Goal: Task Accomplishment & Management: Use online tool/utility

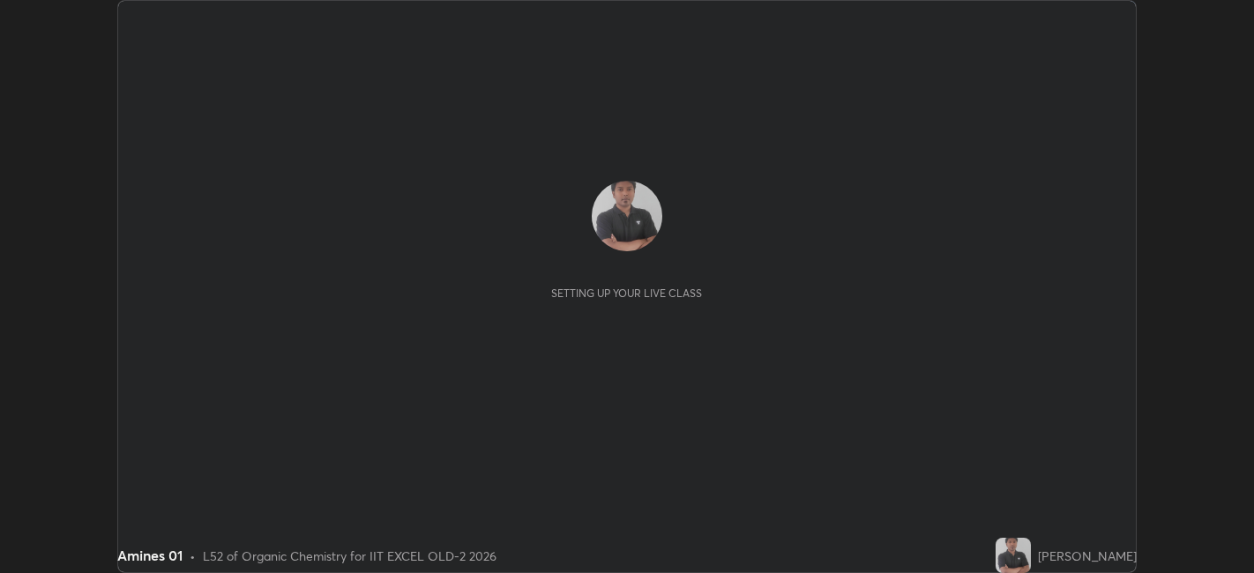
scroll to position [573, 1253]
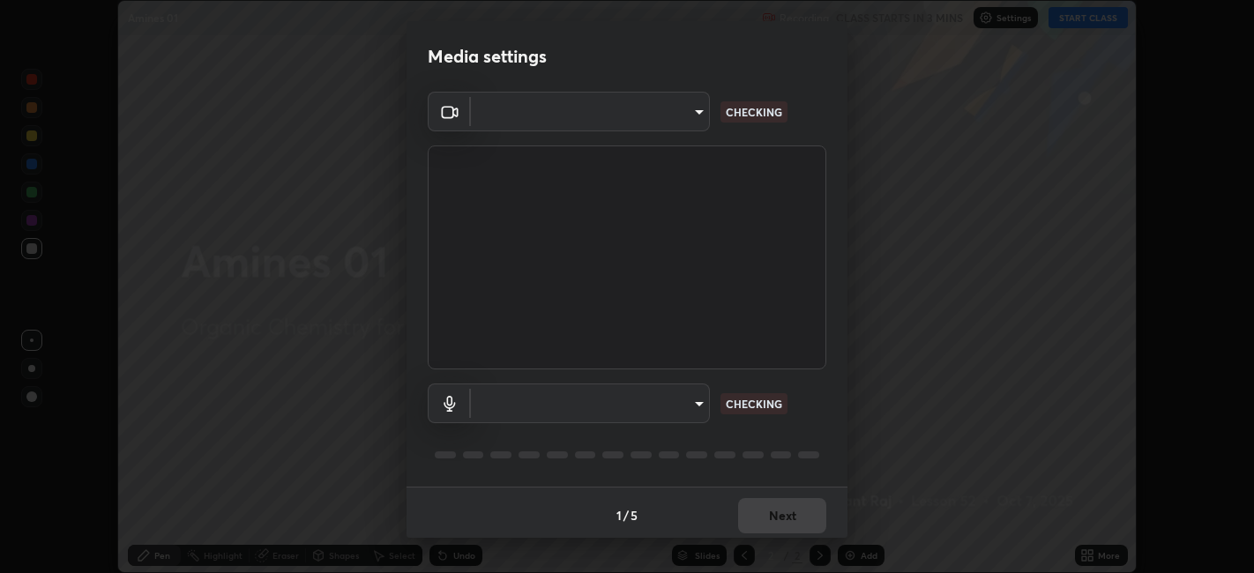
type input "a2c9e0304fea7a197325265949ed38064ec23766b16e4a4df4757bcf8ee53c87"
click at [772, 512] on div "1 / 5 Next" at bounding box center [626, 515] width 441 height 56
click at [773, 511] on div "1 / 5 Next" at bounding box center [626, 515] width 441 height 56
click at [775, 511] on div "1 / 5 Next" at bounding box center [626, 515] width 441 height 56
click at [781, 513] on div "1 / 5 Next" at bounding box center [626, 515] width 441 height 56
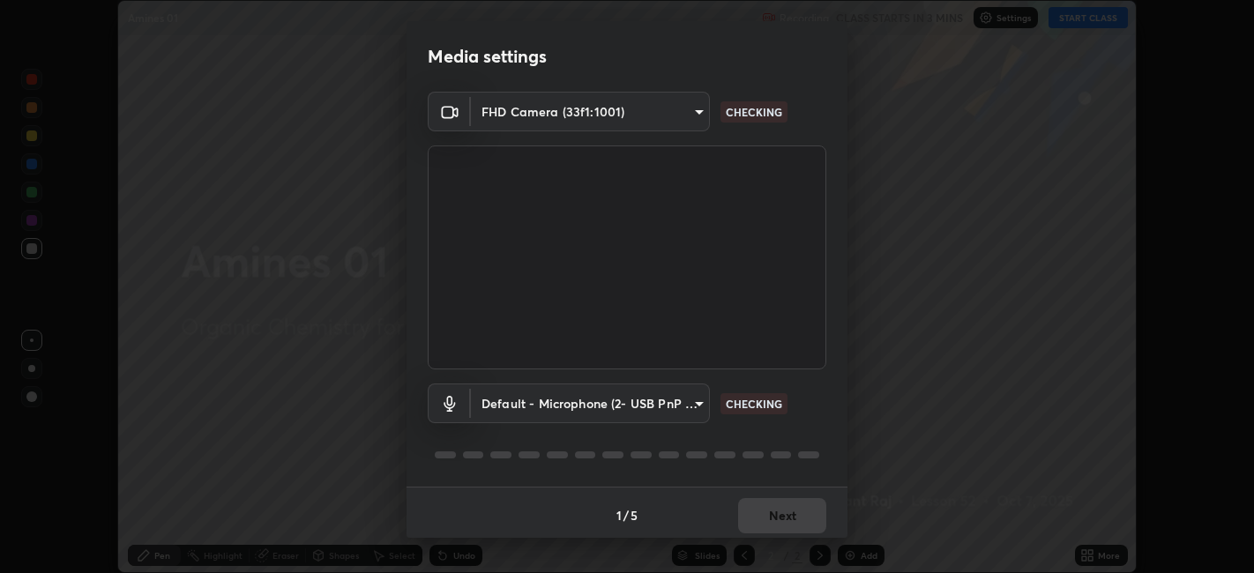
click at [786, 515] on div "1 / 5 Next" at bounding box center [626, 515] width 441 height 56
click at [668, 412] on body "Erase all Amines 01 Recording CLASS STARTS IN 3 MINS Settings START CLASS Setti…" at bounding box center [627, 286] width 1254 height 573
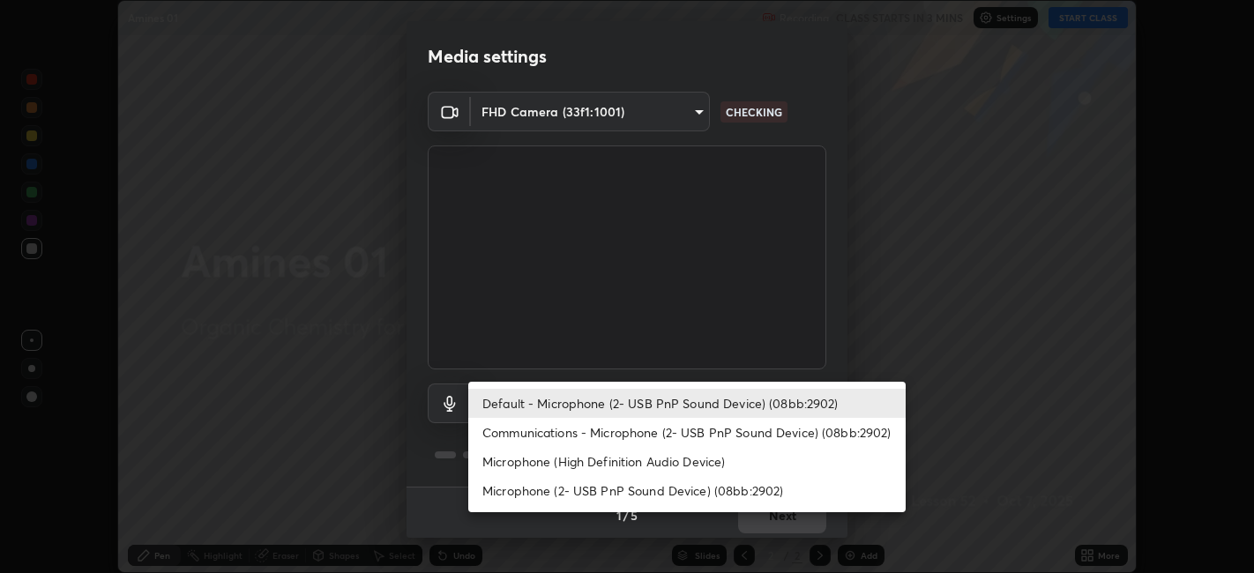
click at [656, 430] on li "Communications - Microphone (2- USB PnP Sound Device) (08bb:2902)" at bounding box center [686, 432] width 437 height 29
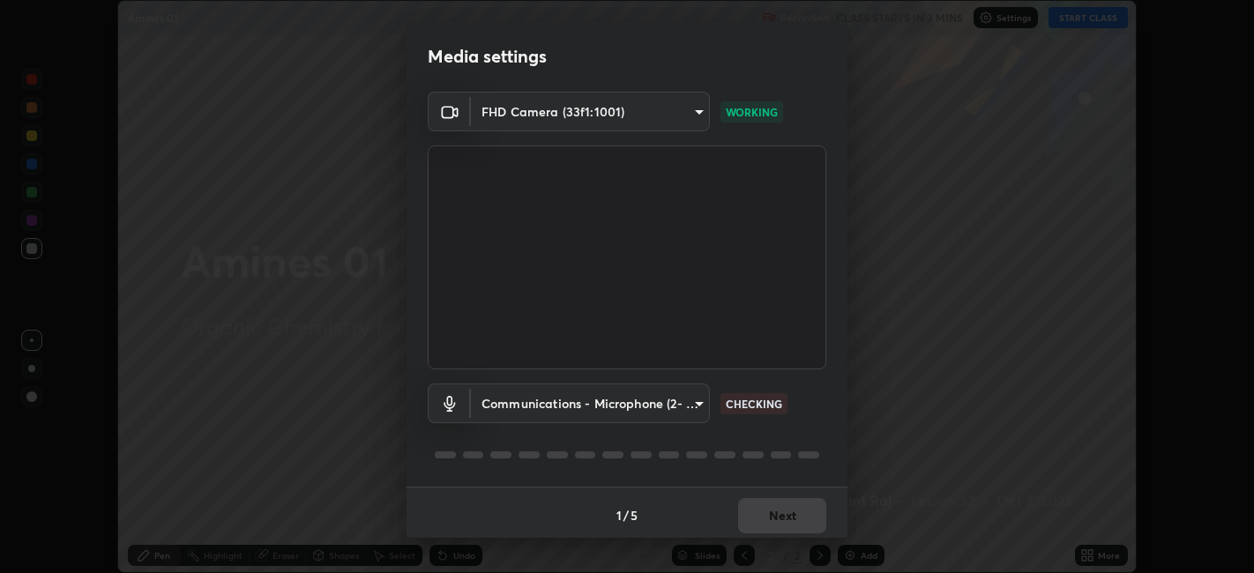
click at [648, 404] on li "Default - Microphone (2- USB PnP Sound Device) (08bb:2902)" at bounding box center [632, 403] width 328 height 17
type input "default"
click at [653, 397] on body "Erase all Amines 01 Recording CLASS STARTS IN 3 MINS Settings START CLASS Setti…" at bounding box center [627, 286] width 1254 height 573
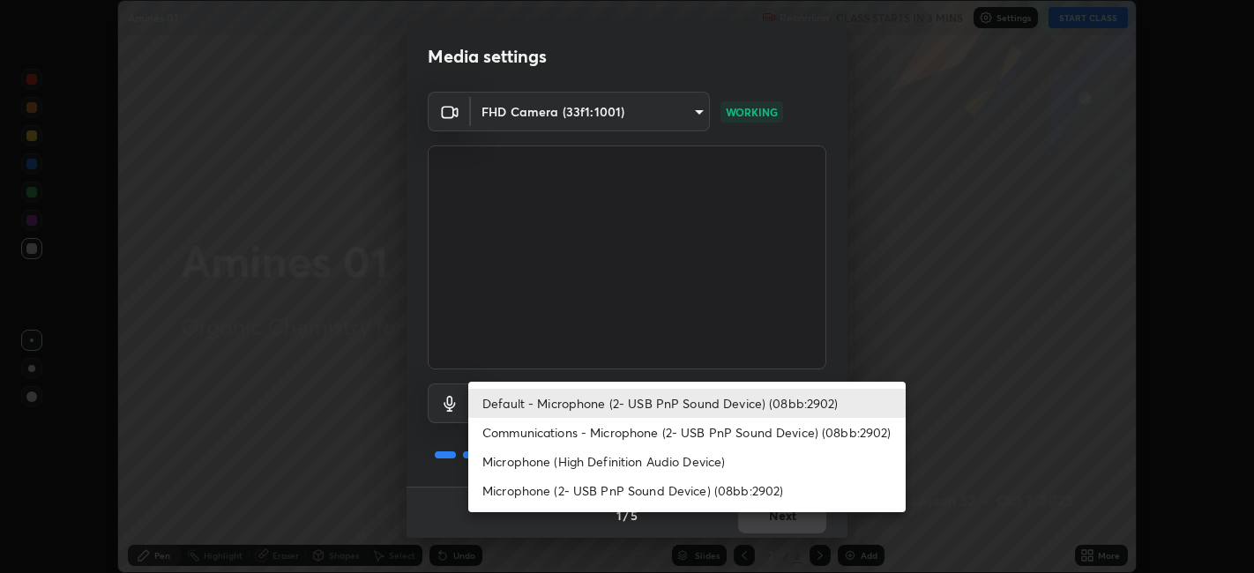
click at [710, 402] on li "Default - Microphone (2- USB PnP Sound Device) (08bb:2902)" at bounding box center [686, 403] width 437 height 29
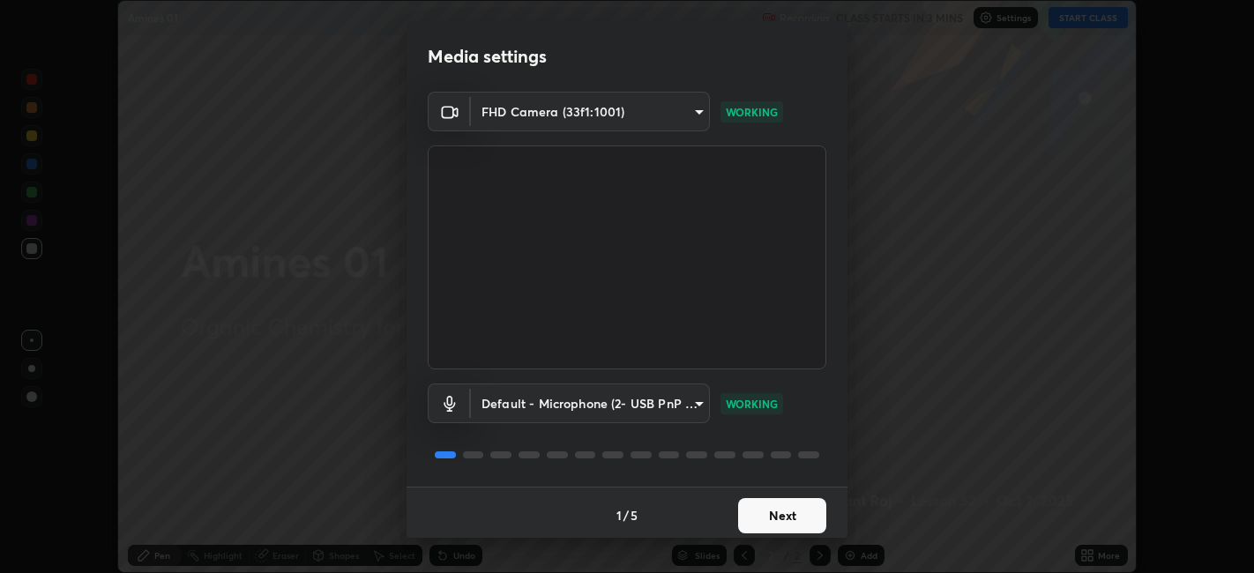
click at [774, 523] on button "Next" at bounding box center [782, 515] width 88 height 35
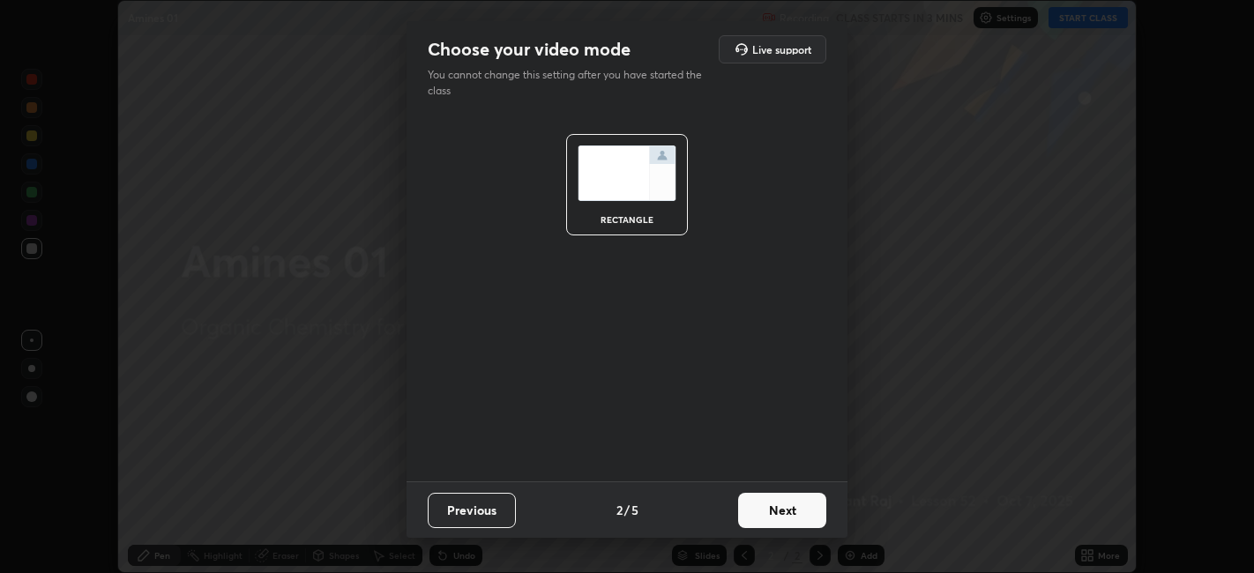
click at [784, 526] on button "Next" at bounding box center [782, 510] width 88 height 35
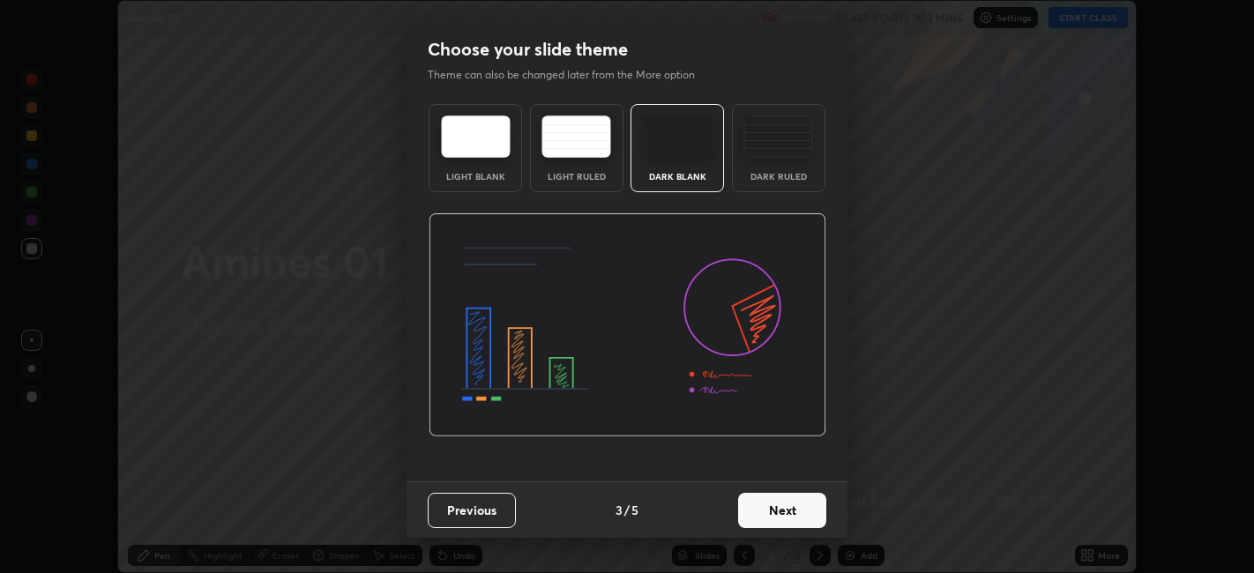
click at [787, 518] on button "Next" at bounding box center [782, 510] width 88 height 35
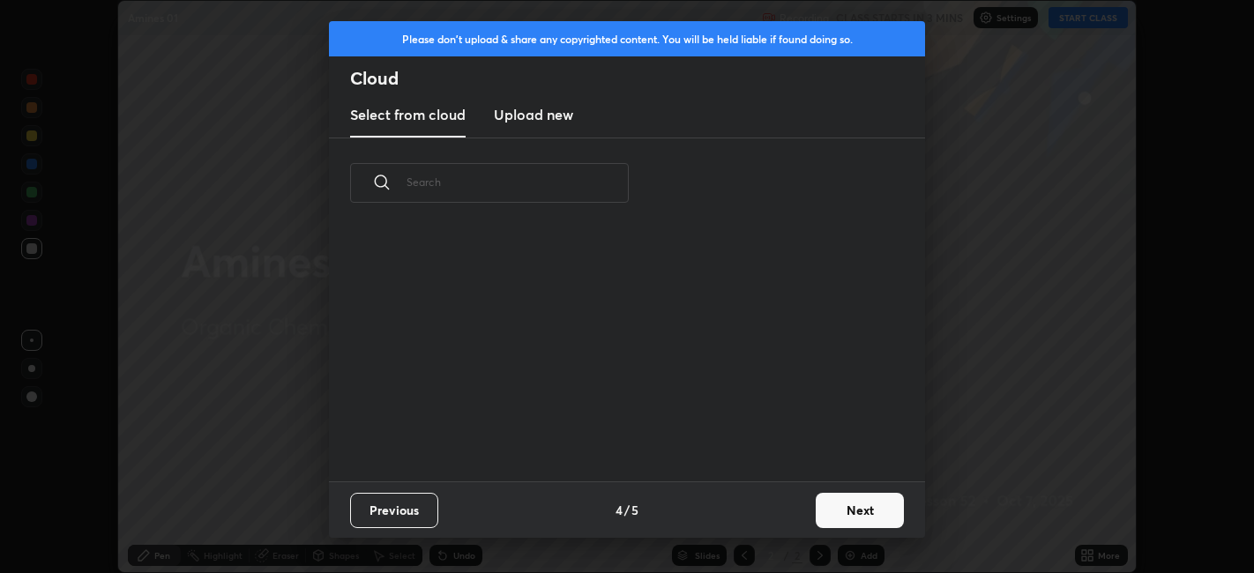
click at [791, 511] on div "Previous 4 / 5 Next" at bounding box center [627, 509] width 596 height 56
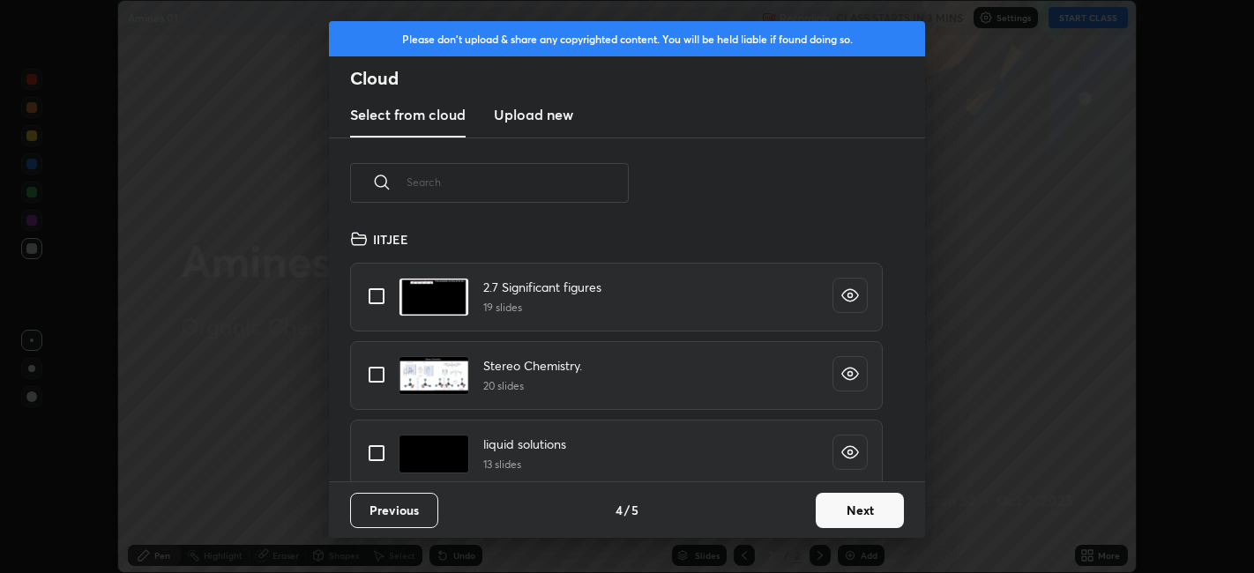
scroll to position [253, 566]
click at [851, 517] on button "Next" at bounding box center [860, 510] width 88 height 35
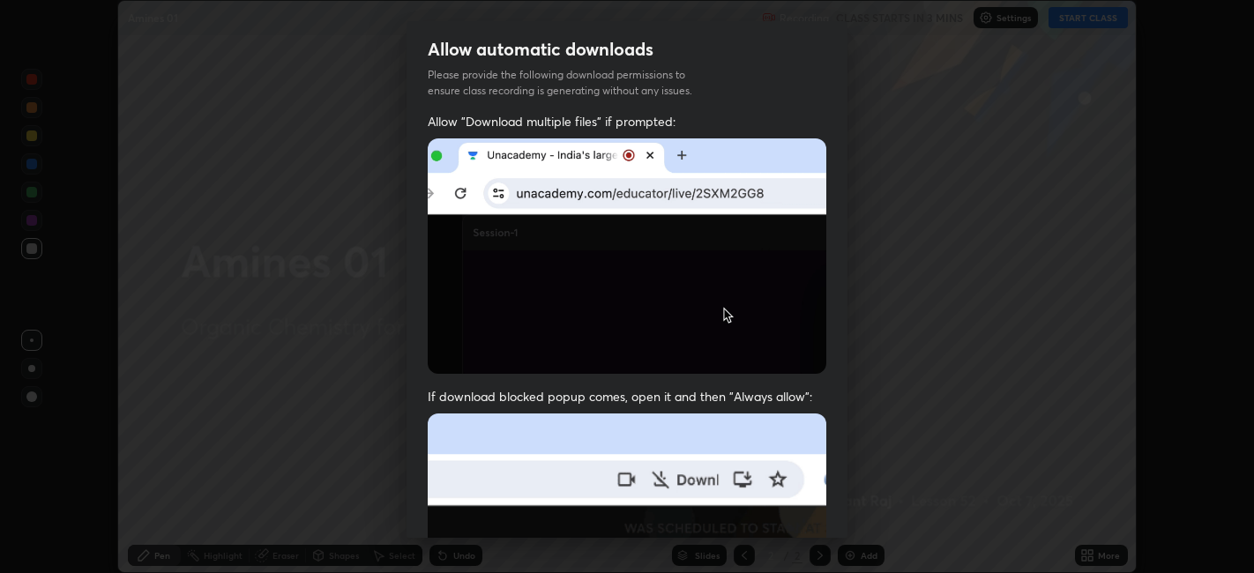
click at [855, 506] on div "Allow automatic downloads Please provide the following download permissions to …" at bounding box center [627, 286] width 1254 height 573
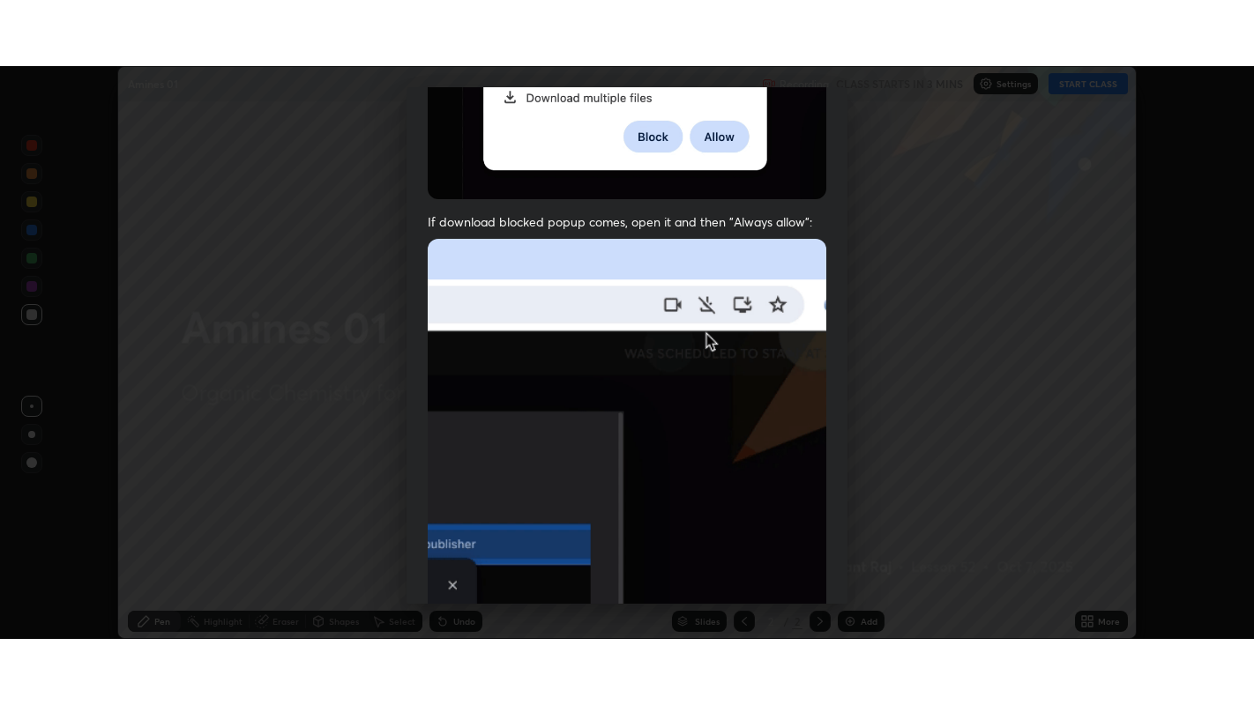
scroll to position [364, 0]
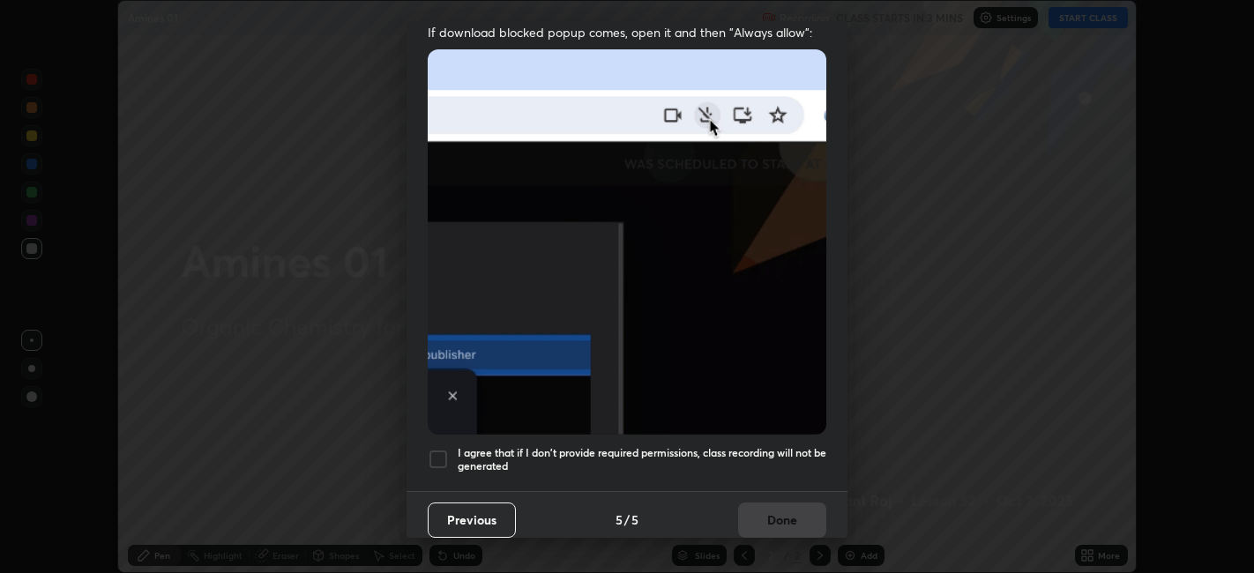
click at [439, 453] on div at bounding box center [438, 459] width 21 height 21
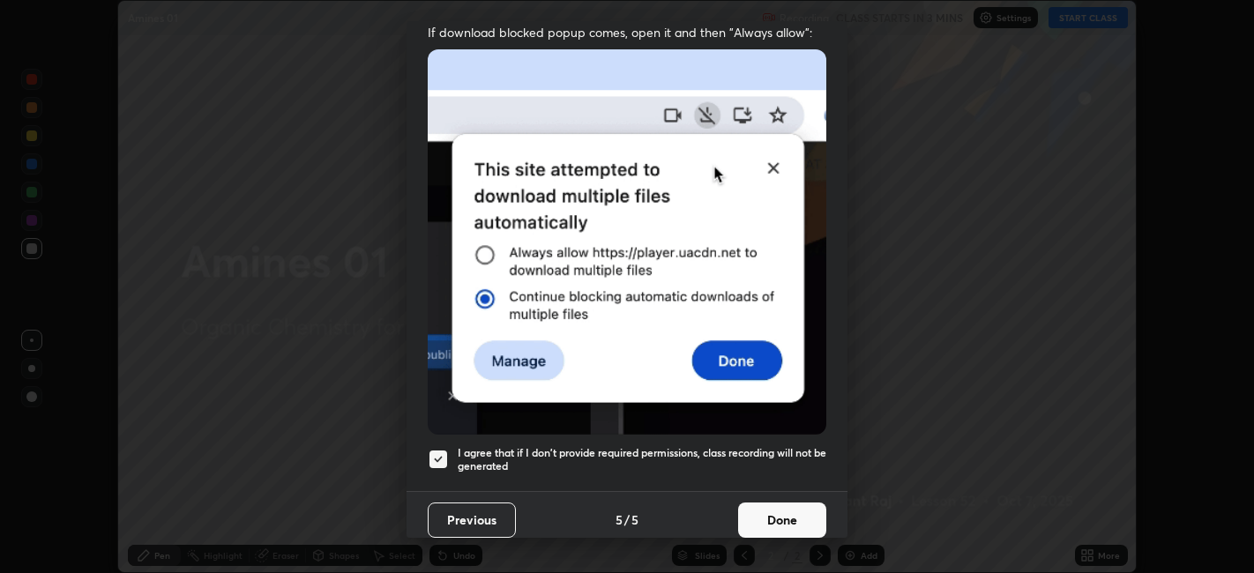
click at [771, 507] on button "Done" at bounding box center [782, 520] width 88 height 35
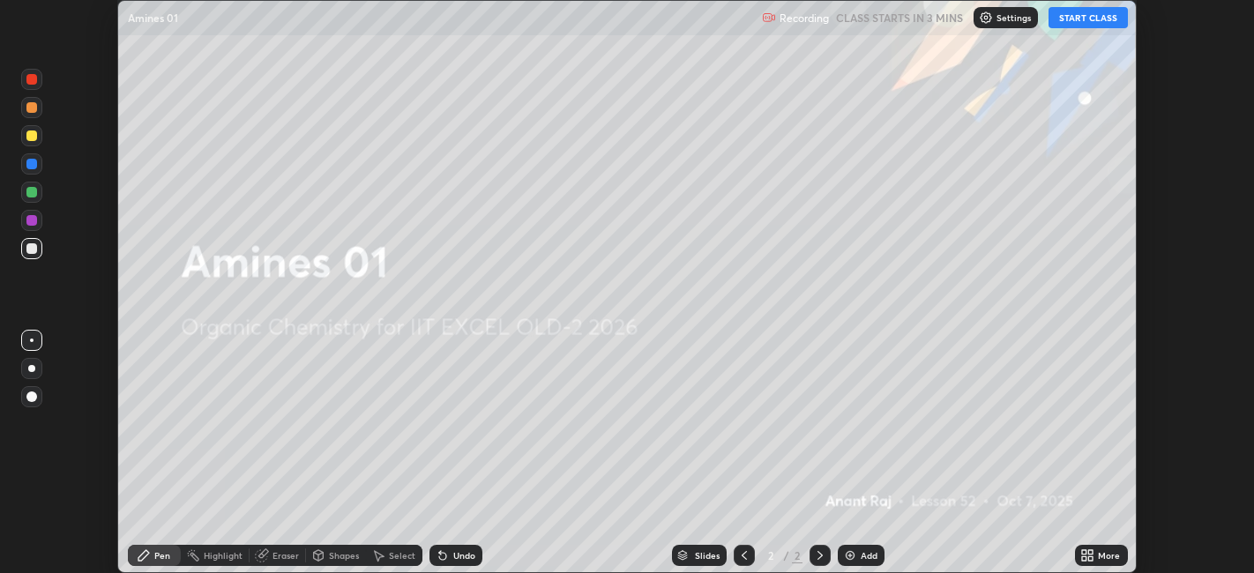
click at [1092, 556] on icon at bounding box center [1091, 558] width 4 height 4
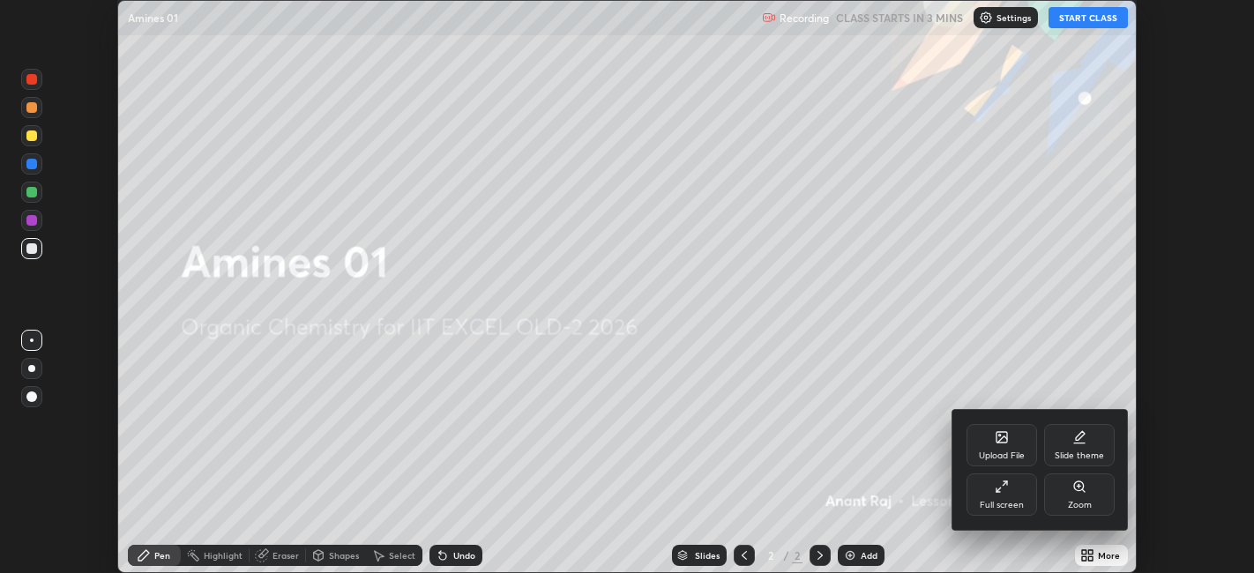
click at [1016, 498] on div "Full screen" at bounding box center [1001, 495] width 71 height 42
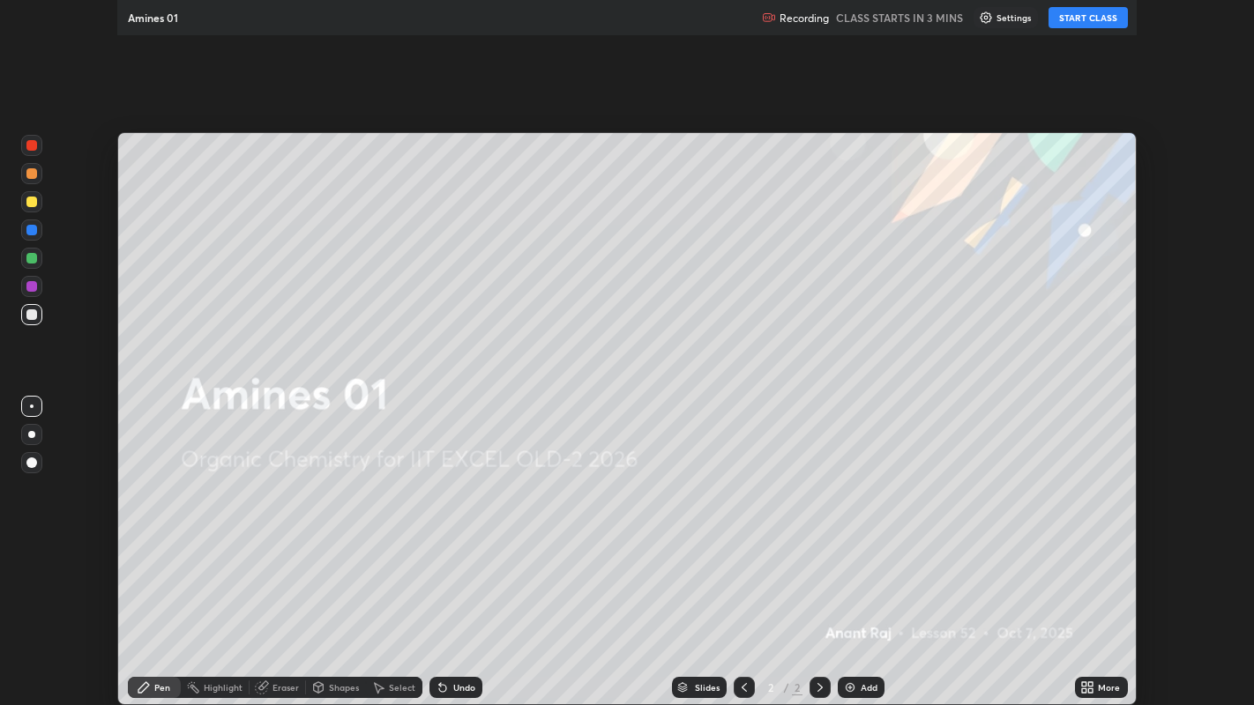
scroll to position [705, 1254]
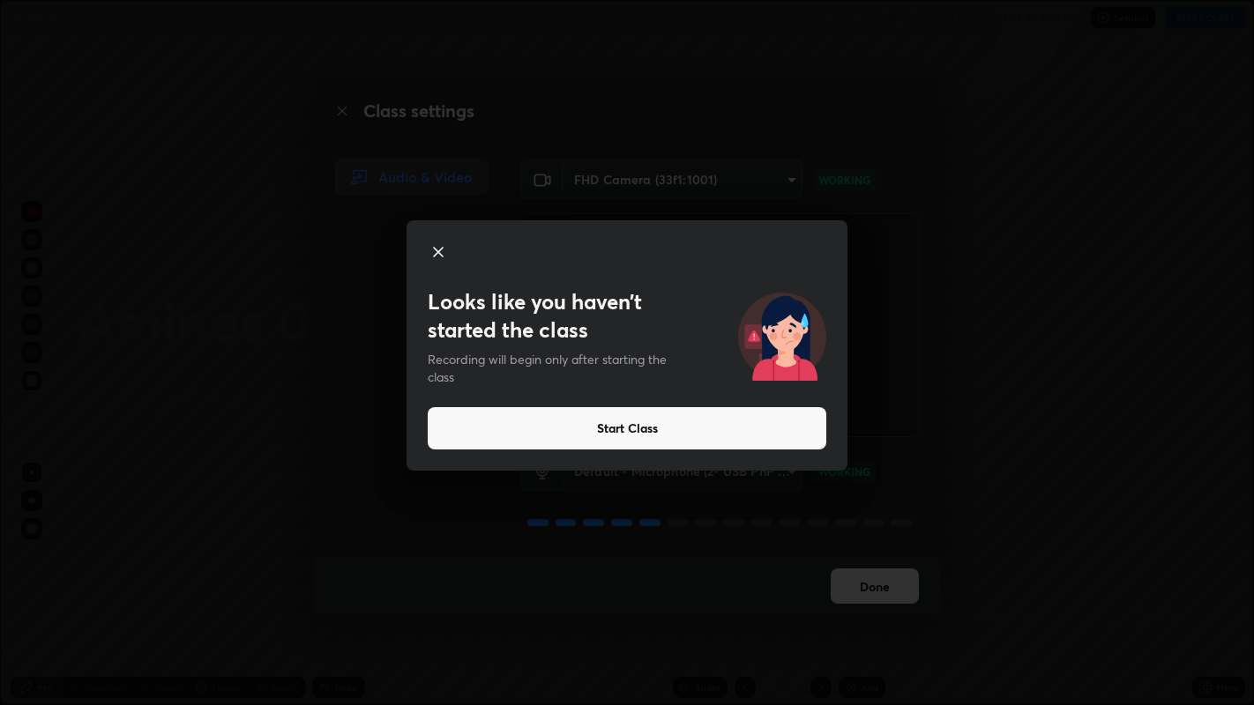
click at [611, 429] on button "Start Class" at bounding box center [627, 428] width 399 height 42
click at [600, 431] on button "Start Class" at bounding box center [627, 428] width 399 height 42
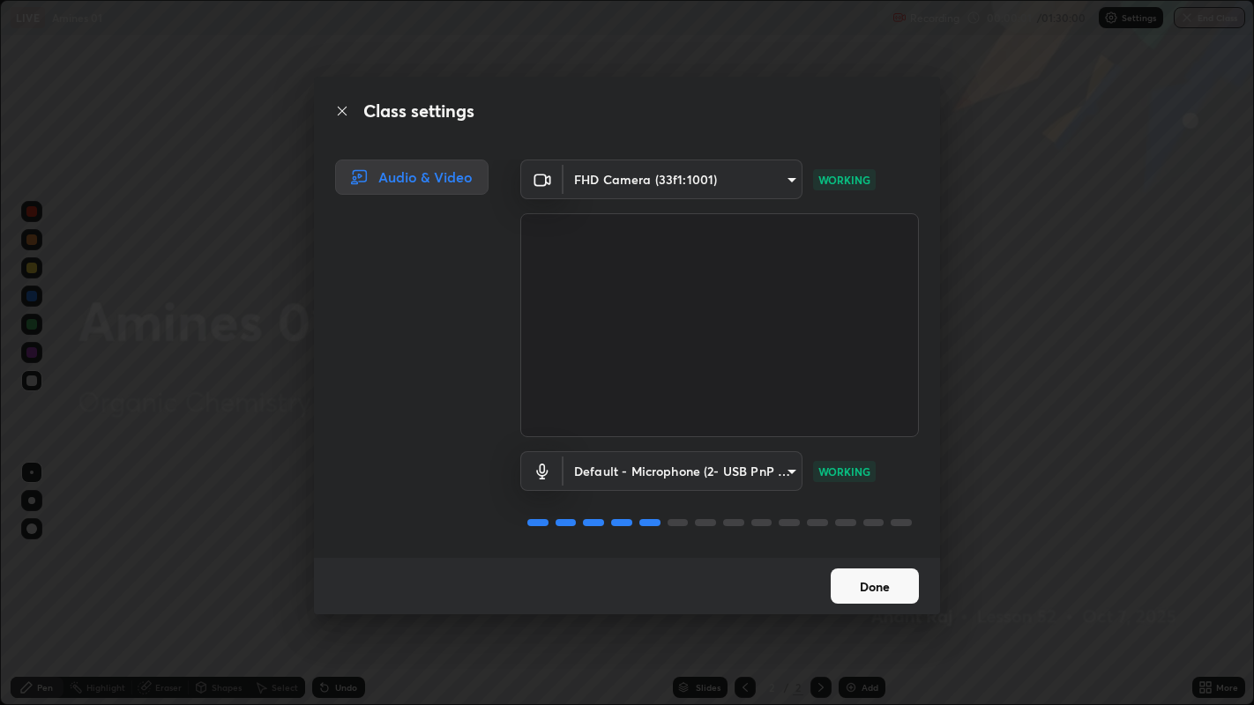
click at [869, 572] on button "Done" at bounding box center [875, 586] width 88 height 35
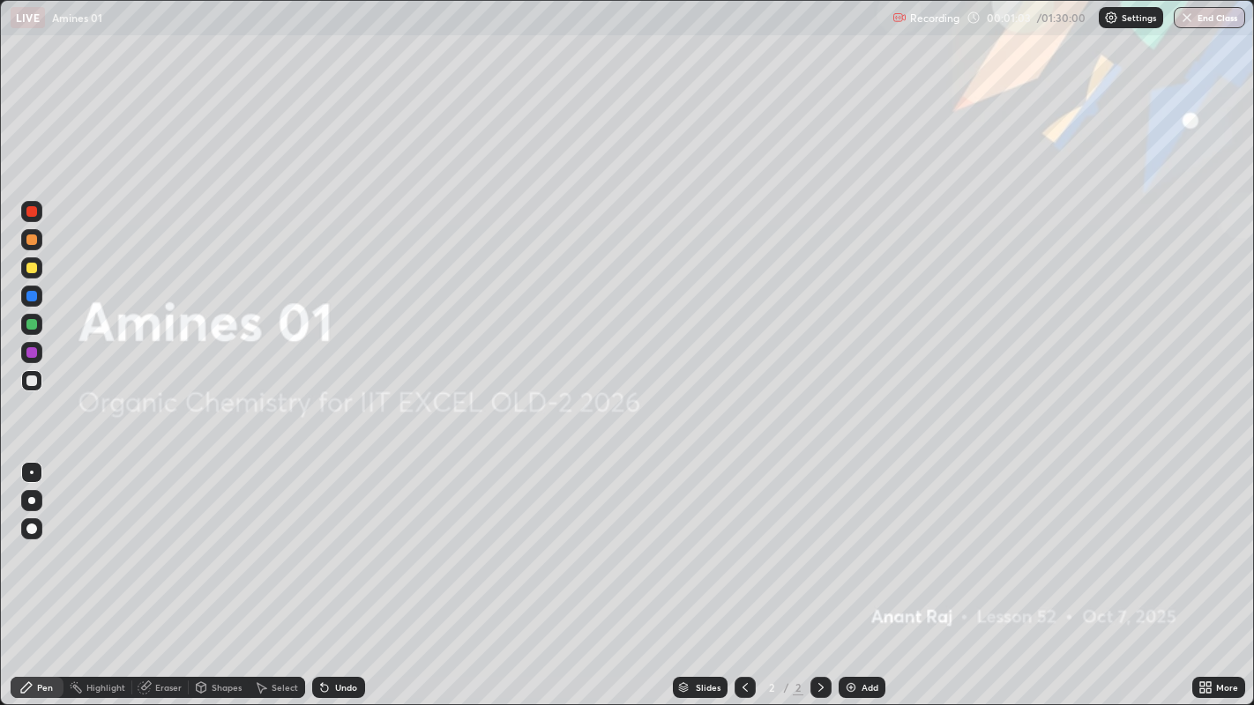
click at [1208, 572] on icon at bounding box center [1208, 691] width 4 height 4
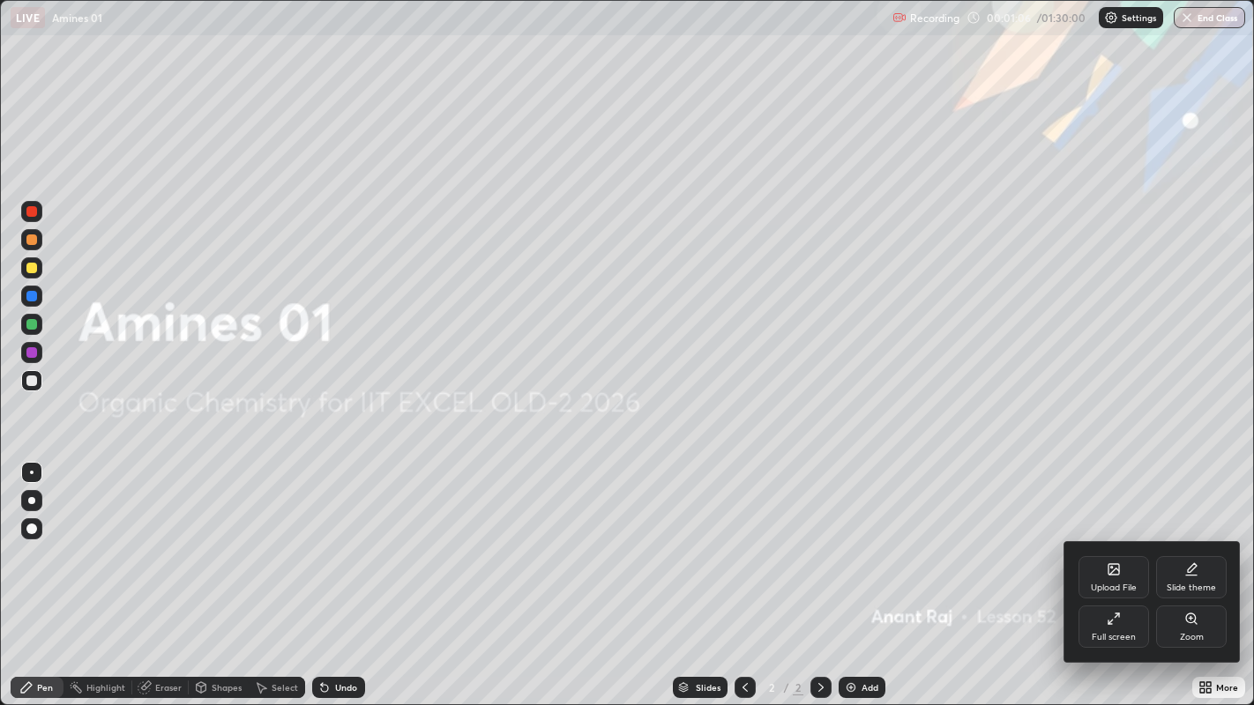
click at [1118, 572] on div "Upload File" at bounding box center [1113, 577] width 71 height 42
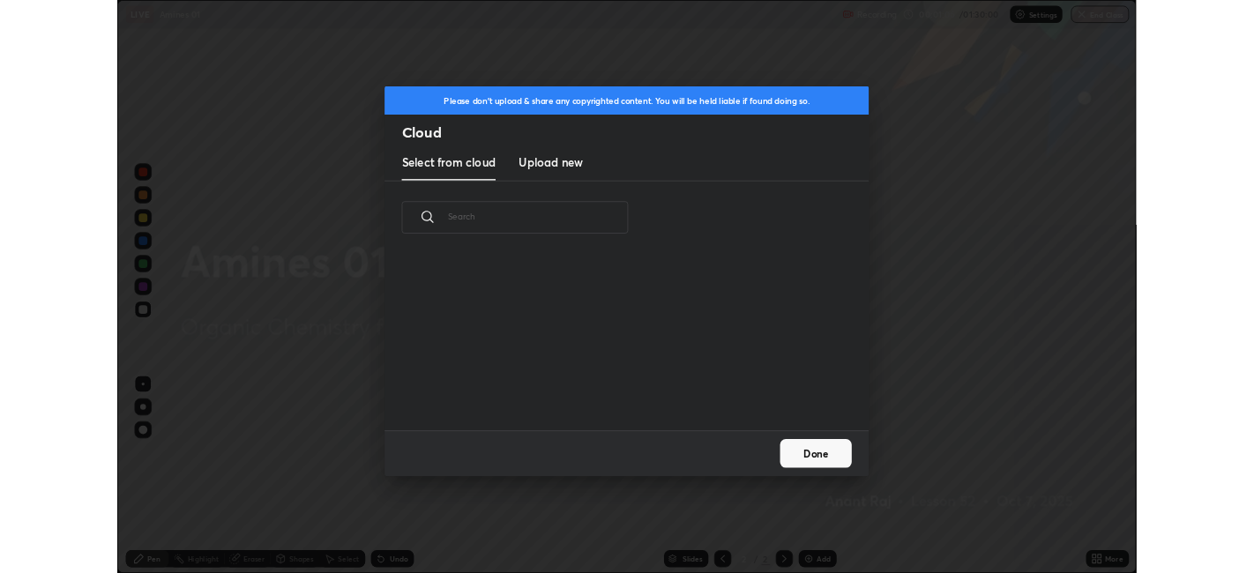
scroll to position [217, 566]
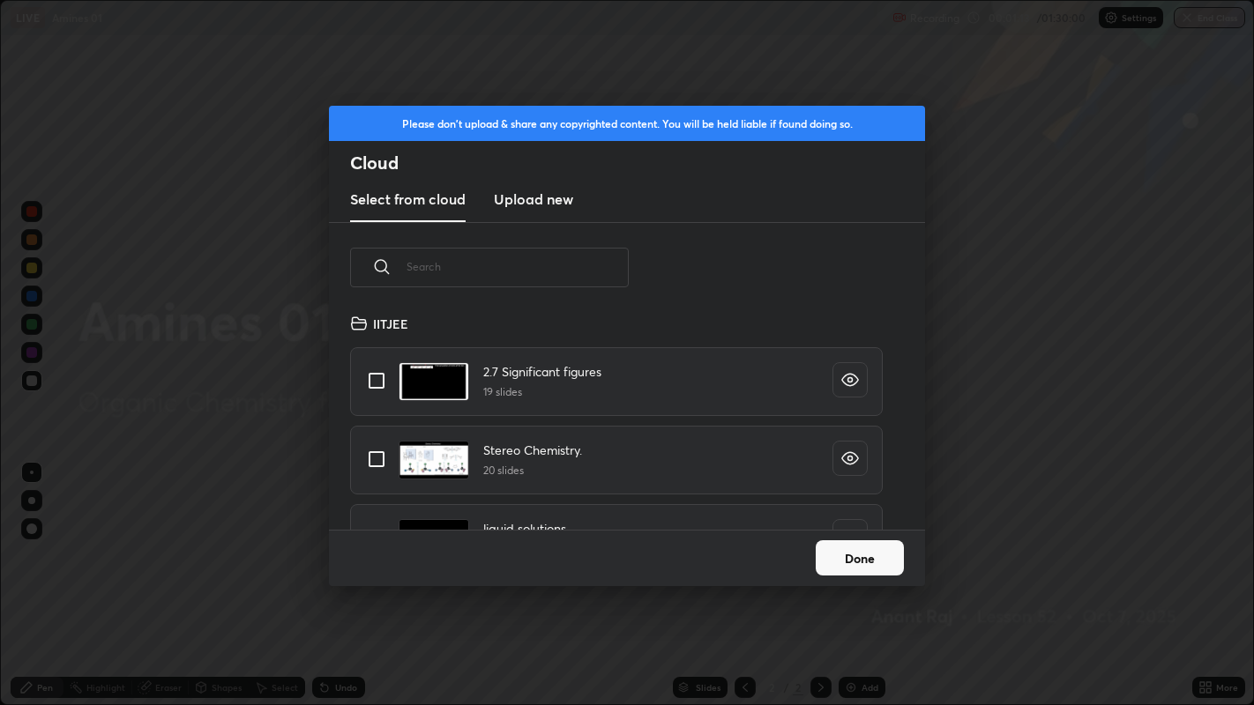
click at [566, 205] on h3 "Upload new" at bounding box center [533, 199] width 79 height 21
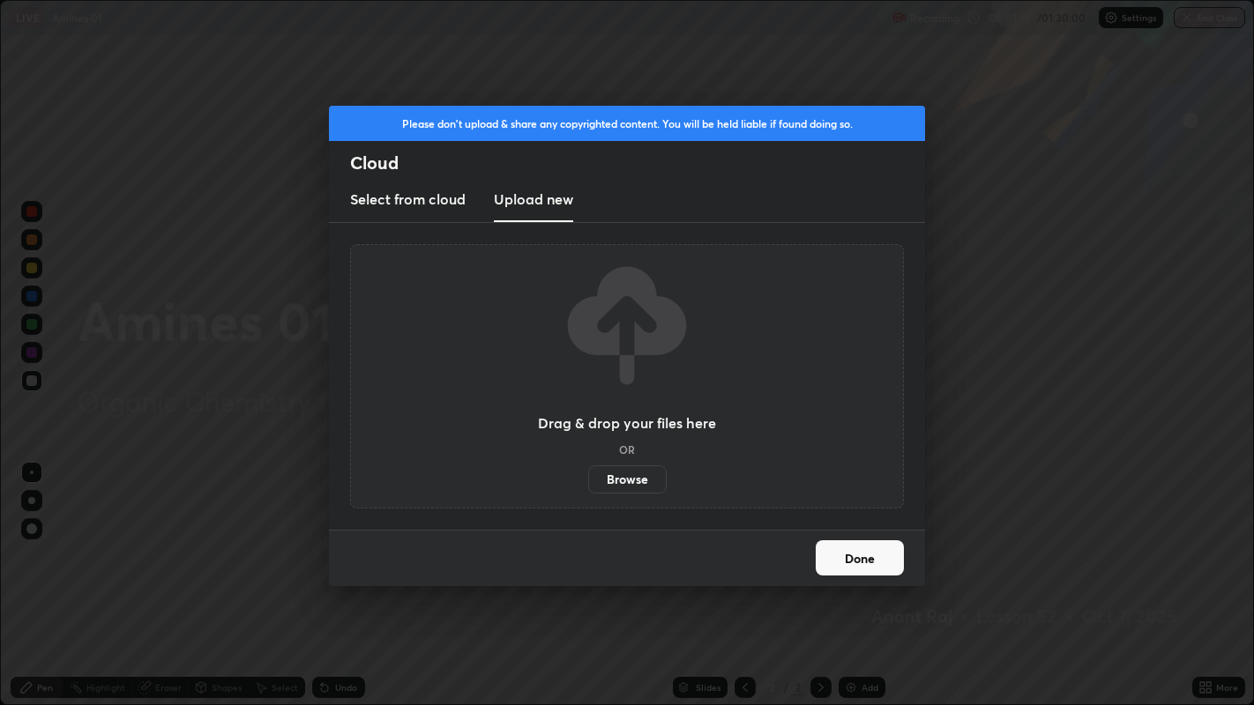
click at [632, 474] on label "Browse" at bounding box center [627, 480] width 78 height 28
click at [588, 474] on input "Browse" at bounding box center [588, 480] width 0 height 28
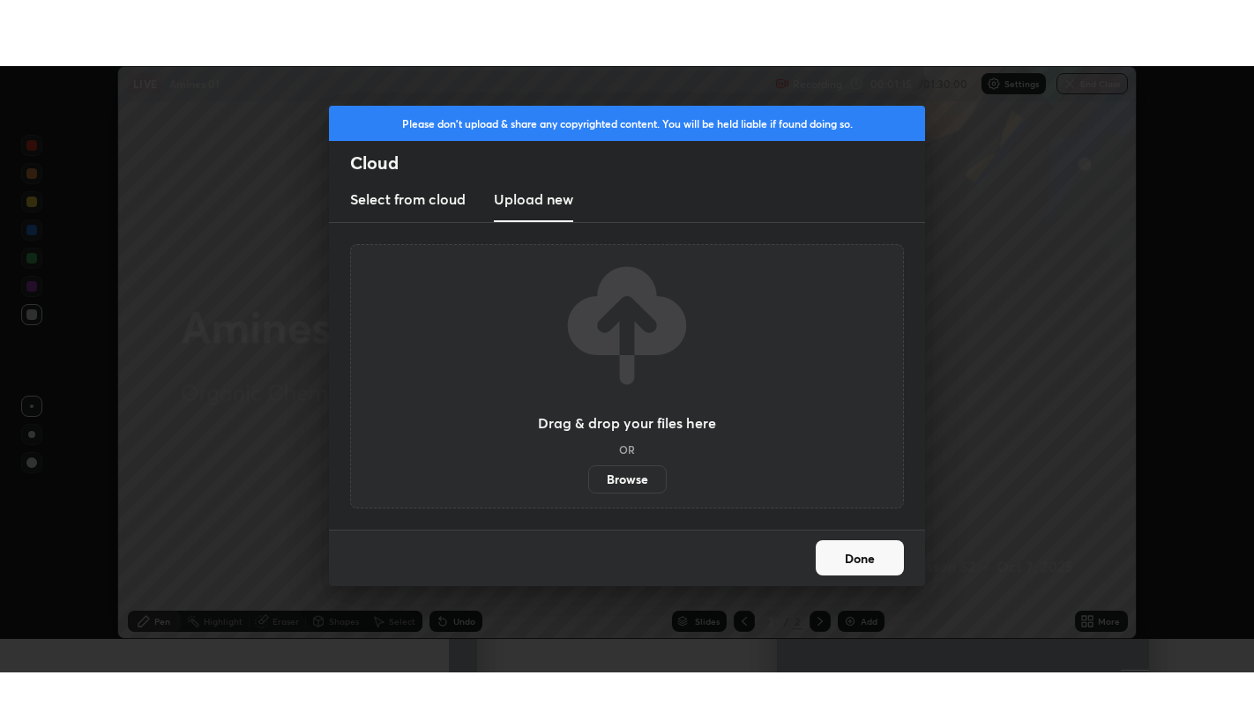
scroll to position [87603, 86922]
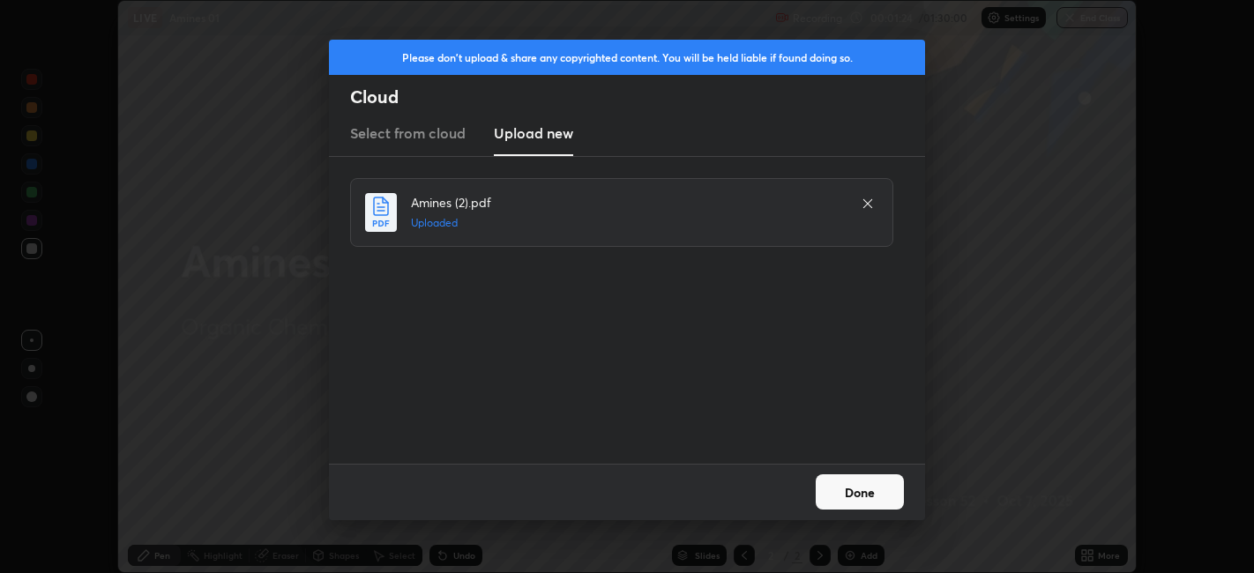
click at [873, 497] on button "Done" at bounding box center [860, 491] width 88 height 35
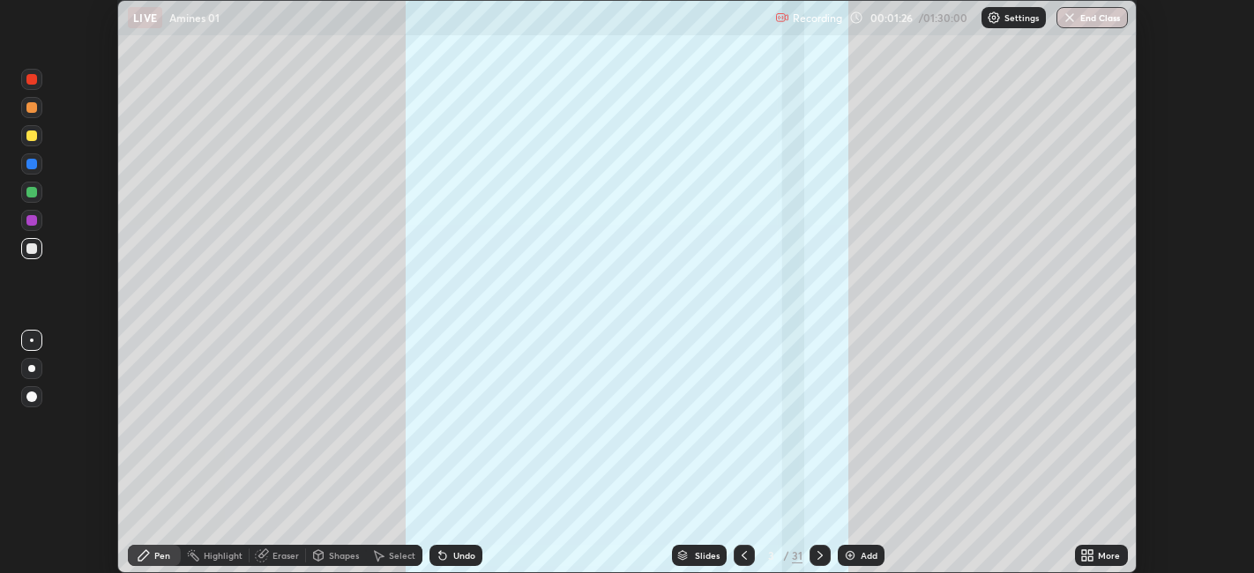
click at [1085, 558] on icon at bounding box center [1084, 558] width 4 height 4
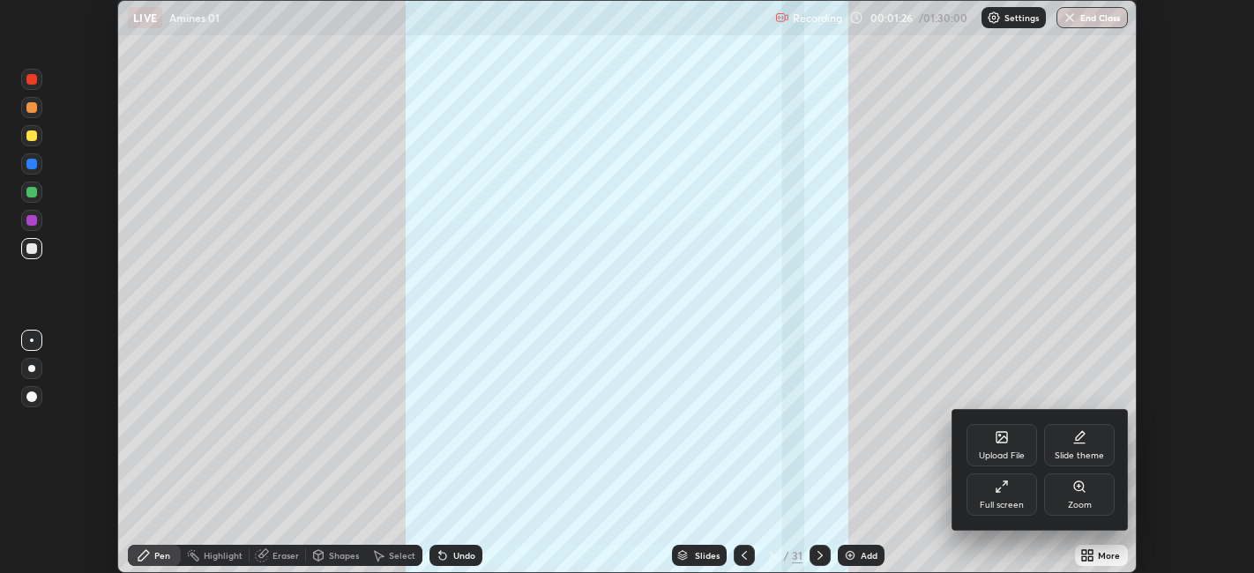
click at [1021, 496] on div "Full screen" at bounding box center [1001, 495] width 71 height 42
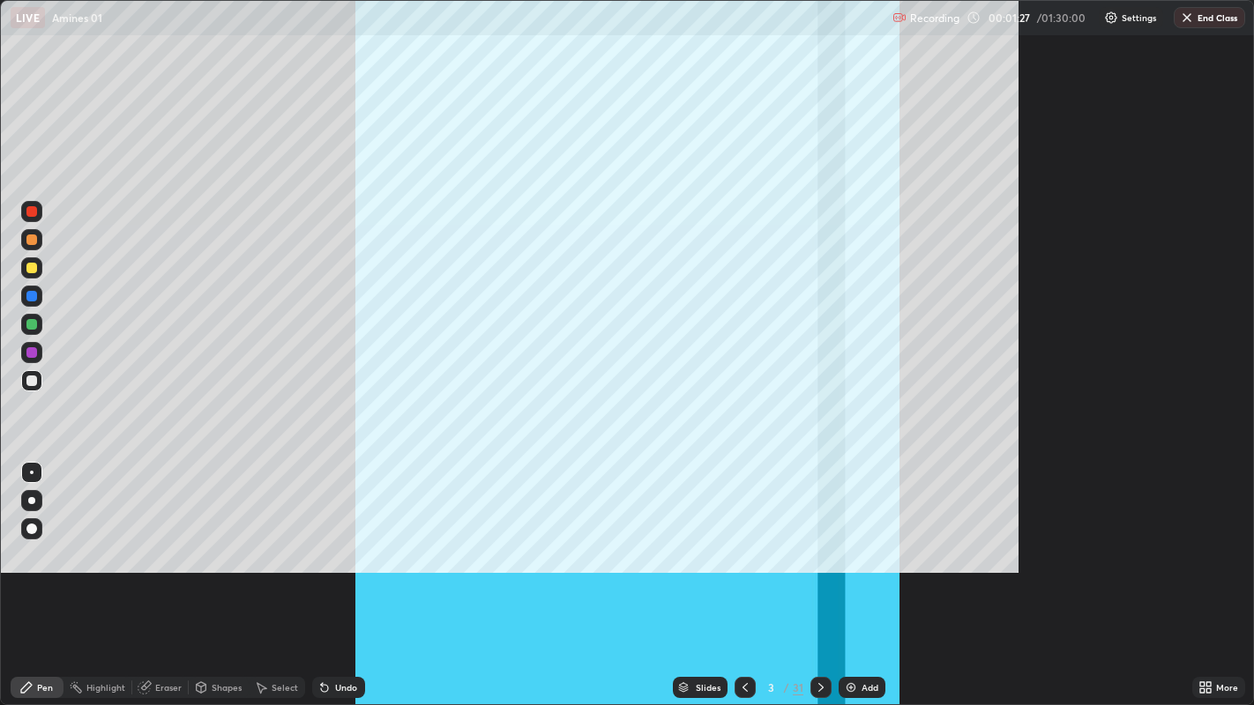
scroll to position [705, 1254]
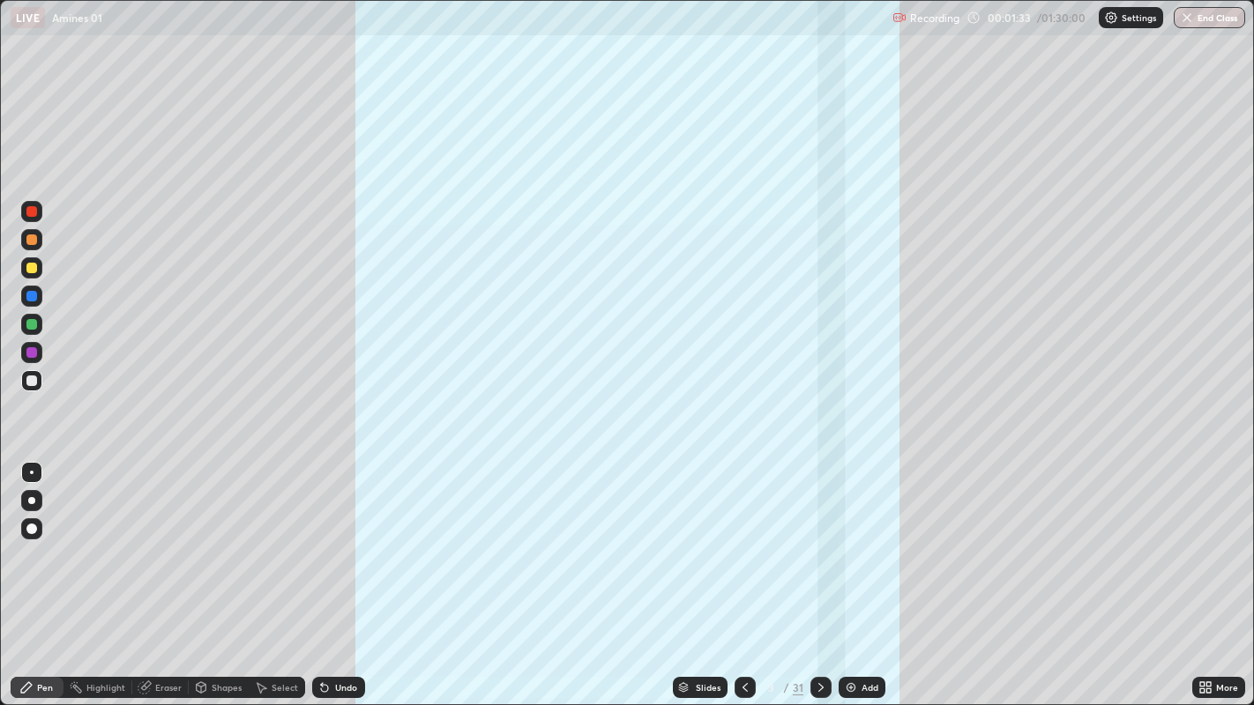
click at [798, 572] on div "31" at bounding box center [798, 688] width 11 height 16
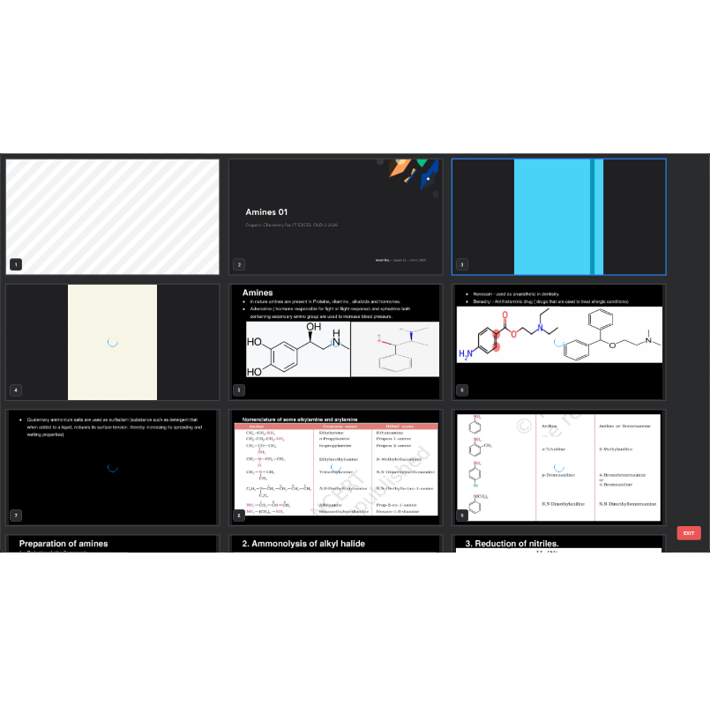
scroll to position [698, 1244]
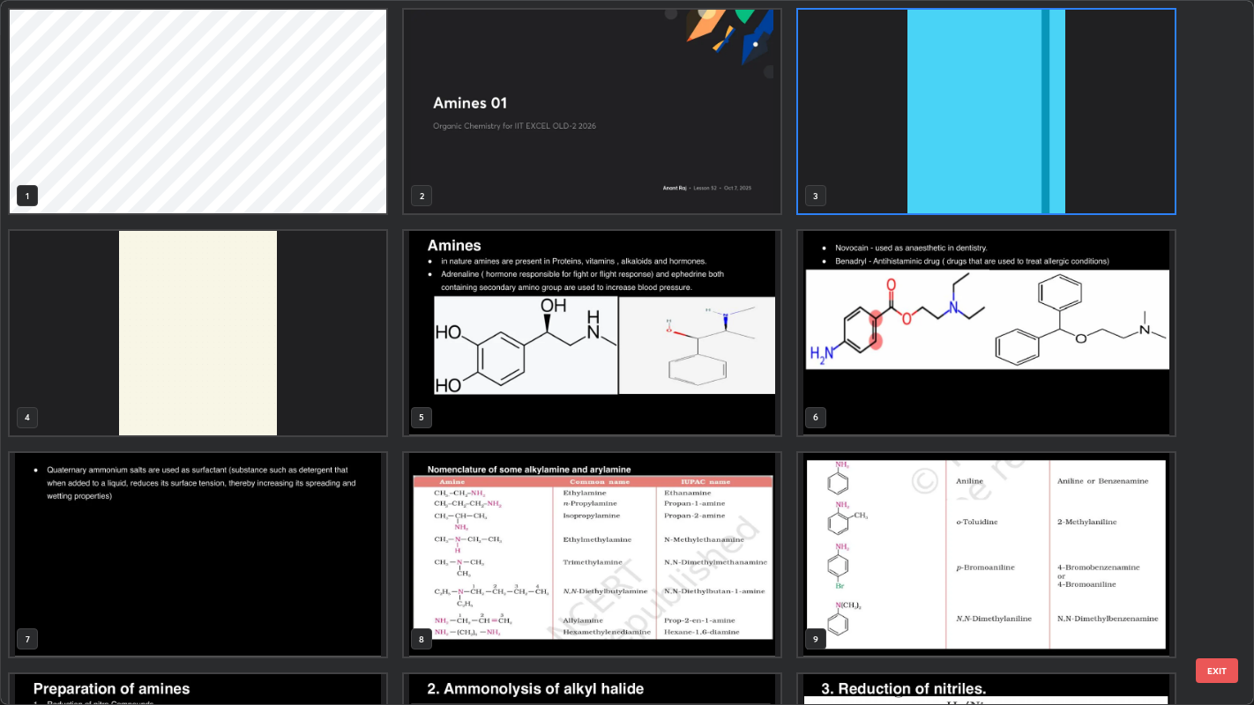
click at [330, 377] on img "grid" at bounding box center [198, 333] width 377 height 204
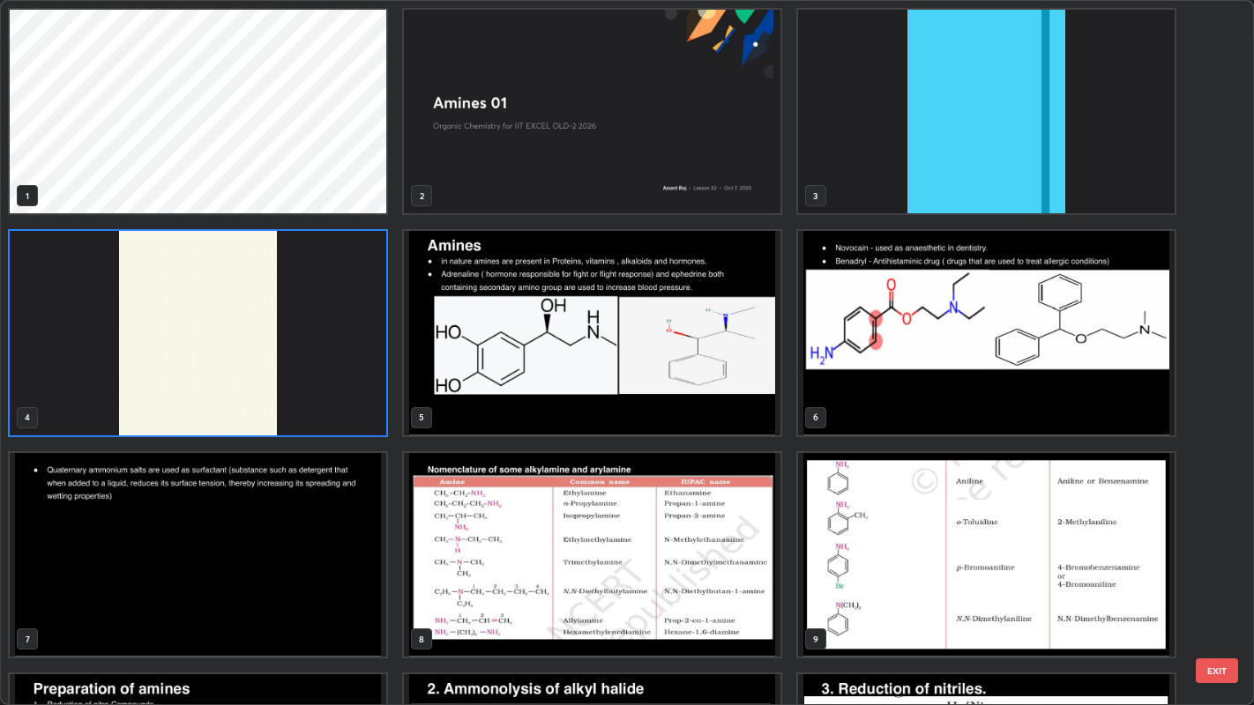
click at [330, 378] on img "grid" at bounding box center [198, 333] width 377 height 204
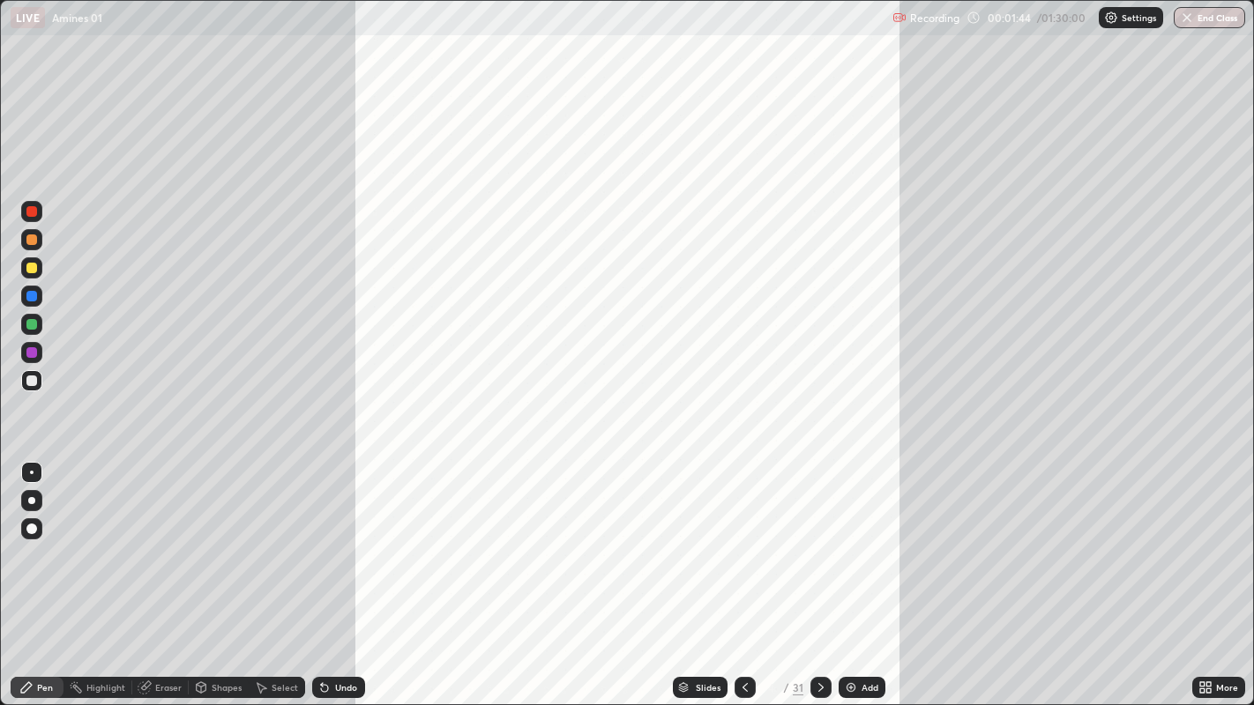
click at [854, 572] on img at bounding box center [851, 688] width 14 height 14
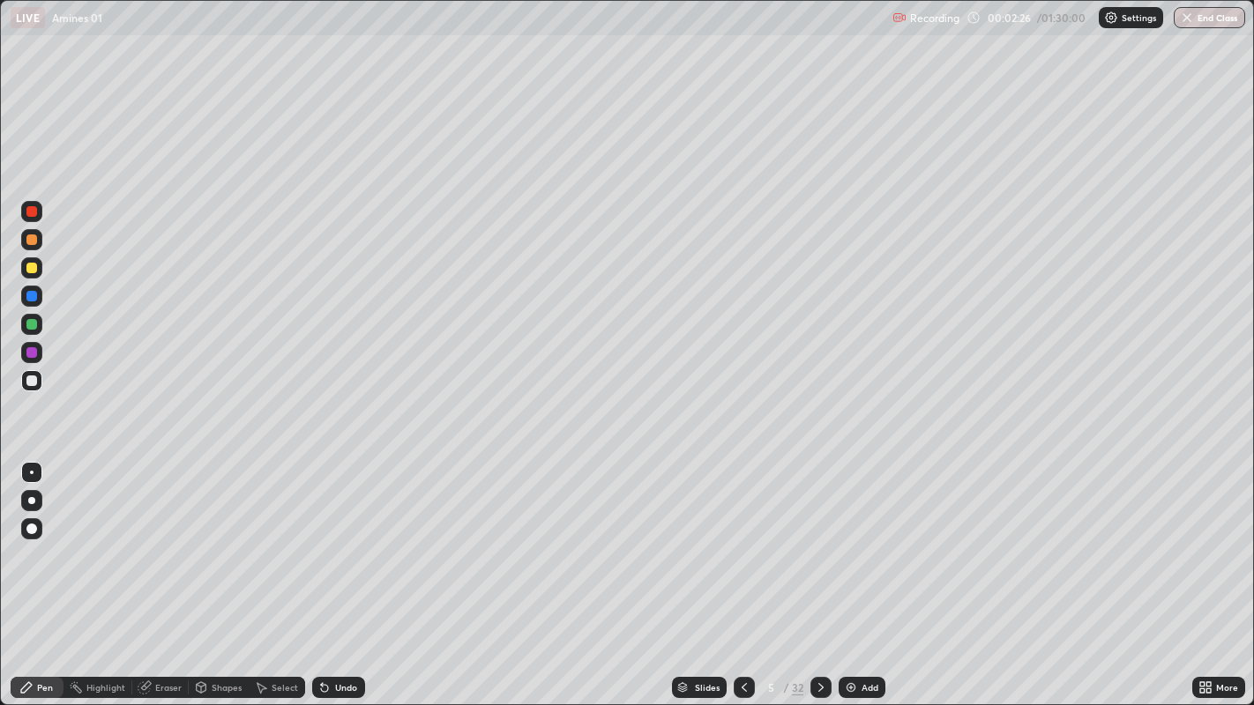
click at [32, 380] on div at bounding box center [31, 381] width 11 height 11
click at [33, 382] on div at bounding box center [31, 381] width 11 height 11
click at [341, 572] on div "Undo" at bounding box center [346, 687] width 22 height 9
click at [819, 572] on icon at bounding box center [821, 688] width 14 height 14
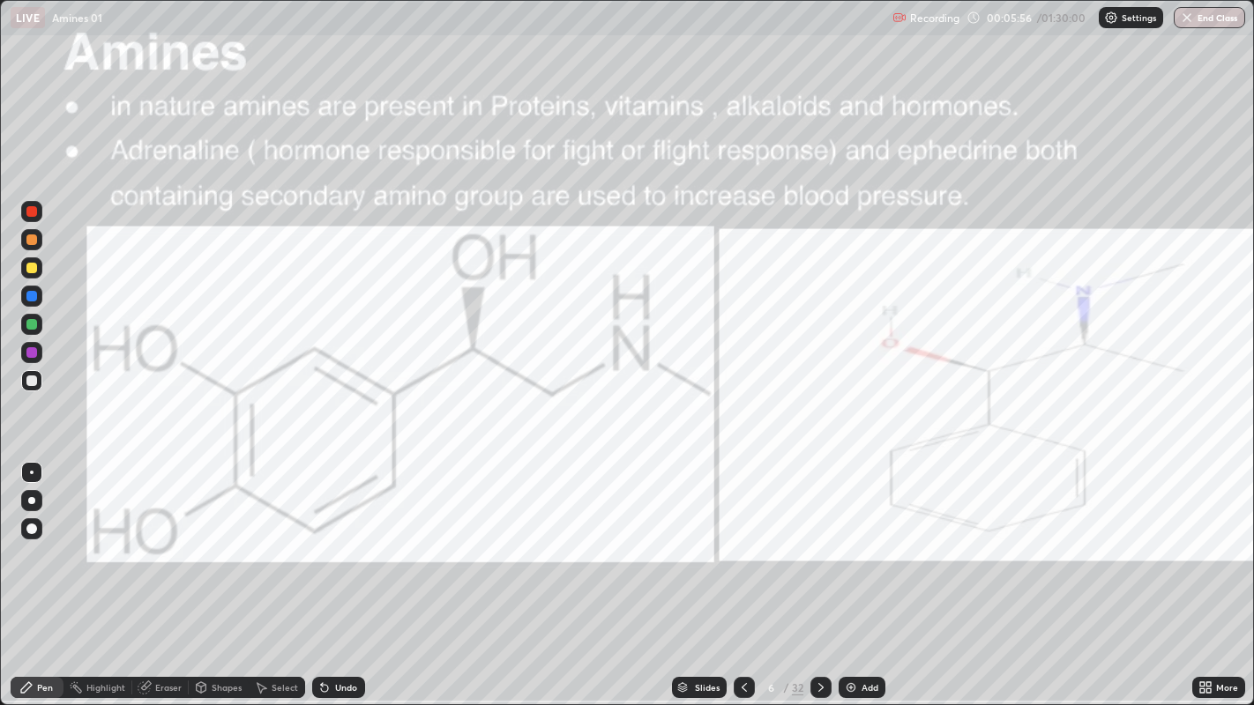
click at [31, 269] on div at bounding box center [31, 268] width 11 height 11
click at [822, 572] on div at bounding box center [820, 687] width 21 height 35
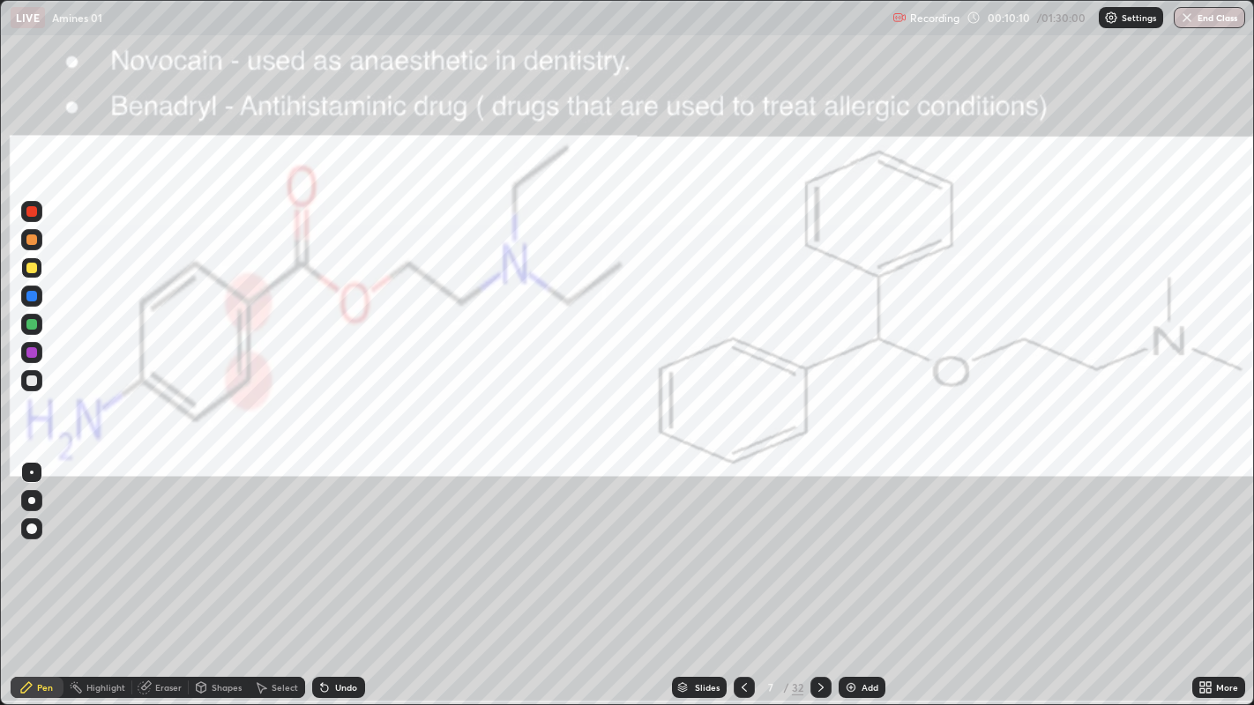
click at [33, 213] on div at bounding box center [31, 211] width 11 height 11
click at [34, 271] on div at bounding box center [31, 268] width 11 height 11
click at [819, 572] on icon at bounding box center [821, 688] width 14 height 14
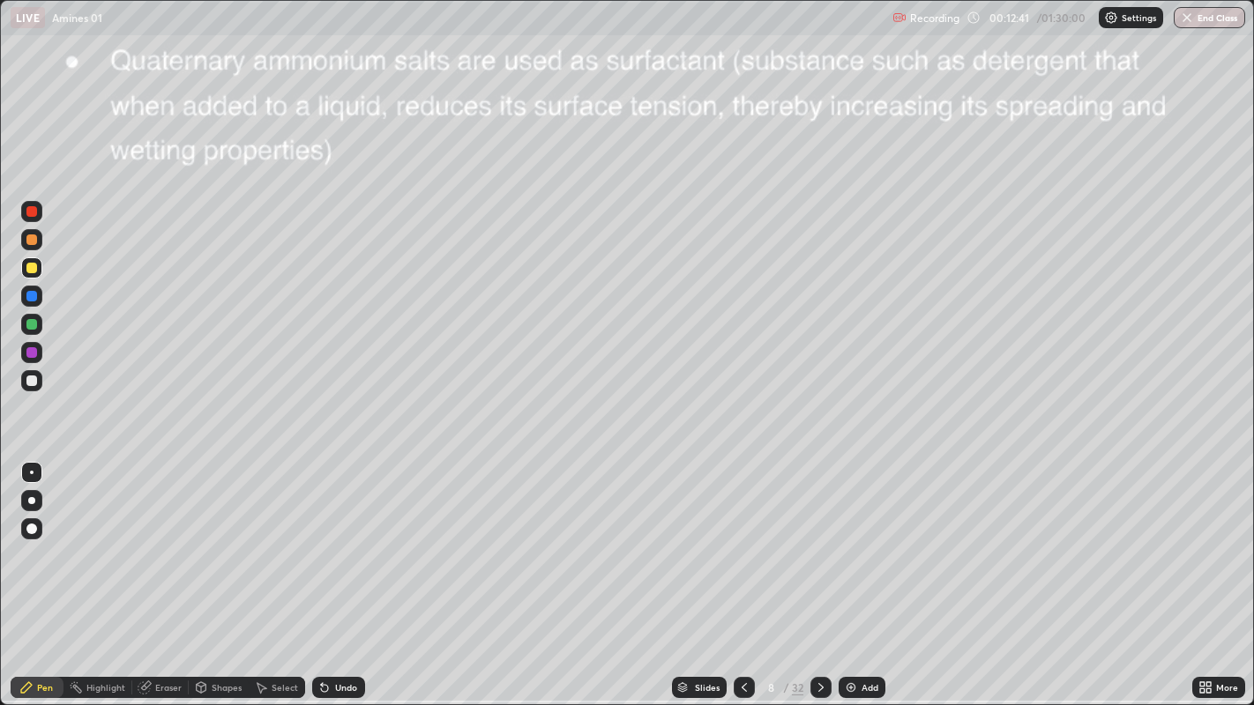
click at [32, 271] on div at bounding box center [31, 268] width 11 height 11
click at [742, 572] on icon at bounding box center [744, 688] width 14 height 14
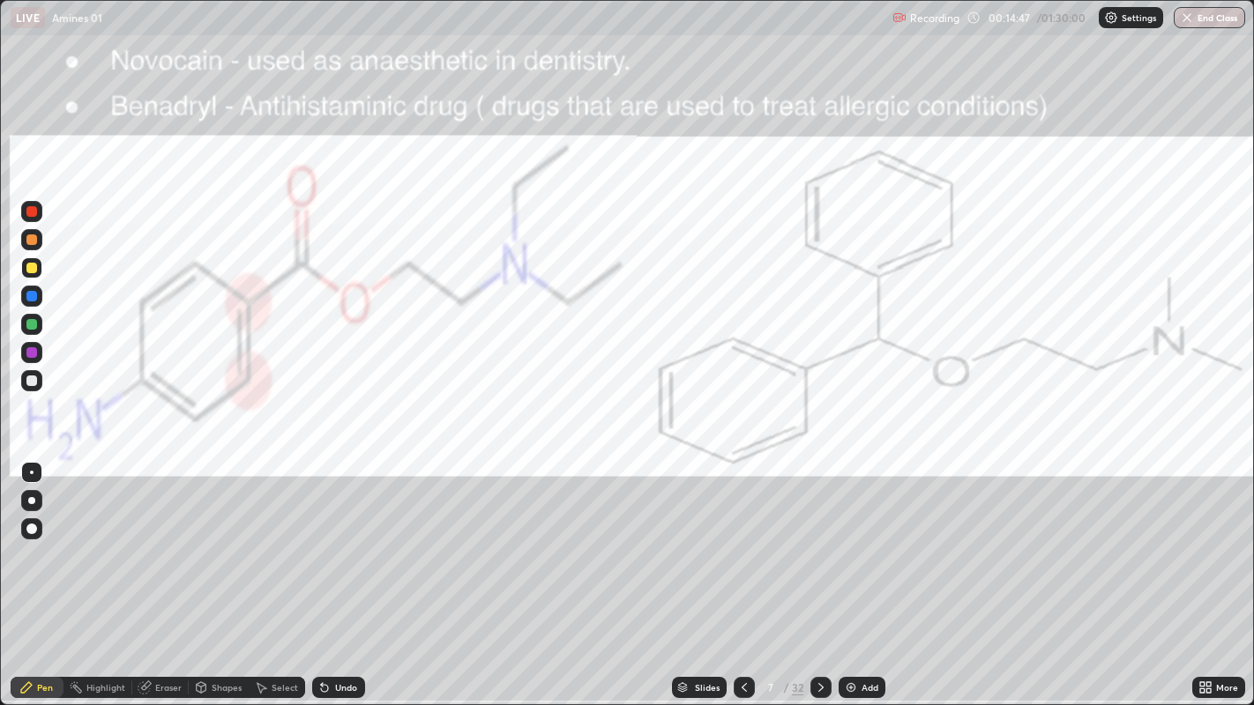
click at [741, 572] on icon at bounding box center [744, 688] width 14 height 14
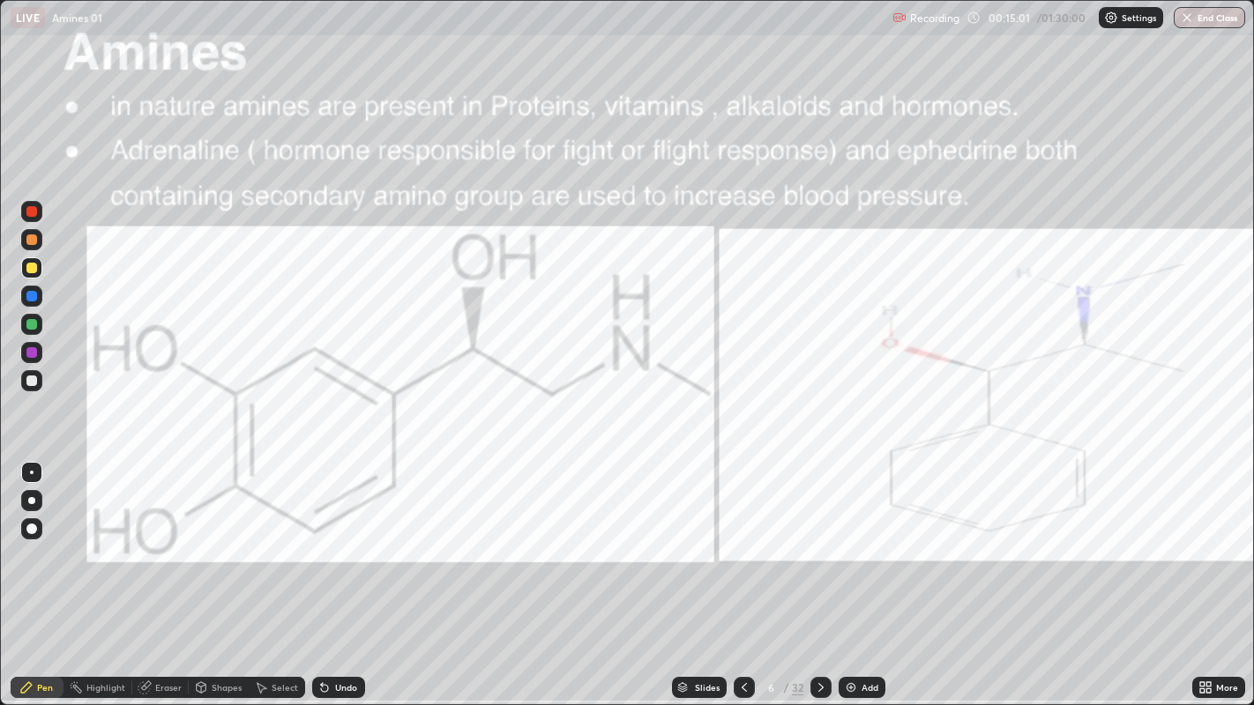
click at [742, 572] on icon at bounding box center [744, 688] width 14 height 14
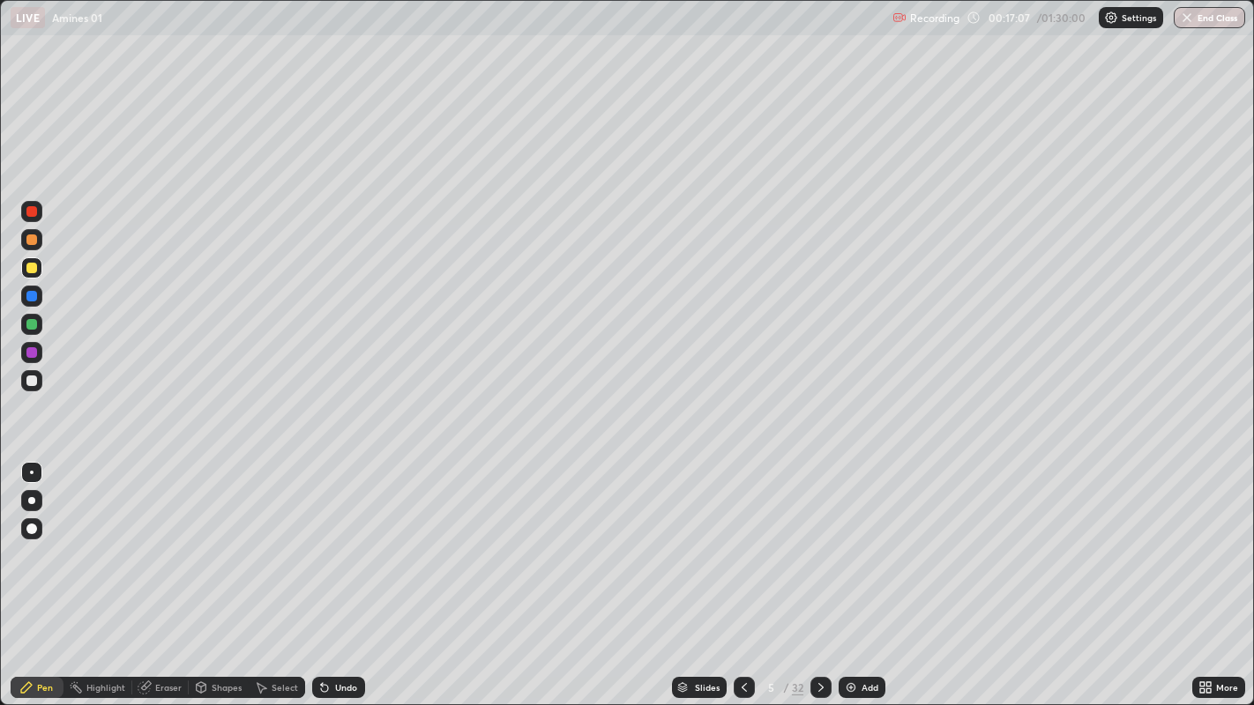
click at [820, 572] on icon at bounding box center [821, 688] width 14 height 14
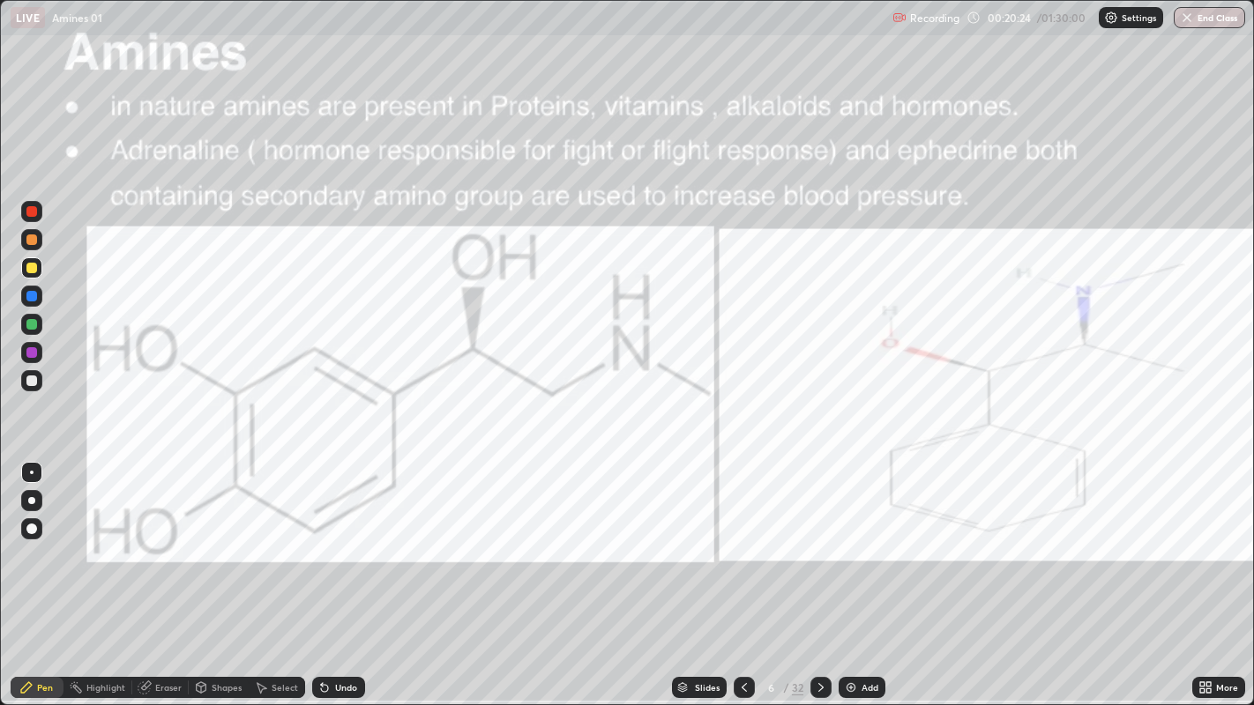
click at [819, 572] on icon at bounding box center [821, 688] width 14 height 14
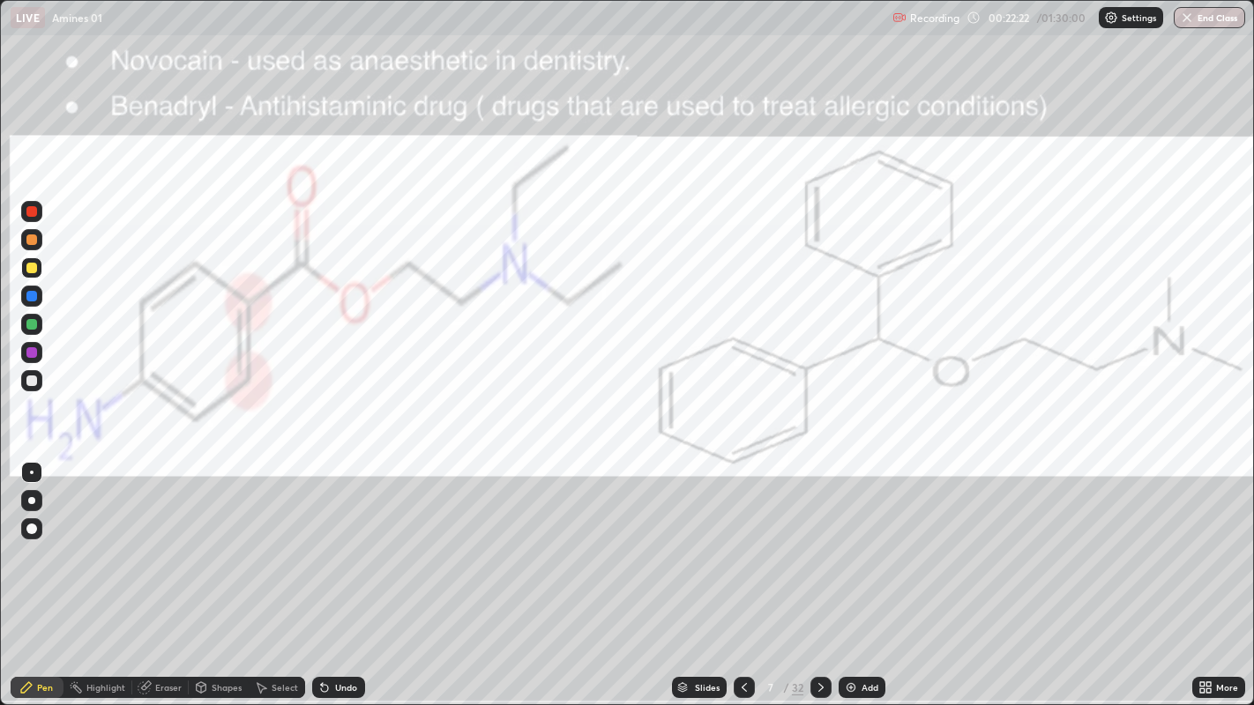
click at [819, 572] on icon at bounding box center [821, 688] width 14 height 14
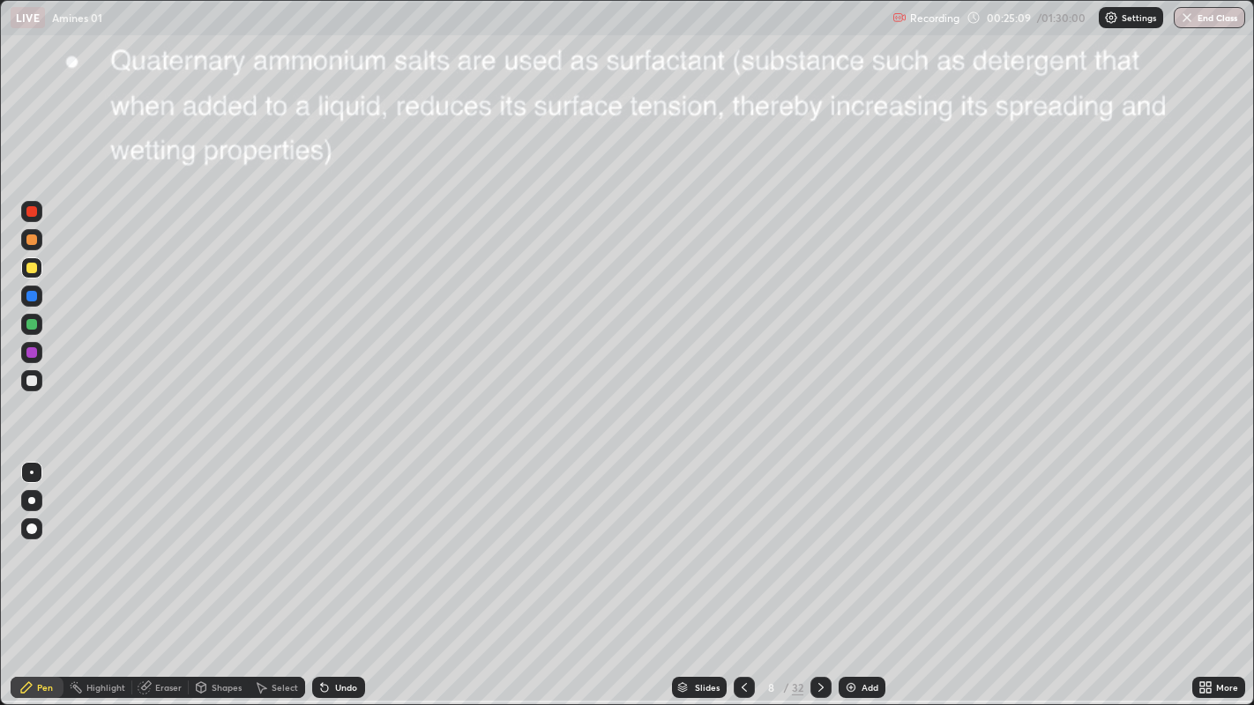
click at [48, 572] on div "Pen" at bounding box center [45, 687] width 16 height 9
click at [34, 380] on div at bounding box center [31, 381] width 11 height 11
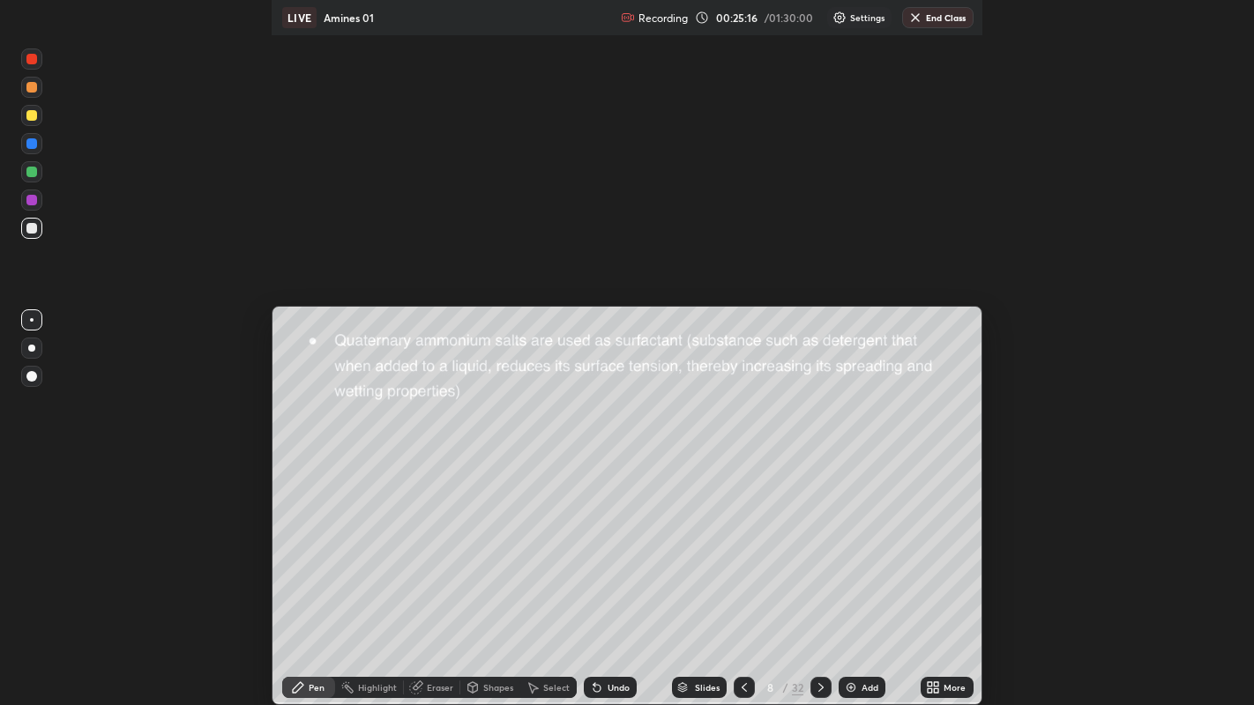
scroll to position [87471, 87466]
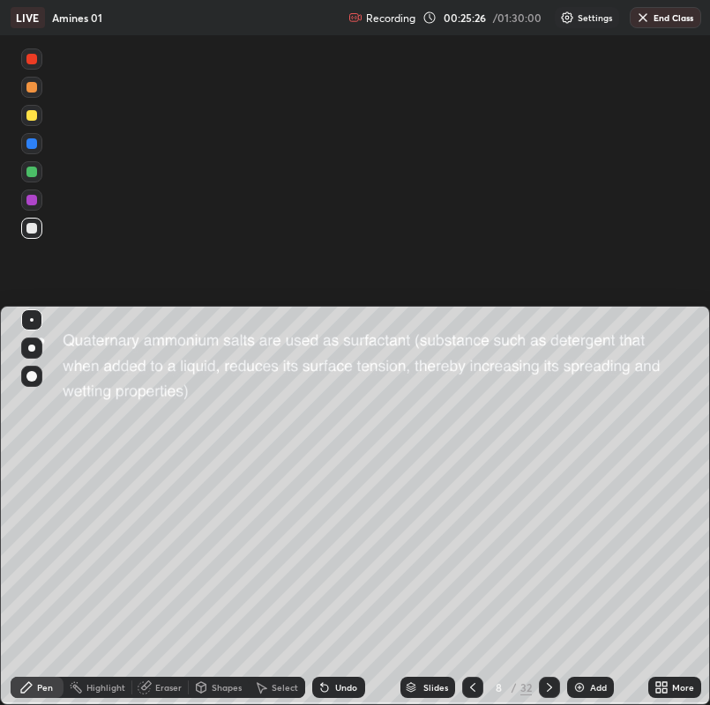
click at [695, 71] on div "Setting up your live class" at bounding box center [355, 352] width 710 height 705
click at [685, 134] on div "Setting up your live class" at bounding box center [355, 352] width 710 height 705
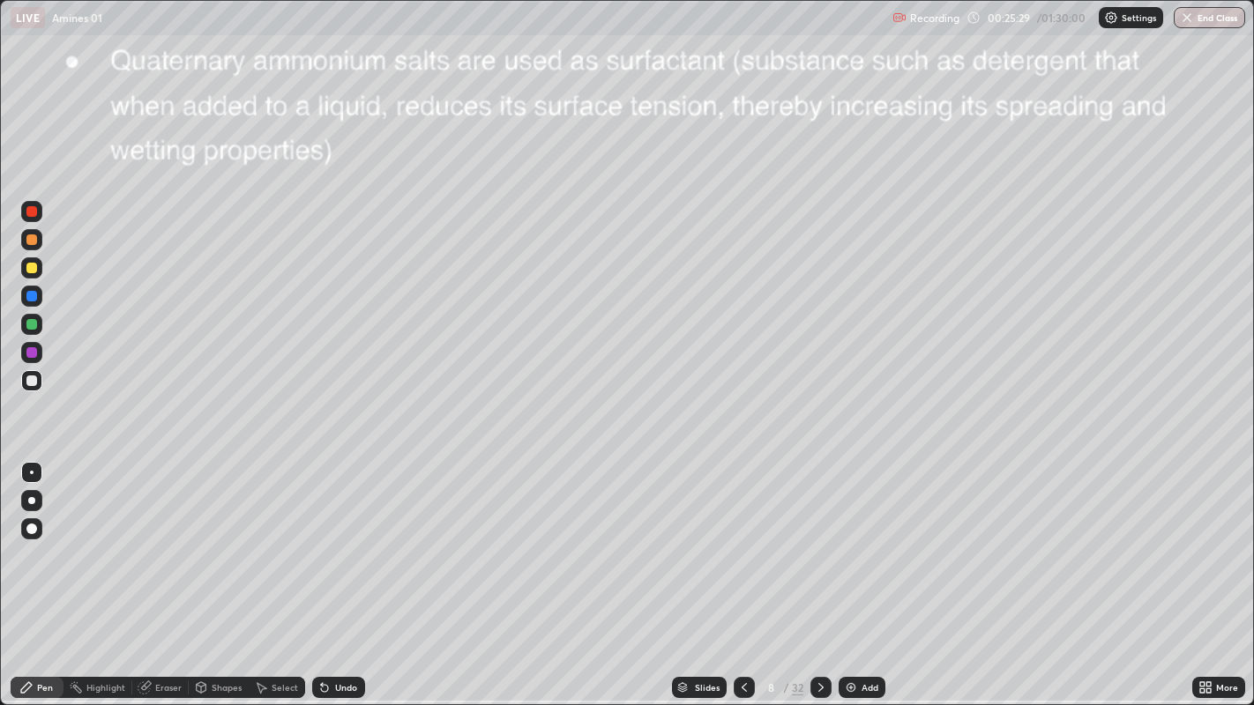
scroll to position [705, 1254]
click at [44, 572] on div "Pen" at bounding box center [45, 687] width 16 height 9
click at [820, 572] on icon at bounding box center [821, 688] width 14 height 14
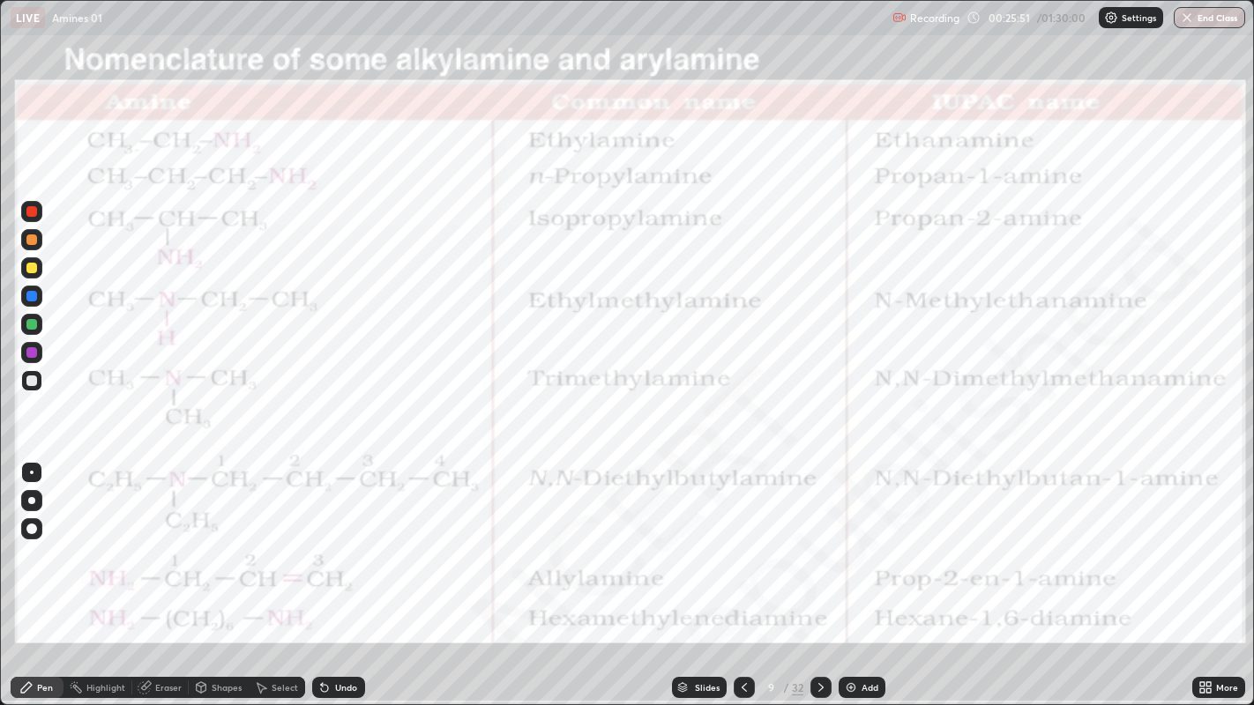
click at [34, 212] on div at bounding box center [31, 211] width 11 height 11
click at [35, 215] on div at bounding box center [31, 211] width 11 height 11
click at [34, 214] on div at bounding box center [31, 211] width 11 height 11
click at [322, 572] on icon at bounding box center [324, 688] width 7 height 7
click at [323, 572] on icon at bounding box center [324, 688] width 7 height 7
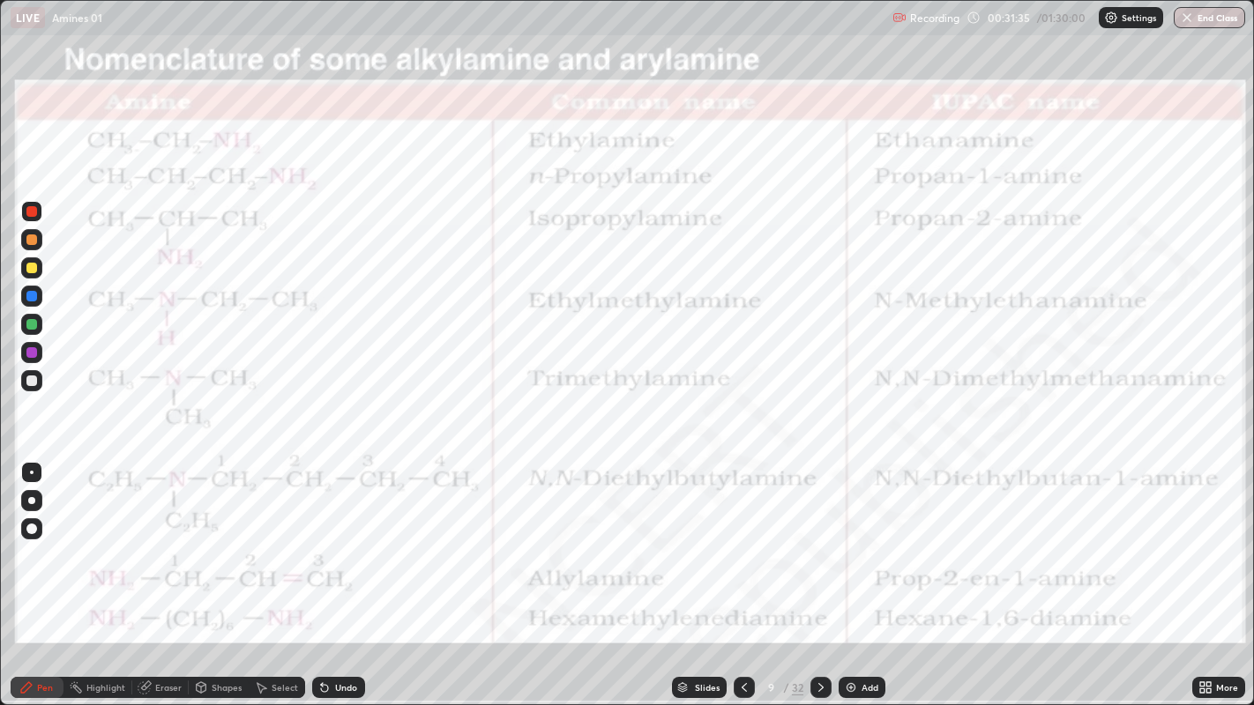
click at [819, 572] on icon at bounding box center [820, 687] width 5 height 9
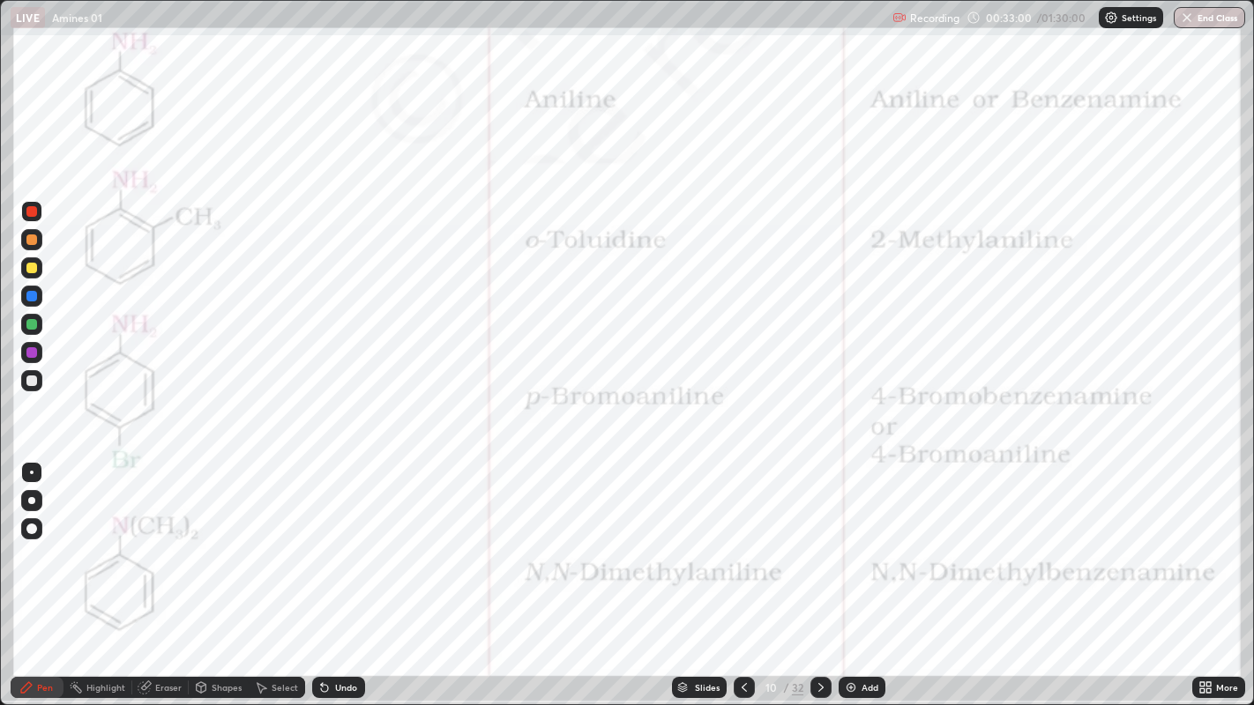
click at [743, 572] on icon at bounding box center [744, 687] width 5 height 9
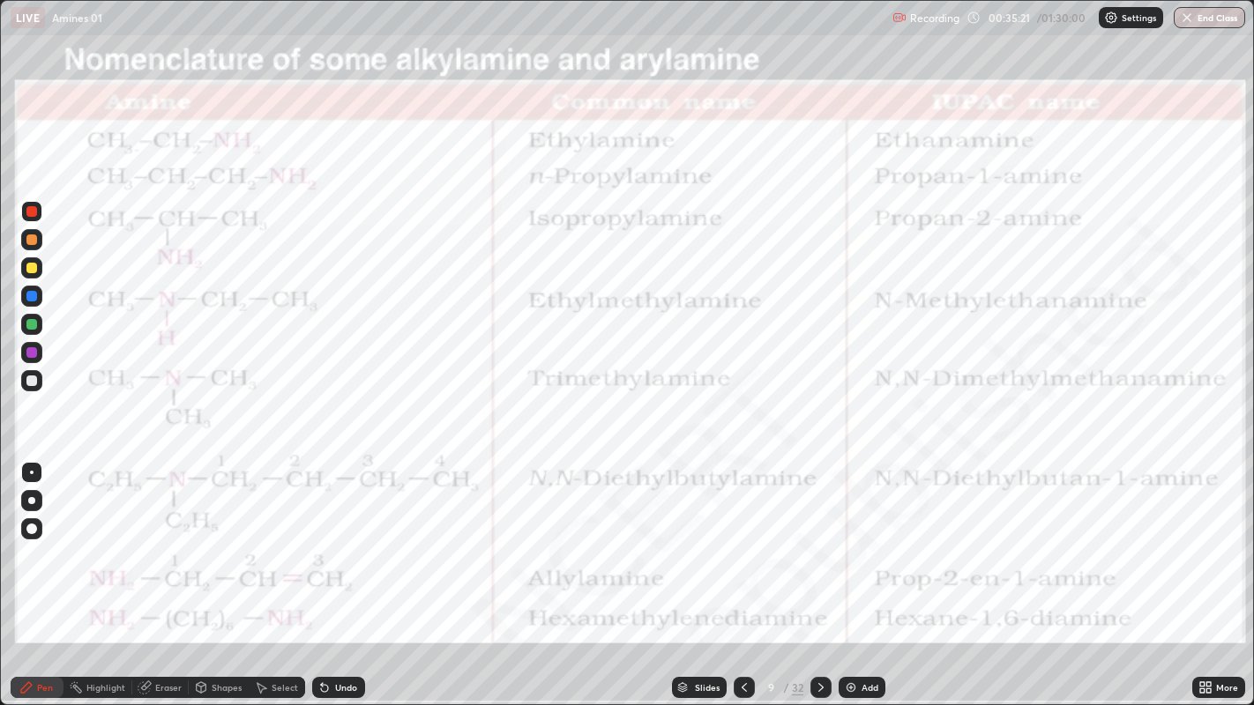
click at [818, 572] on icon at bounding box center [821, 688] width 14 height 14
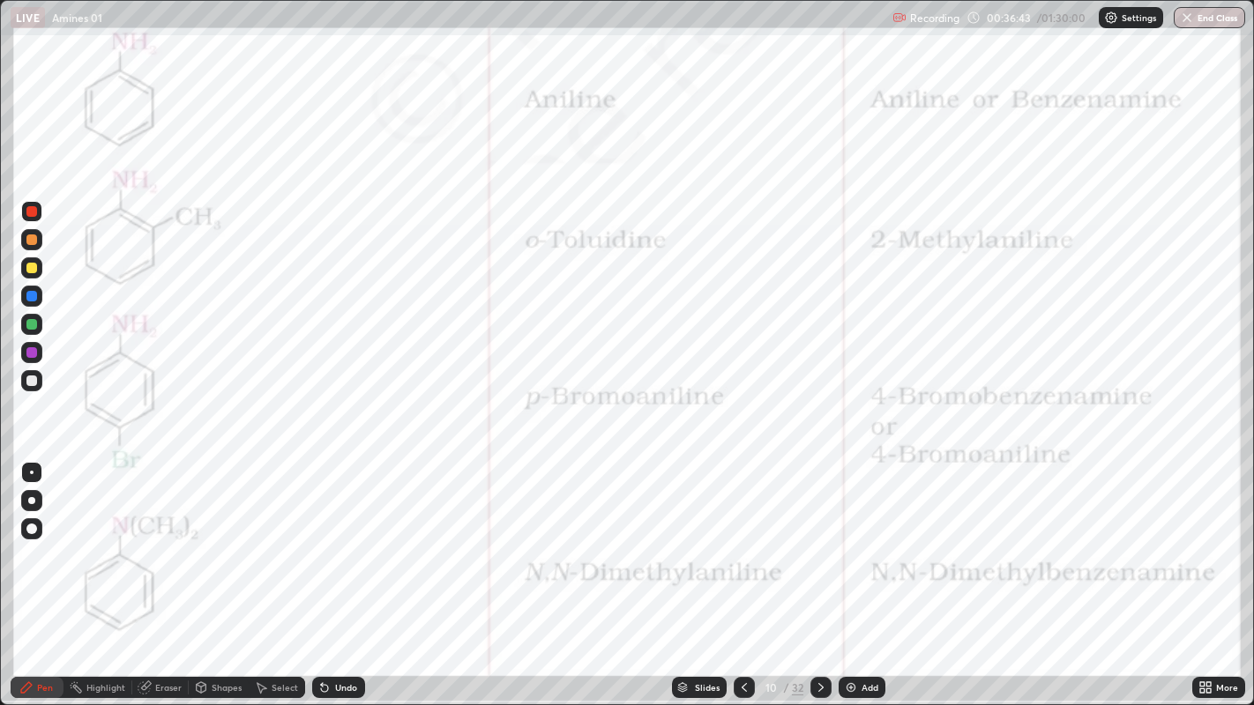
click at [745, 572] on icon at bounding box center [744, 688] width 14 height 14
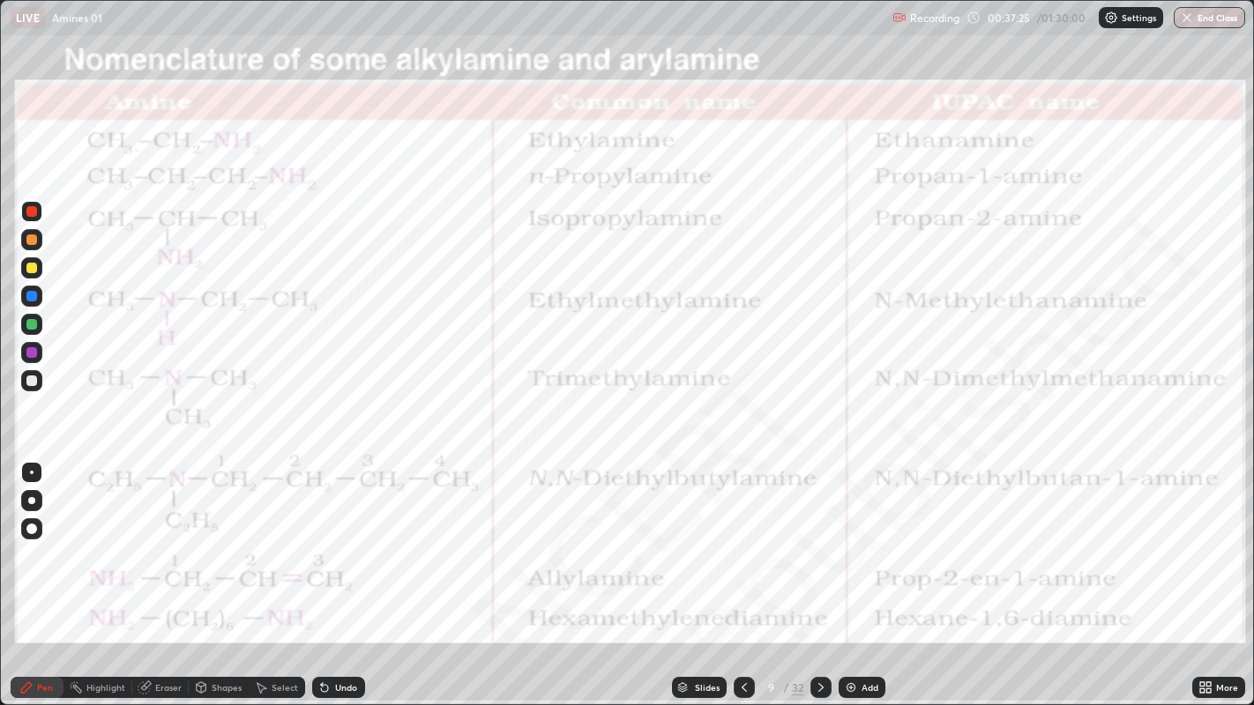
click at [55, 572] on div "Pen" at bounding box center [37, 687] width 53 height 21
click at [32, 380] on div at bounding box center [31, 381] width 11 height 11
click at [829, 572] on div at bounding box center [820, 687] width 21 height 21
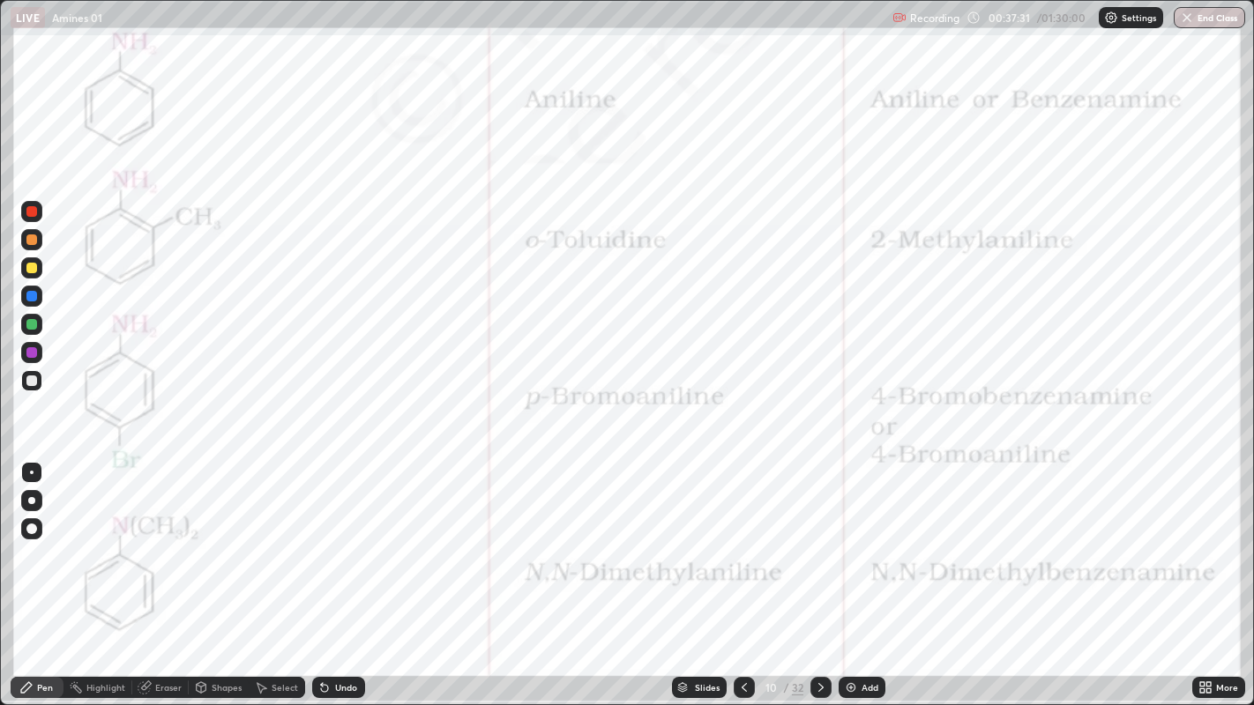
click at [818, 572] on icon at bounding box center [820, 687] width 5 height 9
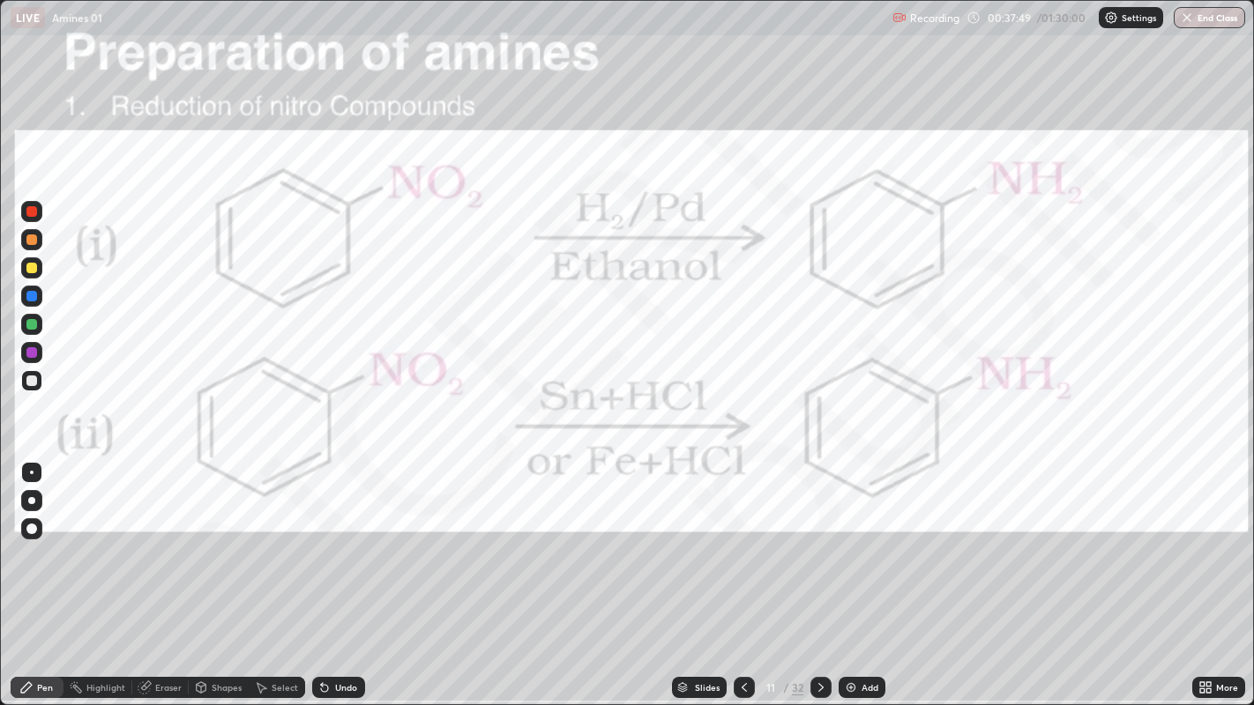
click at [34, 296] on div at bounding box center [31, 296] width 11 height 11
click at [45, 572] on div "Pen" at bounding box center [45, 687] width 16 height 9
click at [36, 209] on div at bounding box center [31, 211] width 21 height 21
click at [343, 572] on div "Undo" at bounding box center [338, 687] width 53 height 21
click at [339, 572] on div "Undo" at bounding box center [338, 687] width 53 height 21
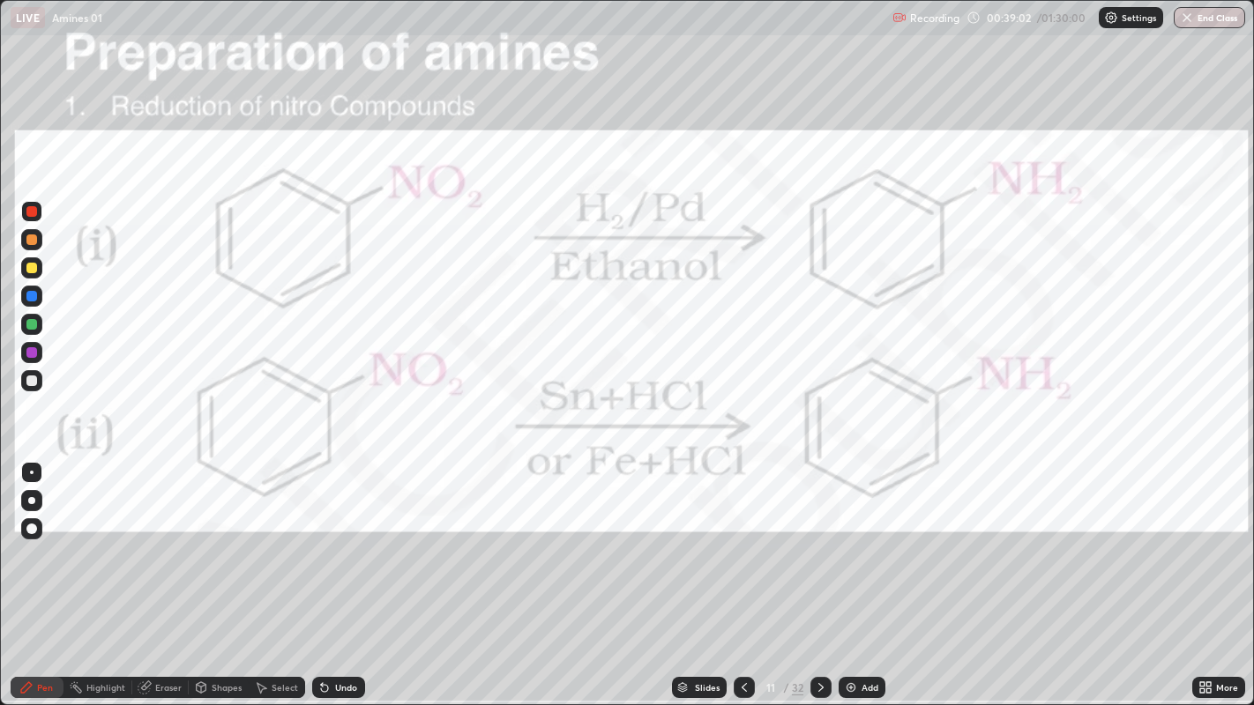
click at [846, 572] on img at bounding box center [851, 688] width 14 height 14
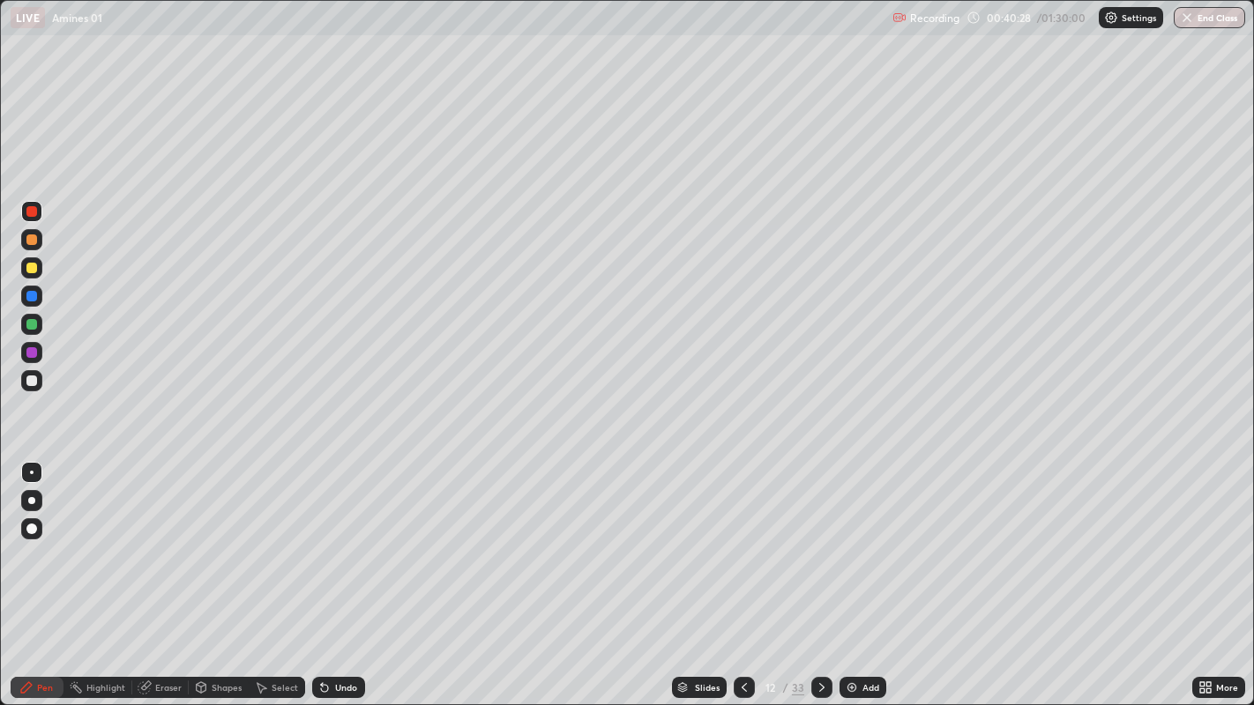
click at [335, 572] on div "Undo" at bounding box center [346, 687] width 22 height 9
click at [331, 572] on div "Undo" at bounding box center [338, 687] width 53 height 21
click at [332, 572] on div "Undo" at bounding box center [338, 687] width 53 height 21
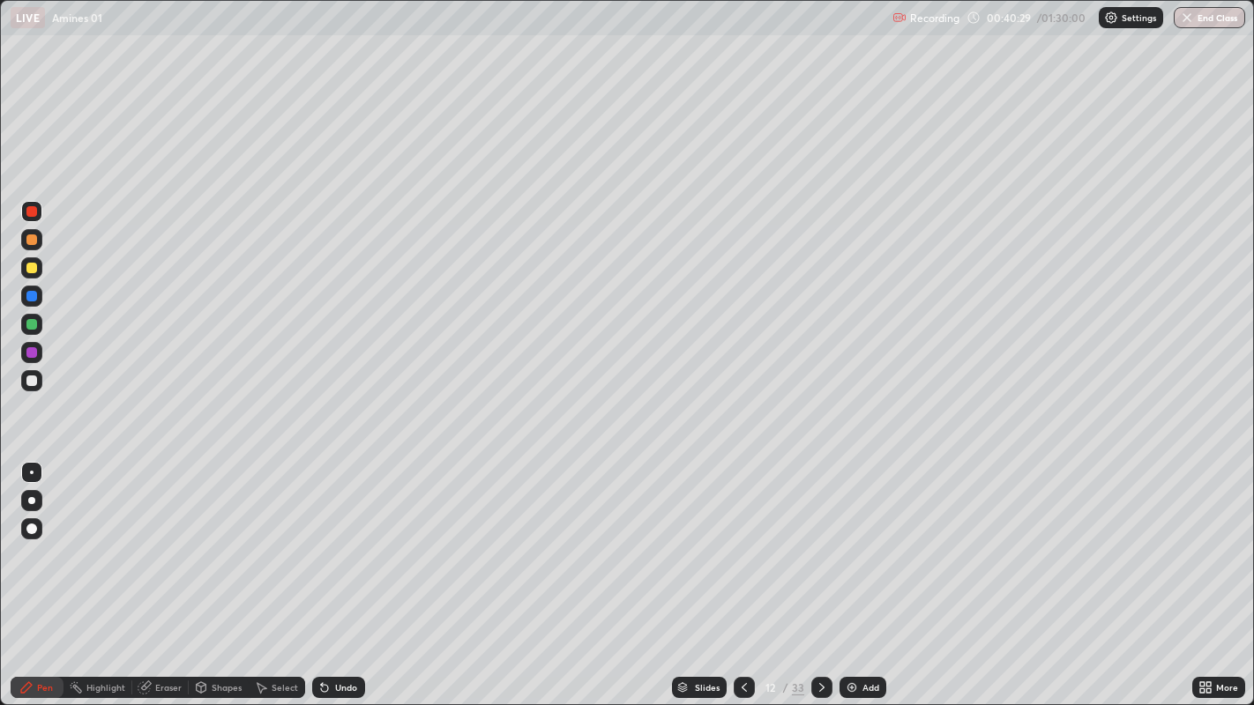
click at [332, 572] on div "Undo" at bounding box center [338, 687] width 53 height 21
click at [322, 572] on icon at bounding box center [324, 688] width 7 height 7
click at [742, 572] on icon at bounding box center [744, 688] width 14 height 14
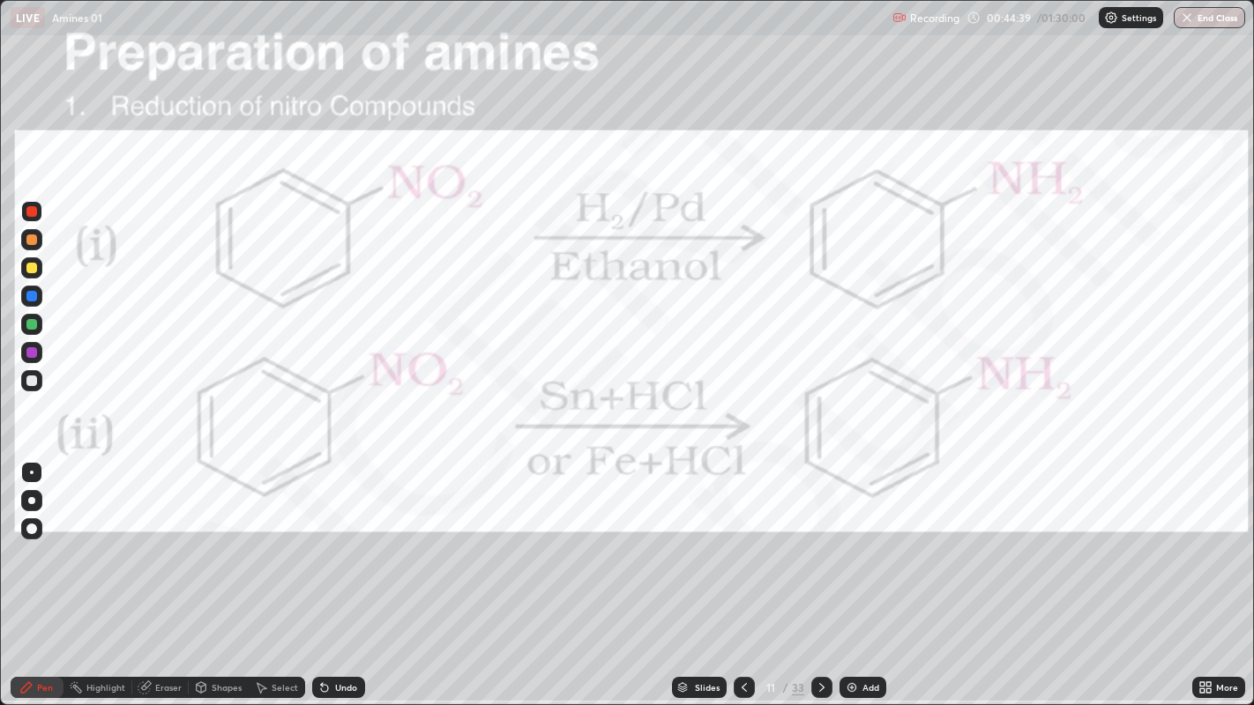
click at [822, 572] on icon at bounding box center [822, 688] width 14 height 14
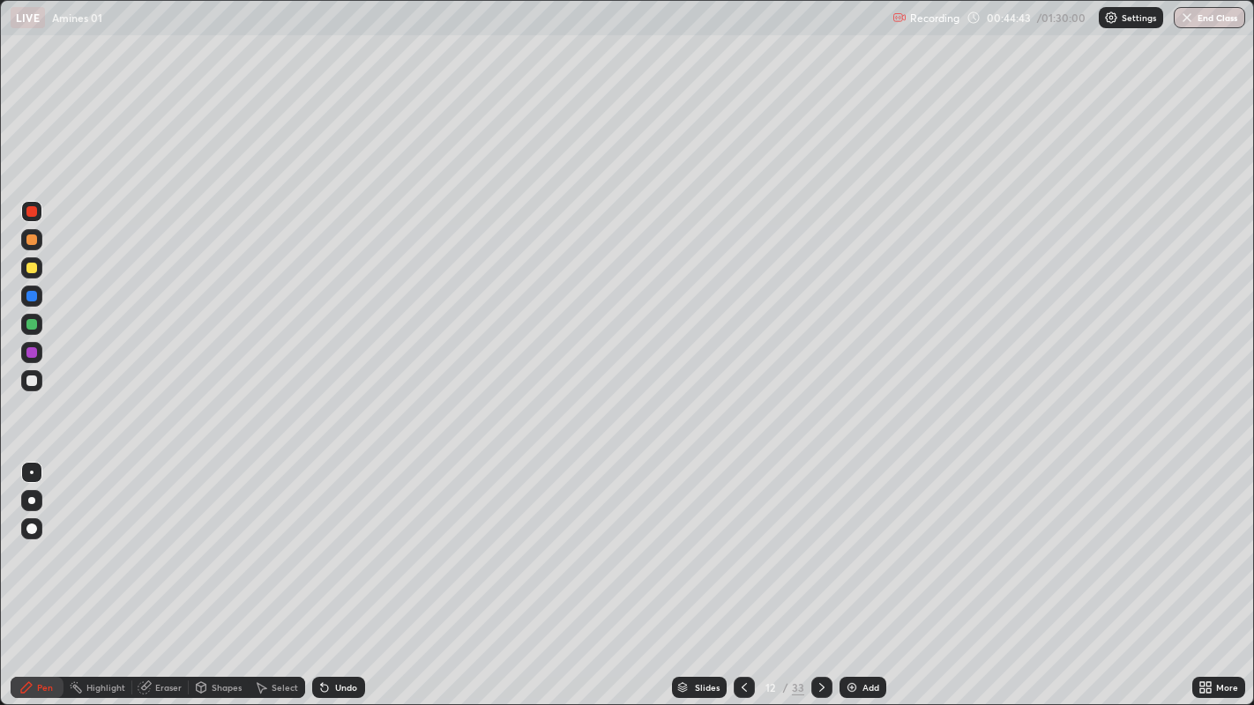
click at [742, 572] on icon at bounding box center [744, 688] width 14 height 14
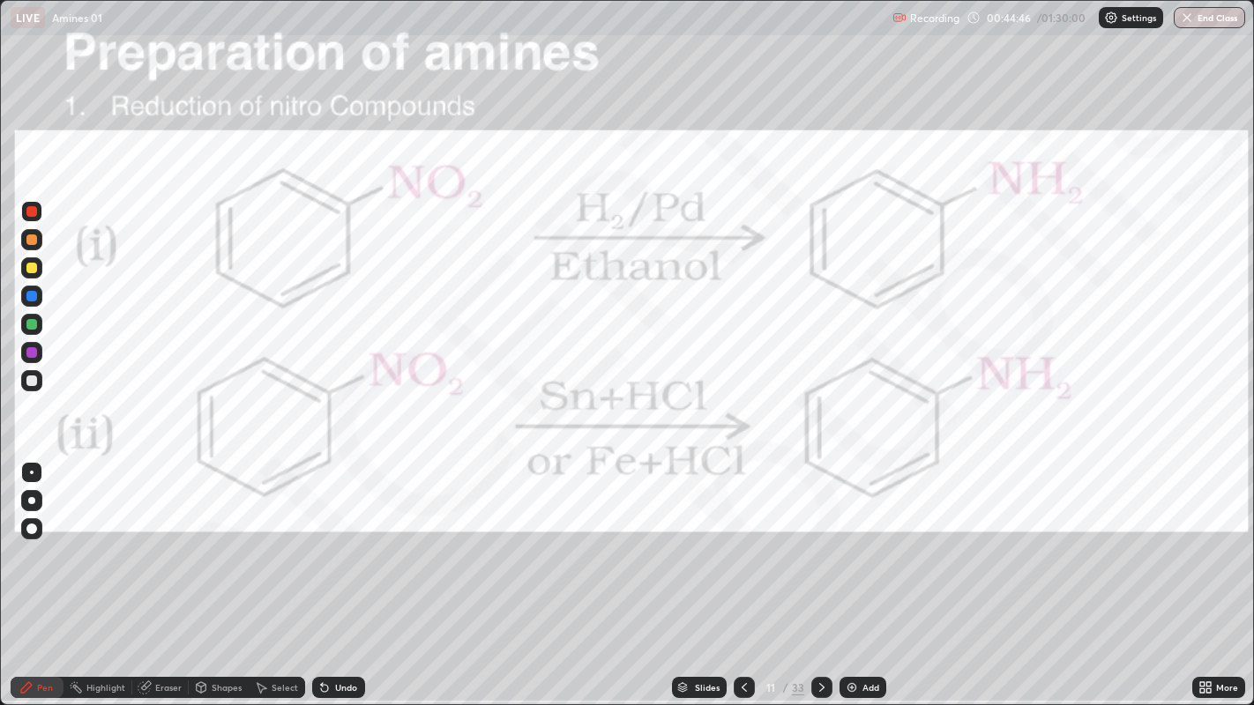
click at [822, 572] on div at bounding box center [821, 687] width 21 height 21
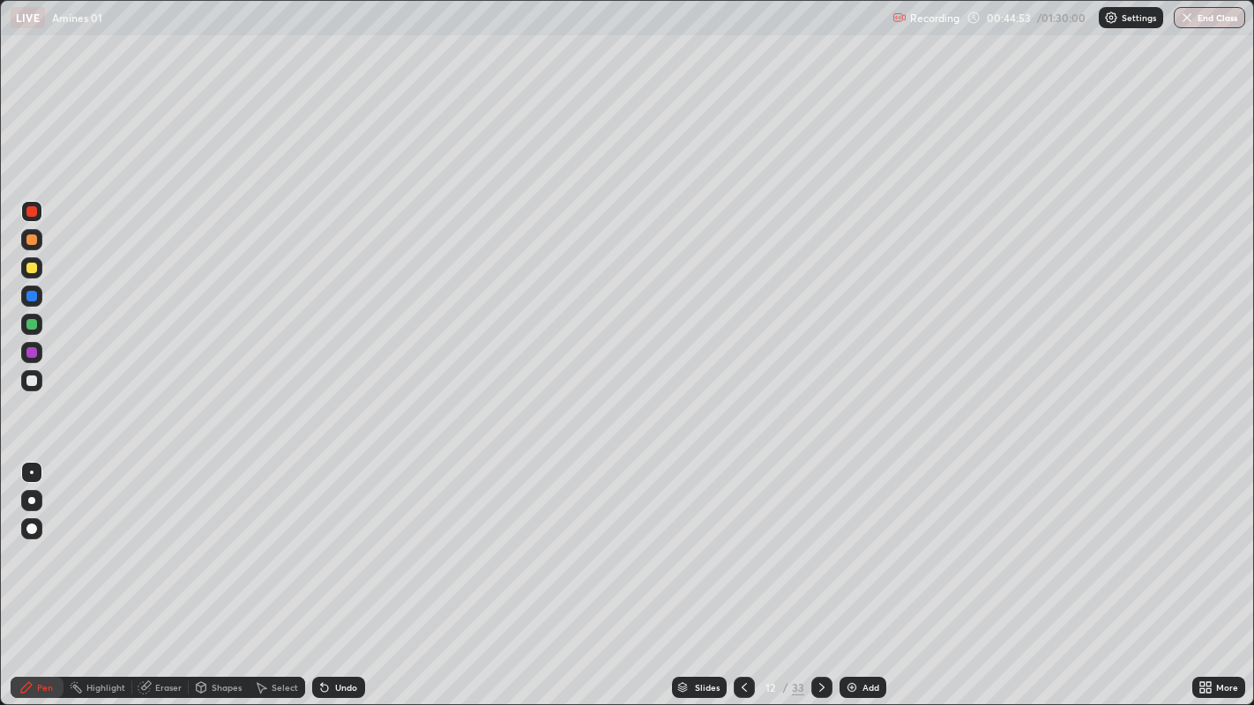
click at [798, 572] on div "33" at bounding box center [798, 688] width 12 height 16
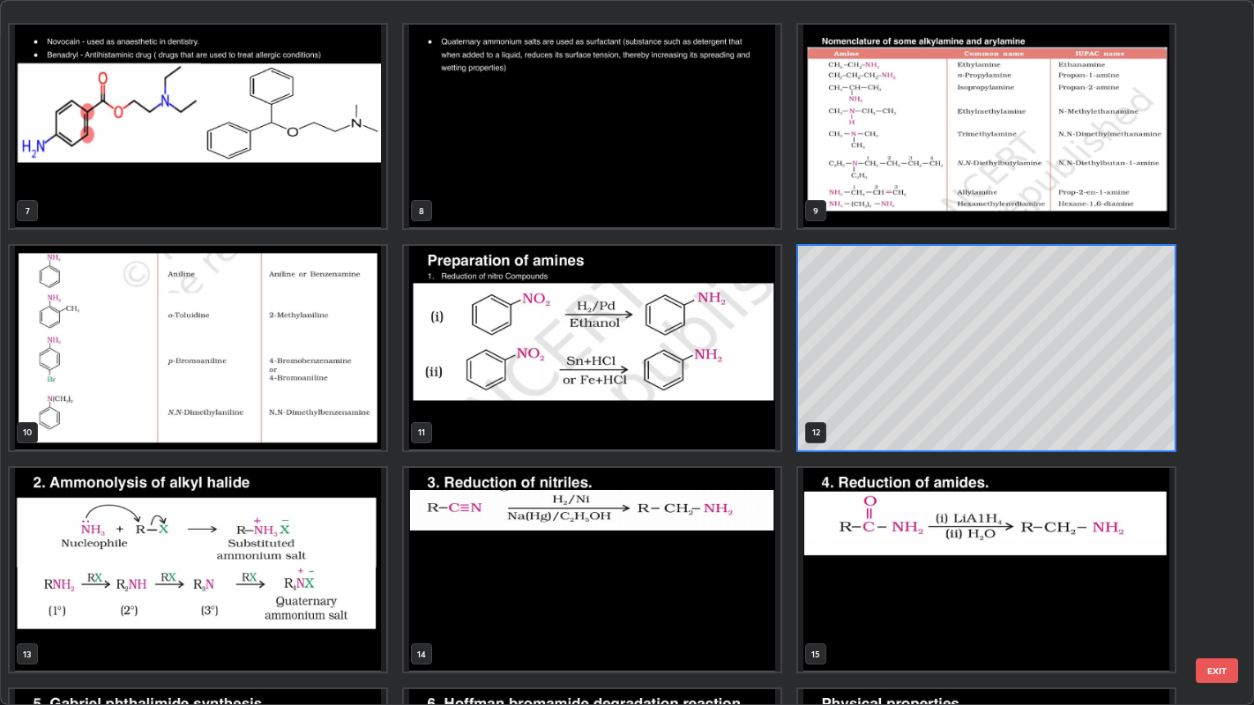
scroll to position [457, 0]
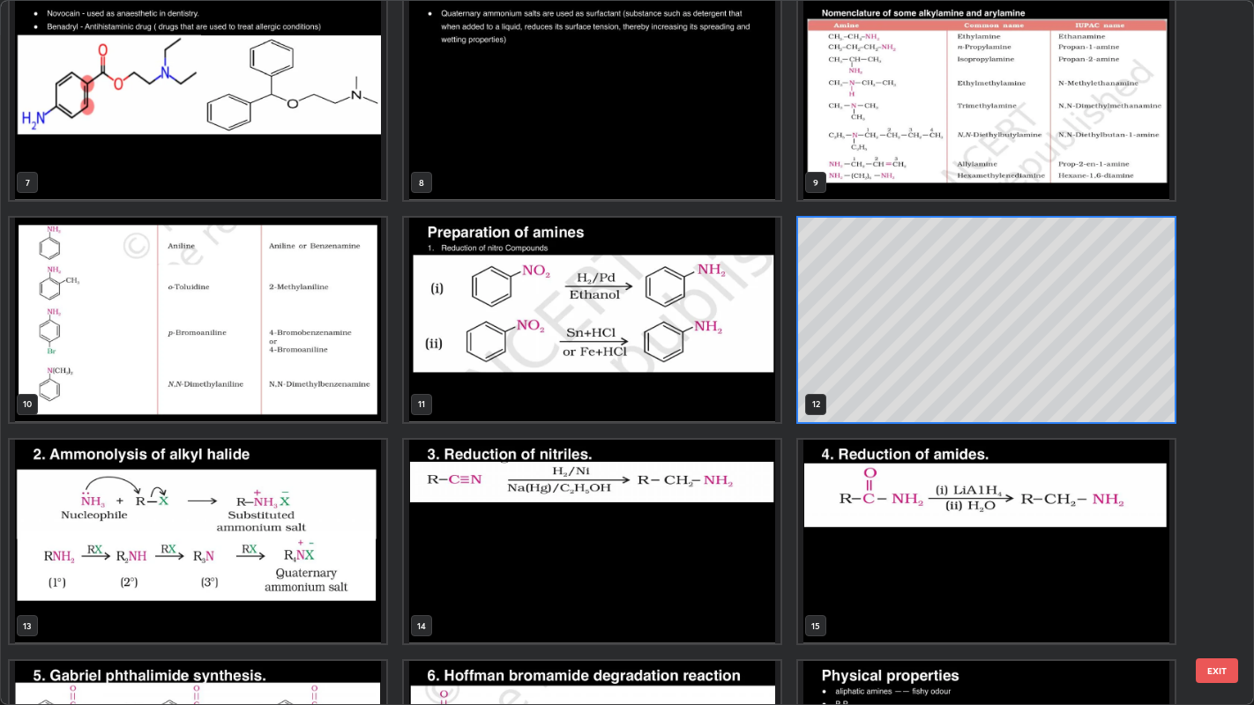
click at [176, 528] on img "grid" at bounding box center [198, 542] width 377 height 204
click at [175, 533] on img "grid" at bounding box center [198, 542] width 377 height 204
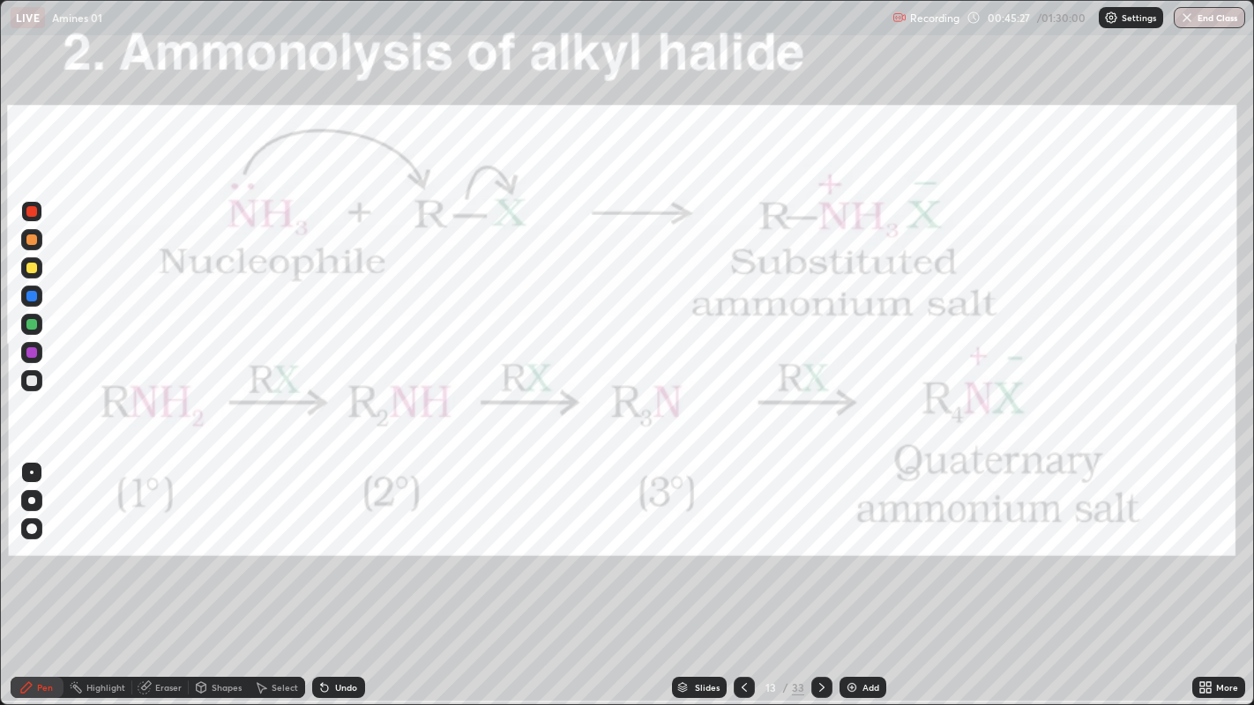
click at [846, 572] on img at bounding box center [852, 688] width 14 height 14
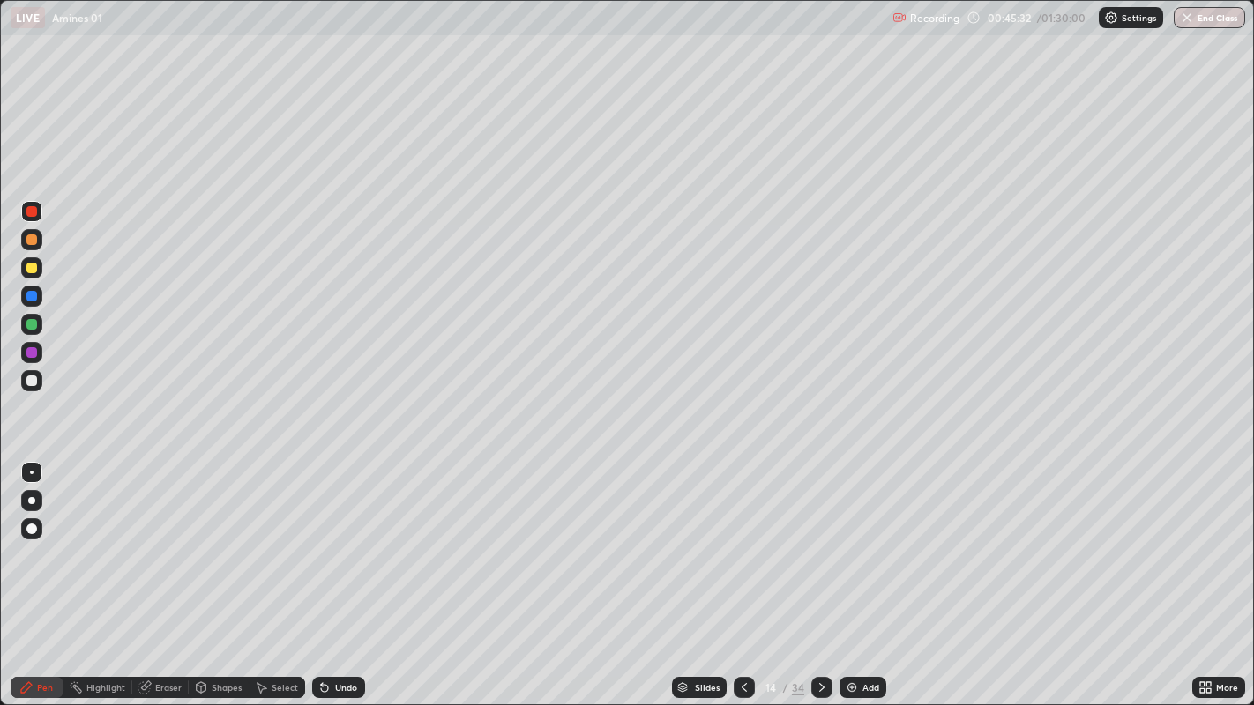
click at [338, 572] on div "Undo" at bounding box center [346, 687] width 22 height 9
click at [336, 572] on div "Undo" at bounding box center [346, 687] width 22 height 9
click at [31, 379] on div at bounding box center [31, 381] width 11 height 11
click at [351, 572] on div "Undo" at bounding box center [346, 687] width 22 height 9
click at [32, 266] on div at bounding box center [31, 268] width 11 height 11
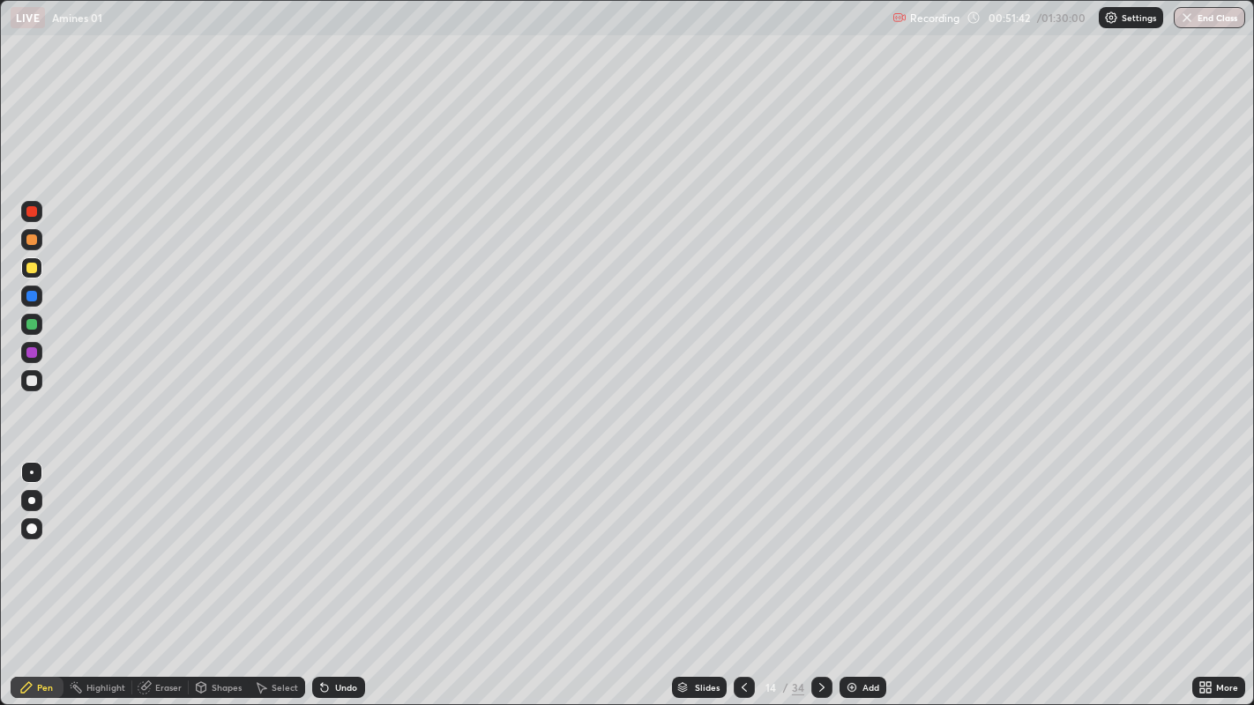
click at [853, 572] on img at bounding box center [852, 688] width 14 height 14
click at [35, 381] on div at bounding box center [31, 381] width 11 height 11
click at [331, 572] on div "Undo" at bounding box center [338, 687] width 53 height 21
click at [330, 572] on div "Undo" at bounding box center [338, 687] width 53 height 21
click at [328, 572] on icon at bounding box center [324, 688] width 14 height 14
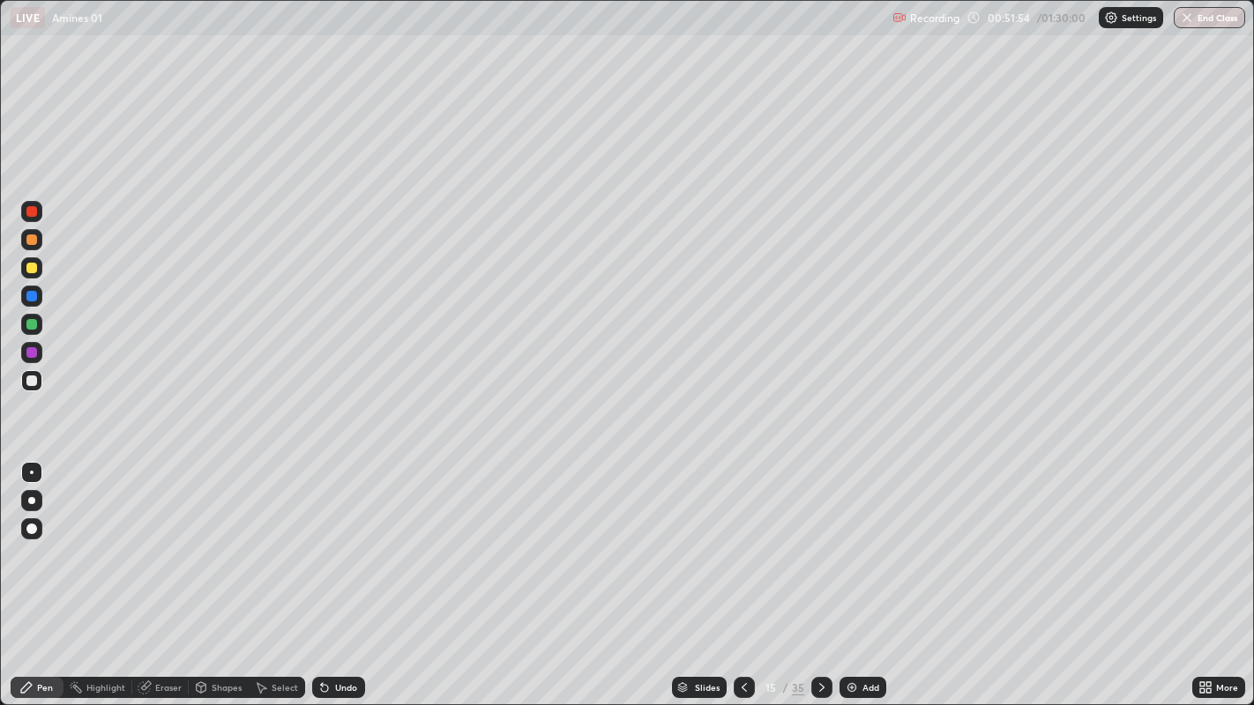
click at [322, 572] on icon at bounding box center [324, 688] width 7 height 7
click at [324, 572] on icon at bounding box center [324, 688] width 14 height 14
click at [321, 572] on icon at bounding box center [322, 684] width 2 height 2
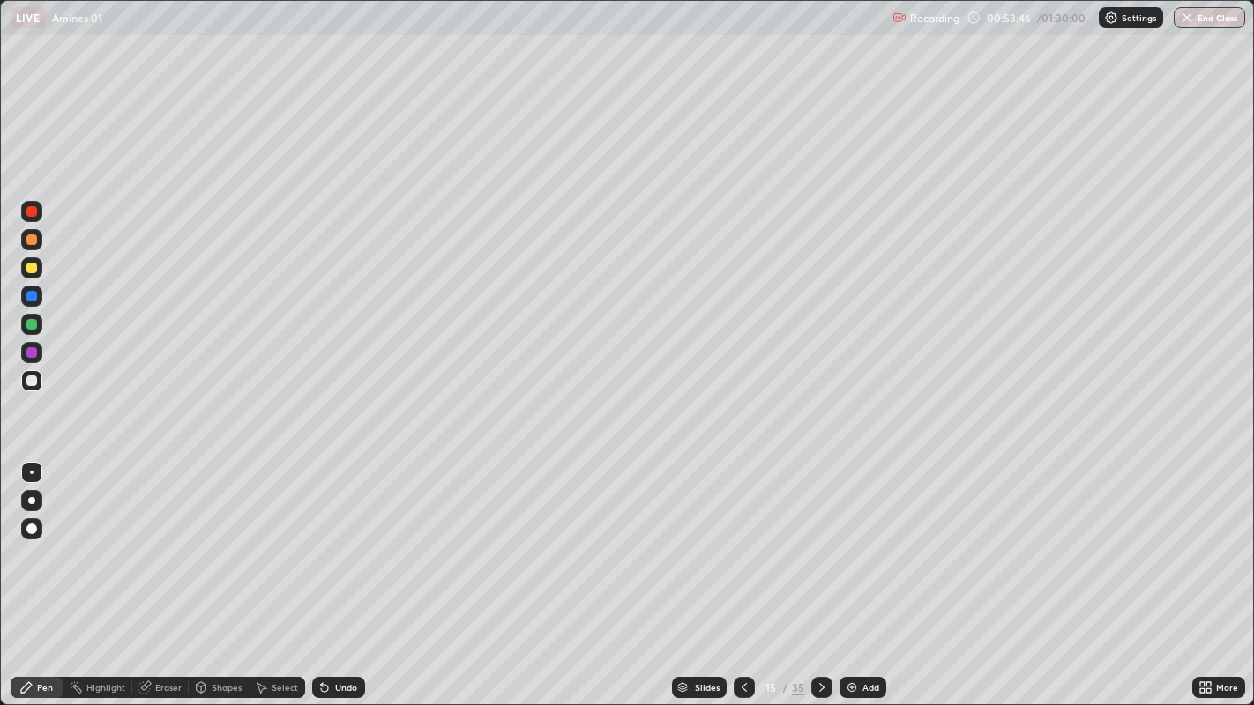
click at [32, 268] on div at bounding box center [31, 268] width 11 height 11
click at [742, 572] on icon at bounding box center [744, 688] width 14 height 14
click at [734, 572] on div at bounding box center [744, 687] width 21 height 21
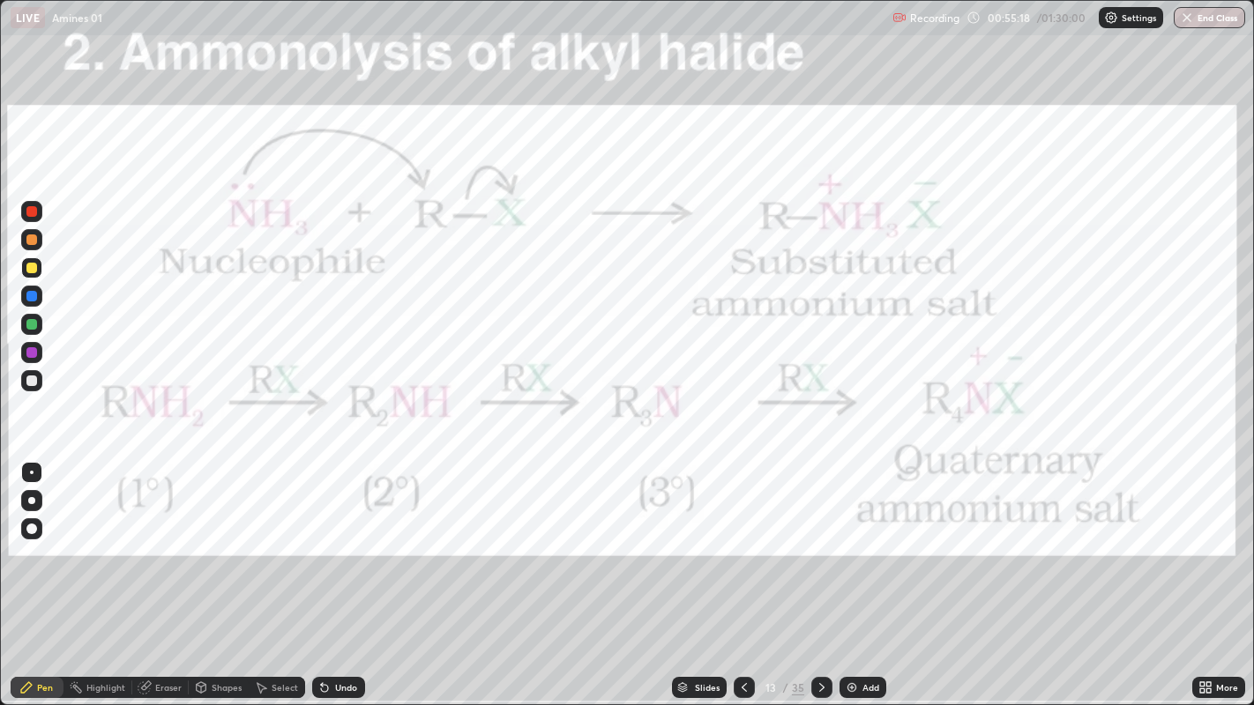
click at [819, 572] on icon at bounding box center [822, 688] width 14 height 14
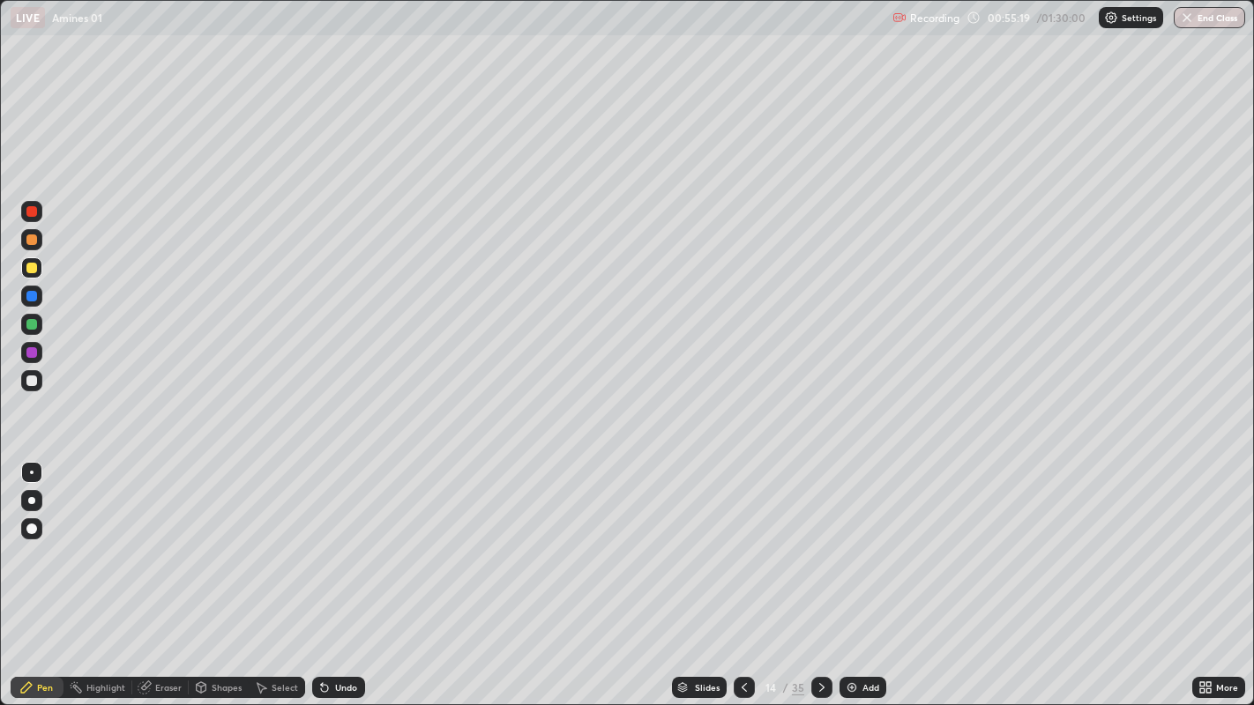
click at [742, 572] on icon at bounding box center [744, 688] width 14 height 14
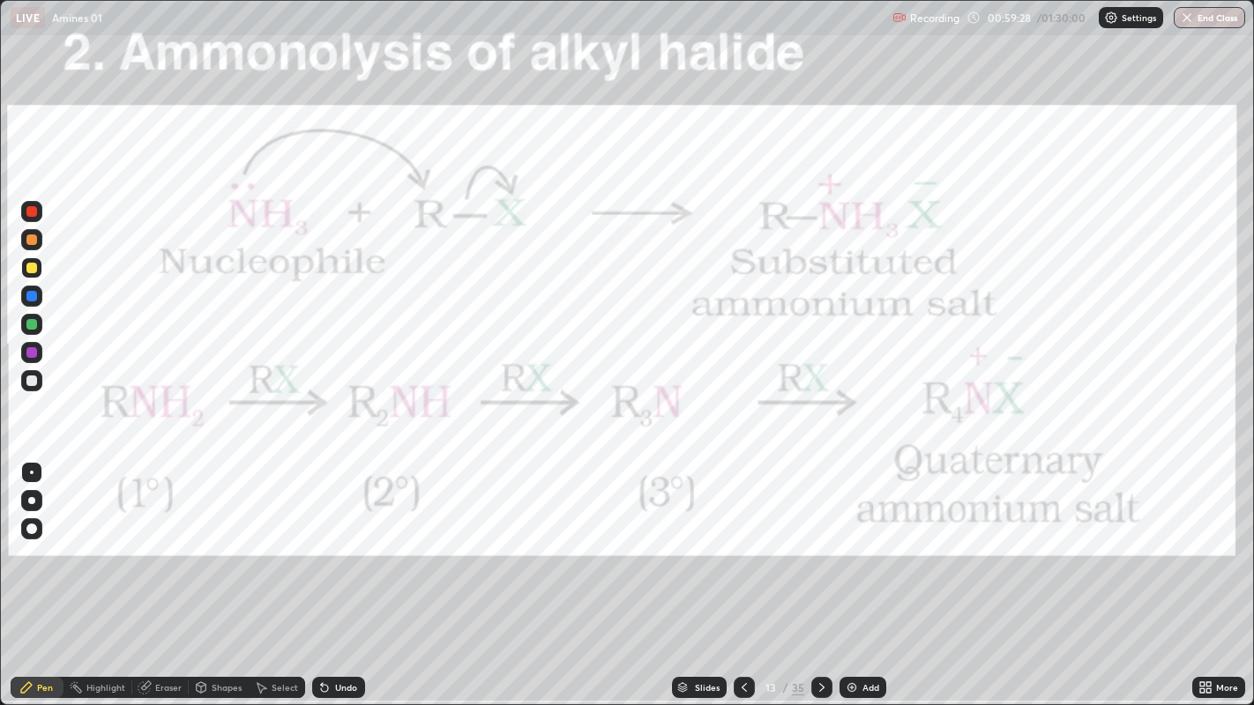
click at [819, 572] on div at bounding box center [821, 687] width 21 height 21
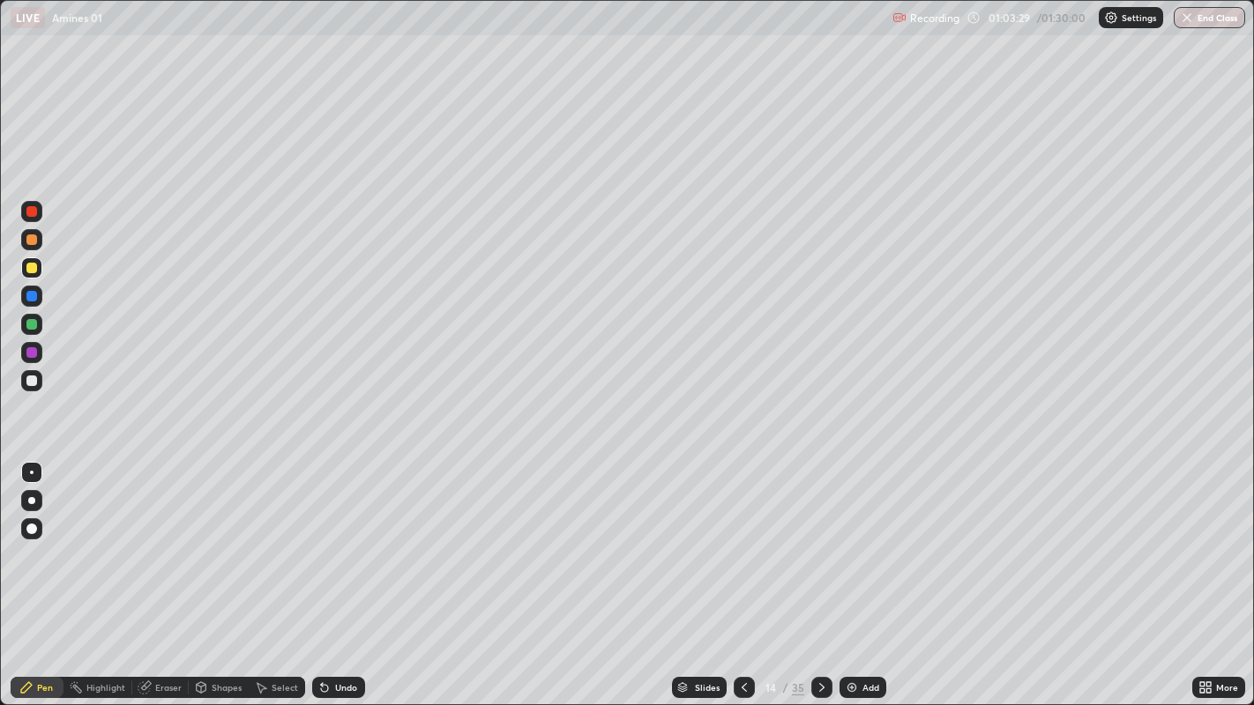
click at [820, 572] on icon at bounding box center [822, 688] width 14 height 14
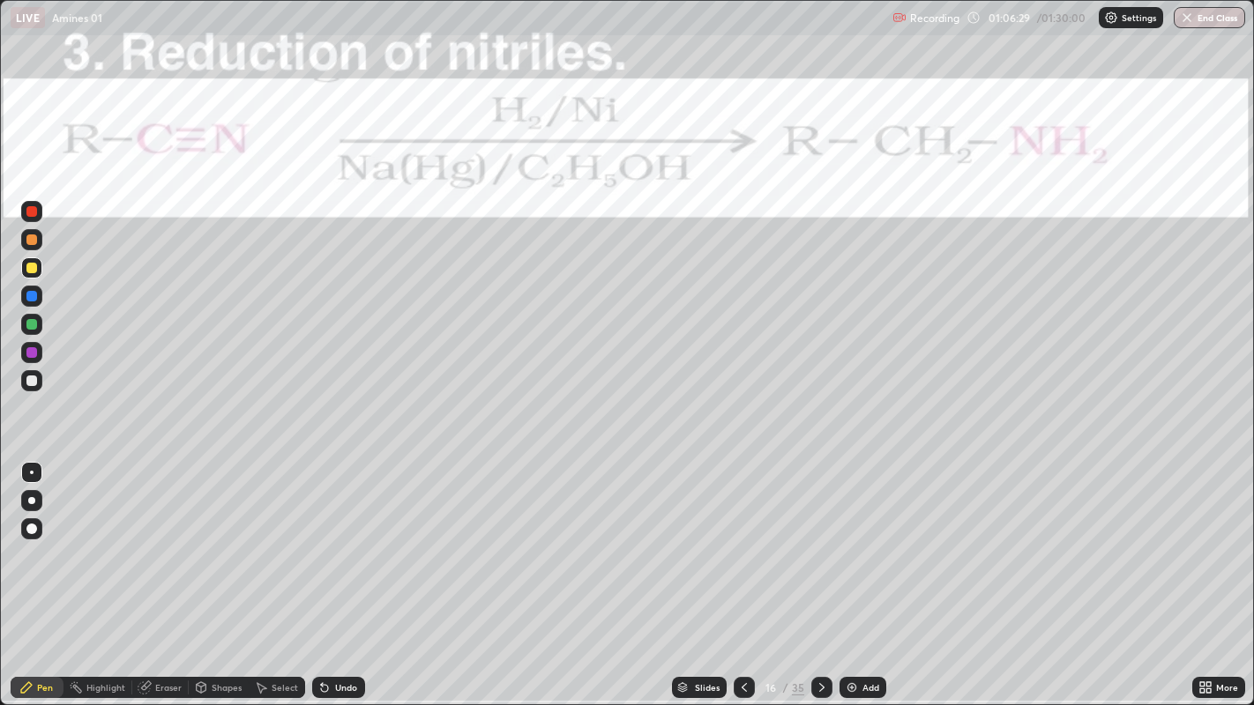
click at [742, 572] on icon at bounding box center [744, 688] width 14 height 14
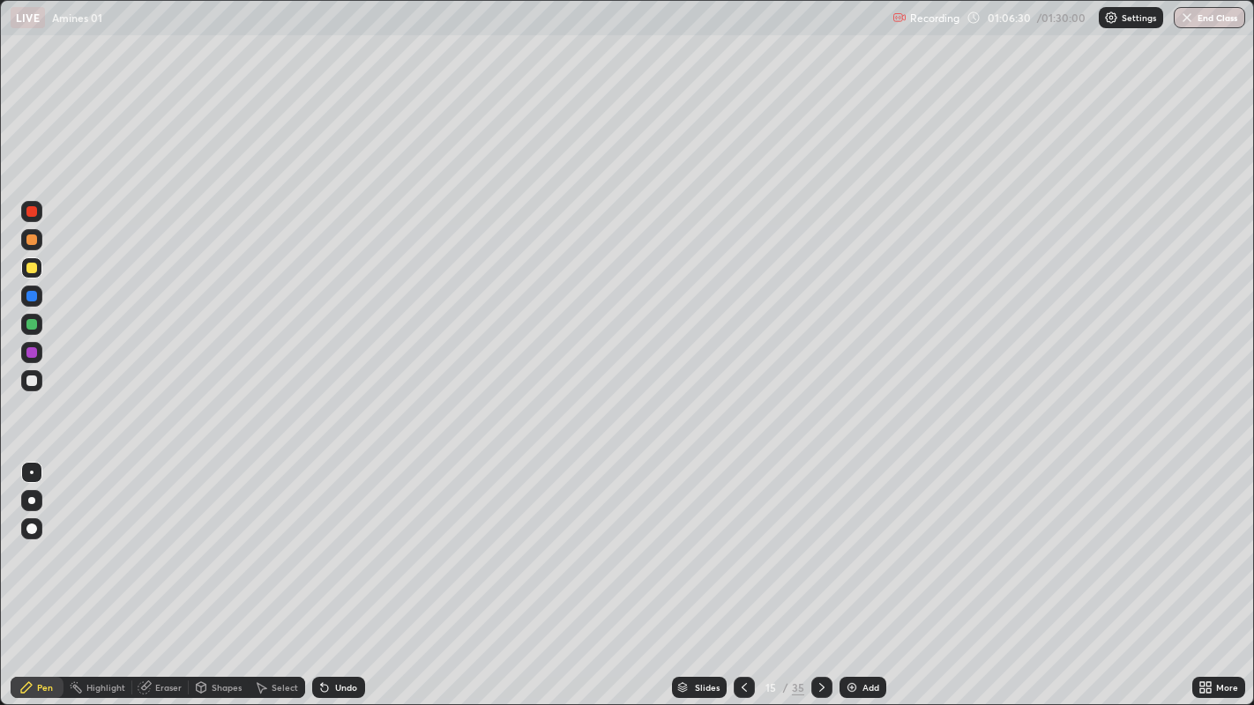
click at [858, 572] on div "Add" at bounding box center [862, 687] width 47 height 21
click at [34, 378] on div at bounding box center [31, 381] width 11 height 11
click at [32, 212] on div at bounding box center [31, 211] width 11 height 11
click at [33, 380] on div at bounding box center [31, 381] width 11 height 11
click at [342, 572] on div "Undo" at bounding box center [346, 687] width 22 height 9
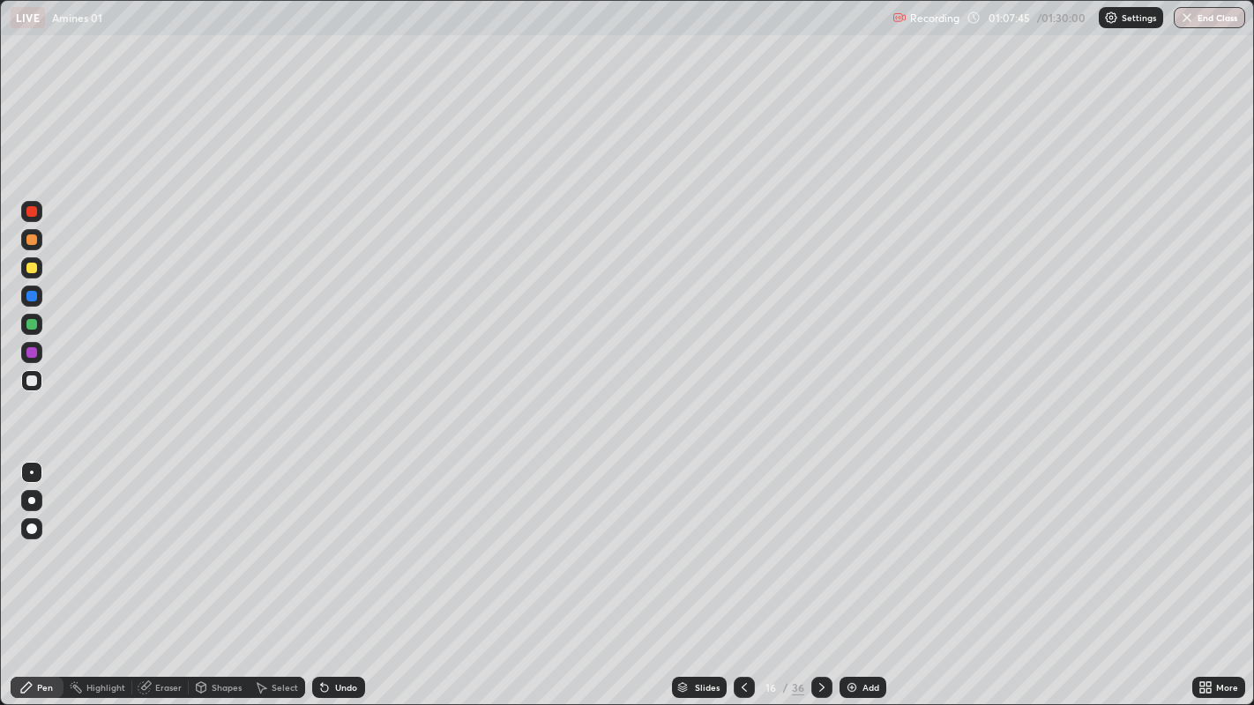
click at [336, 572] on div "Undo" at bounding box center [346, 687] width 22 height 9
click at [329, 572] on icon at bounding box center [324, 688] width 14 height 14
click at [34, 380] on div at bounding box center [31, 381] width 11 height 11
click at [742, 572] on icon at bounding box center [744, 688] width 14 height 14
click at [740, 572] on icon at bounding box center [744, 688] width 14 height 14
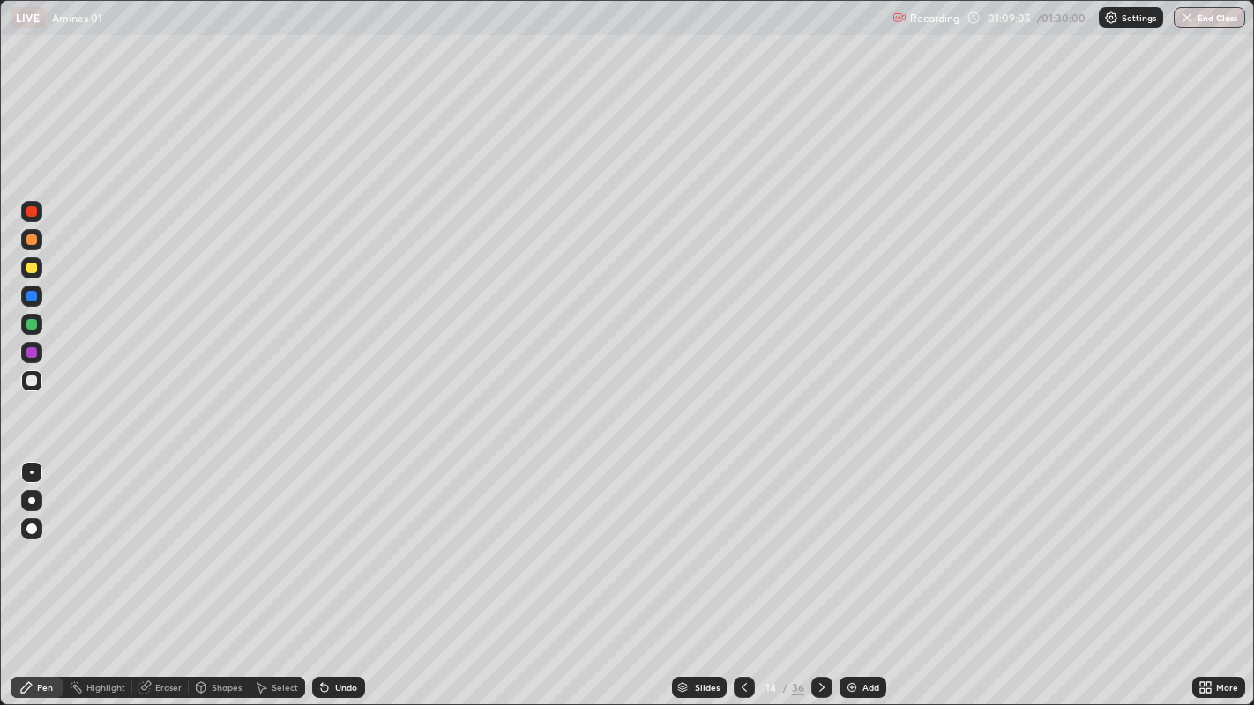
click at [818, 572] on icon at bounding box center [822, 688] width 14 height 14
click at [819, 572] on icon at bounding box center [822, 688] width 14 height 14
click at [740, 572] on icon at bounding box center [744, 688] width 14 height 14
click at [819, 572] on icon at bounding box center [822, 688] width 14 height 14
click at [821, 572] on icon at bounding box center [821, 687] width 5 height 9
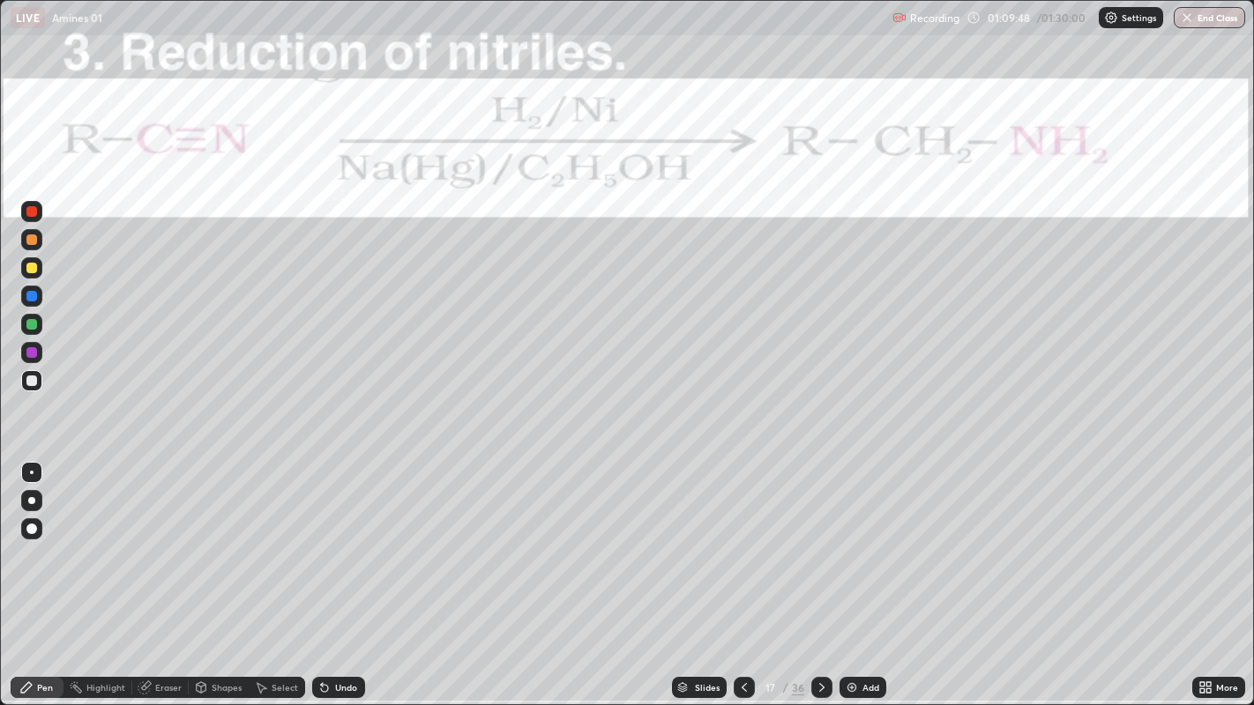
click at [819, 572] on icon at bounding box center [822, 688] width 14 height 14
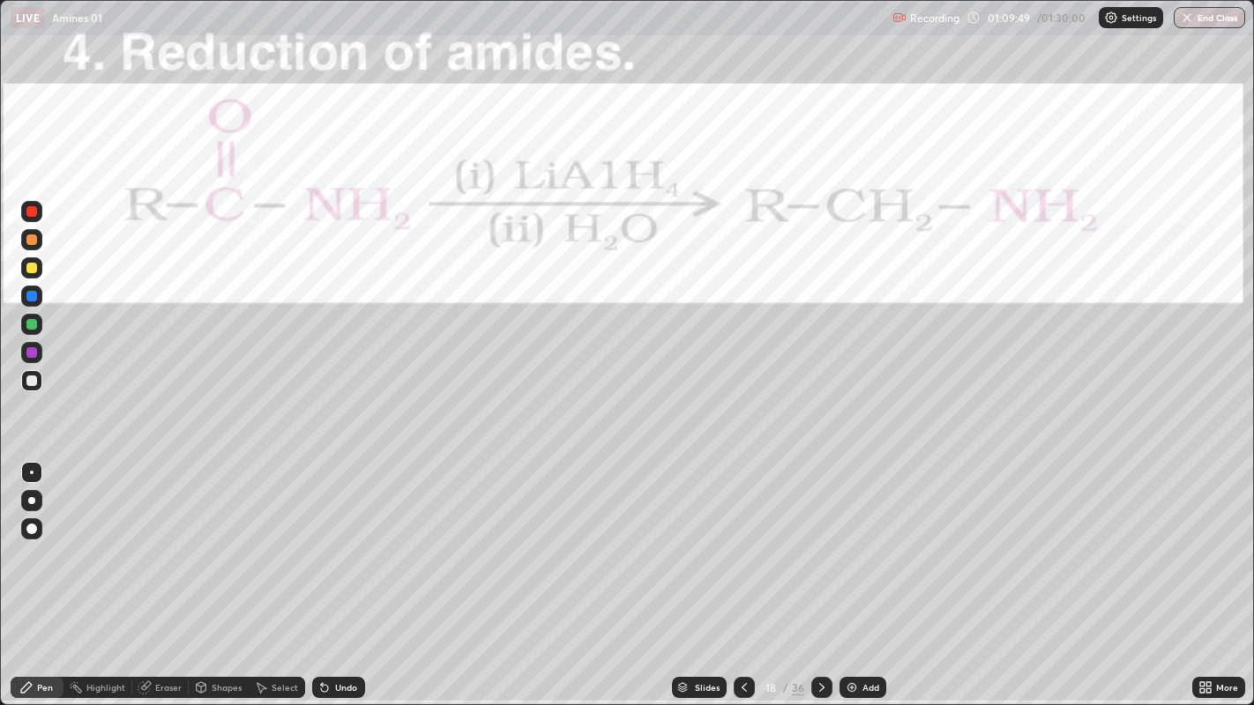
click at [742, 572] on icon at bounding box center [744, 688] width 14 height 14
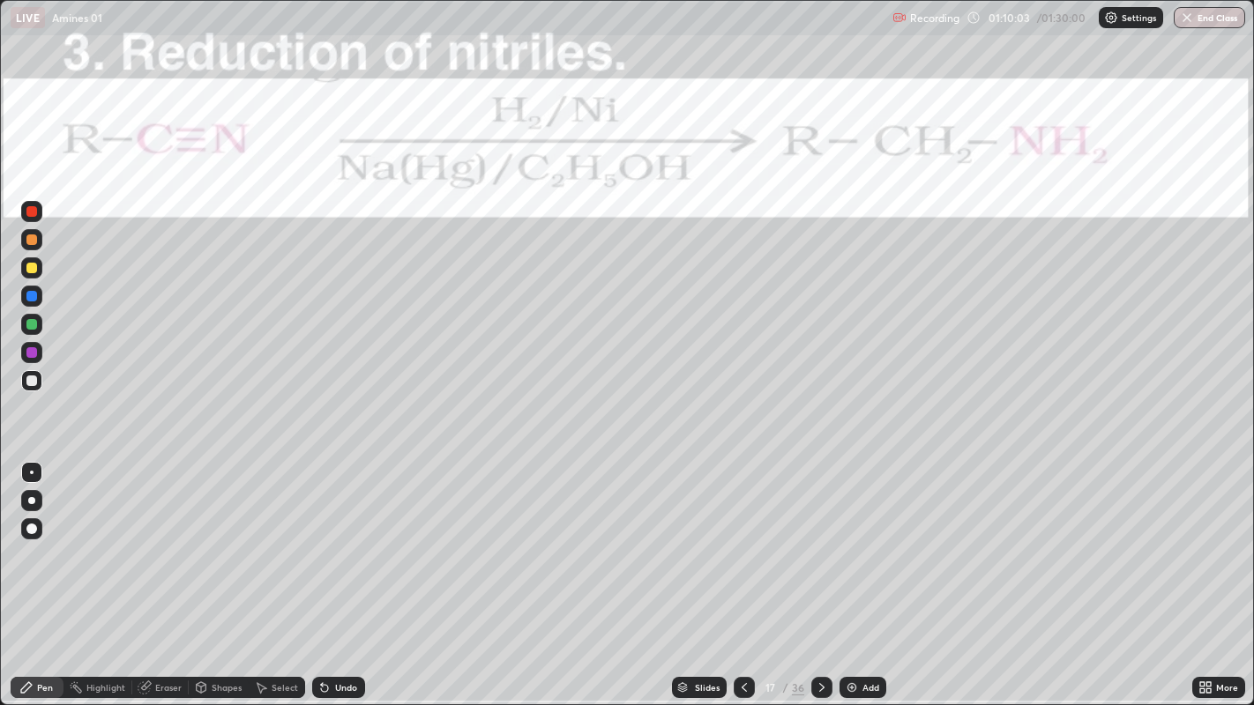
click at [36, 216] on div at bounding box center [31, 211] width 21 height 21
click at [33, 380] on div at bounding box center [31, 381] width 11 height 11
click at [34, 213] on div at bounding box center [31, 211] width 11 height 11
click at [819, 572] on icon at bounding box center [822, 688] width 14 height 14
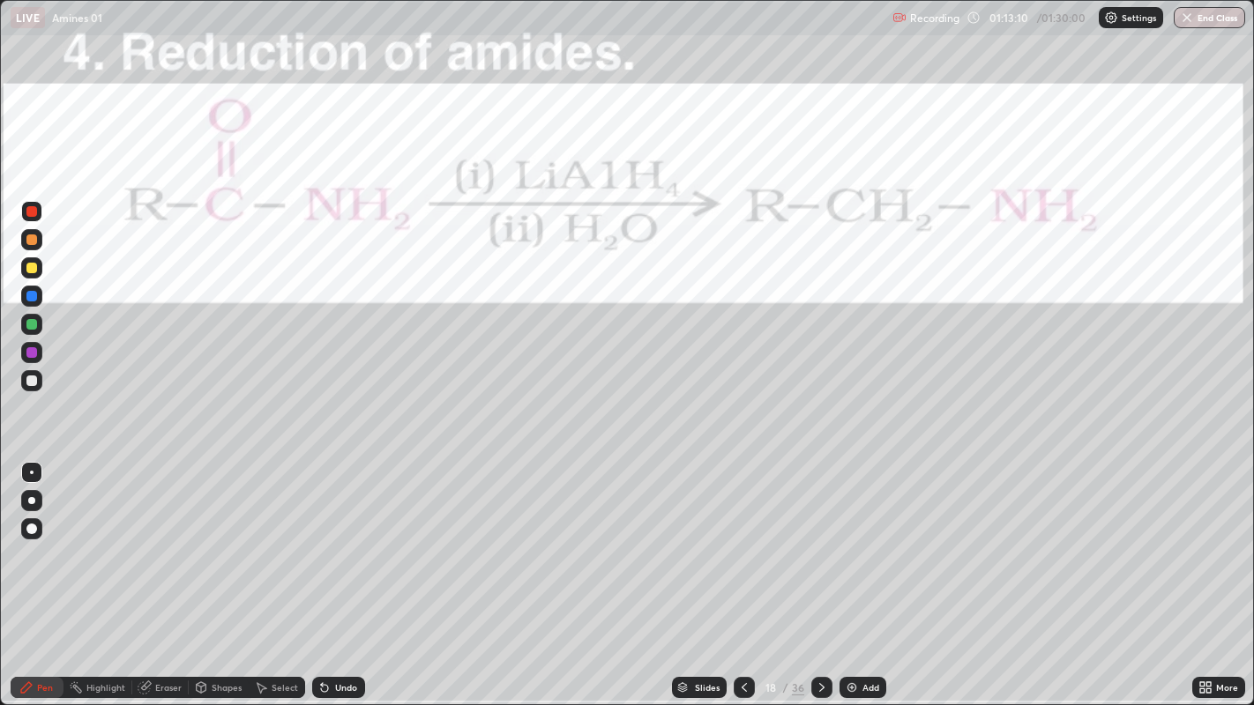
click at [40, 213] on div at bounding box center [31, 211] width 21 height 21
click at [33, 212] on div at bounding box center [31, 211] width 11 height 11
click at [29, 379] on div at bounding box center [31, 381] width 11 height 11
click at [336, 572] on div "Undo" at bounding box center [346, 687] width 22 height 9
click at [324, 572] on div "Undo" at bounding box center [338, 687] width 53 height 21
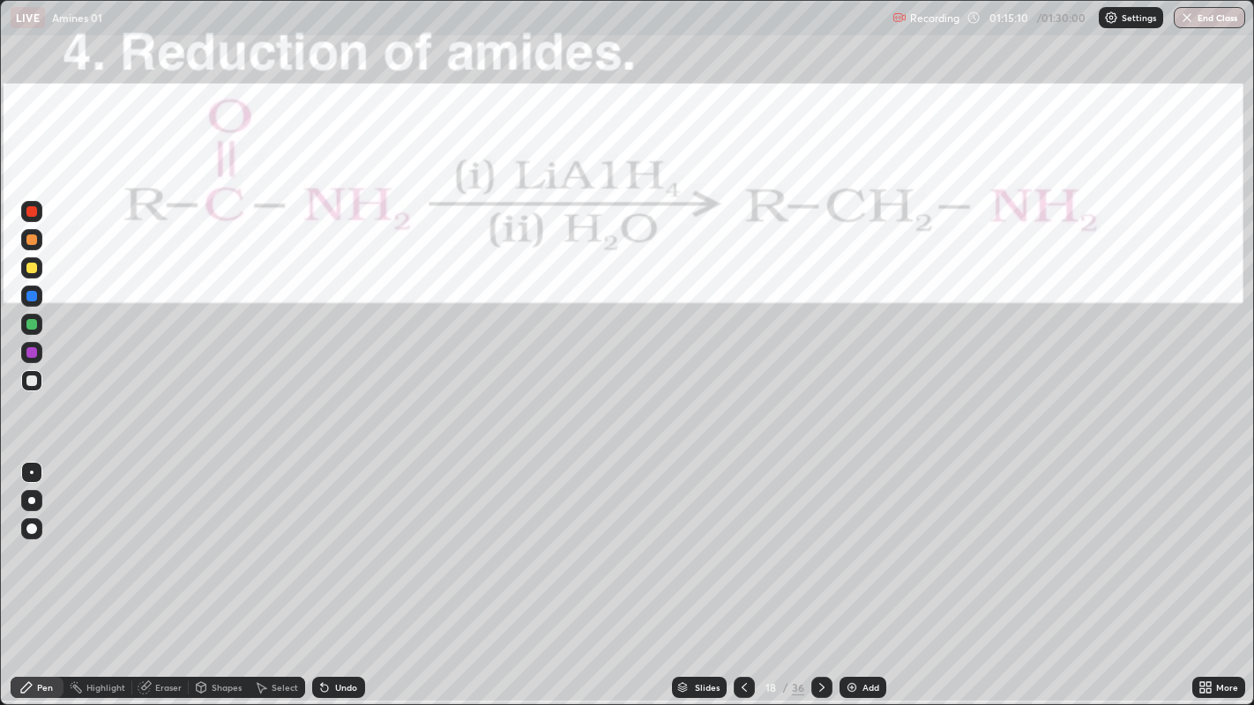
click at [348, 572] on div "Undo" at bounding box center [346, 687] width 22 height 9
click at [342, 572] on div "Undo" at bounding box center [346, 687] width 22 height 9
click at [343, 572] on div "Undo" at bounding box center [346, 687] width 22 height 9
click at [822, 572] on icon at bounding box center [822, 688] width 14 height 14
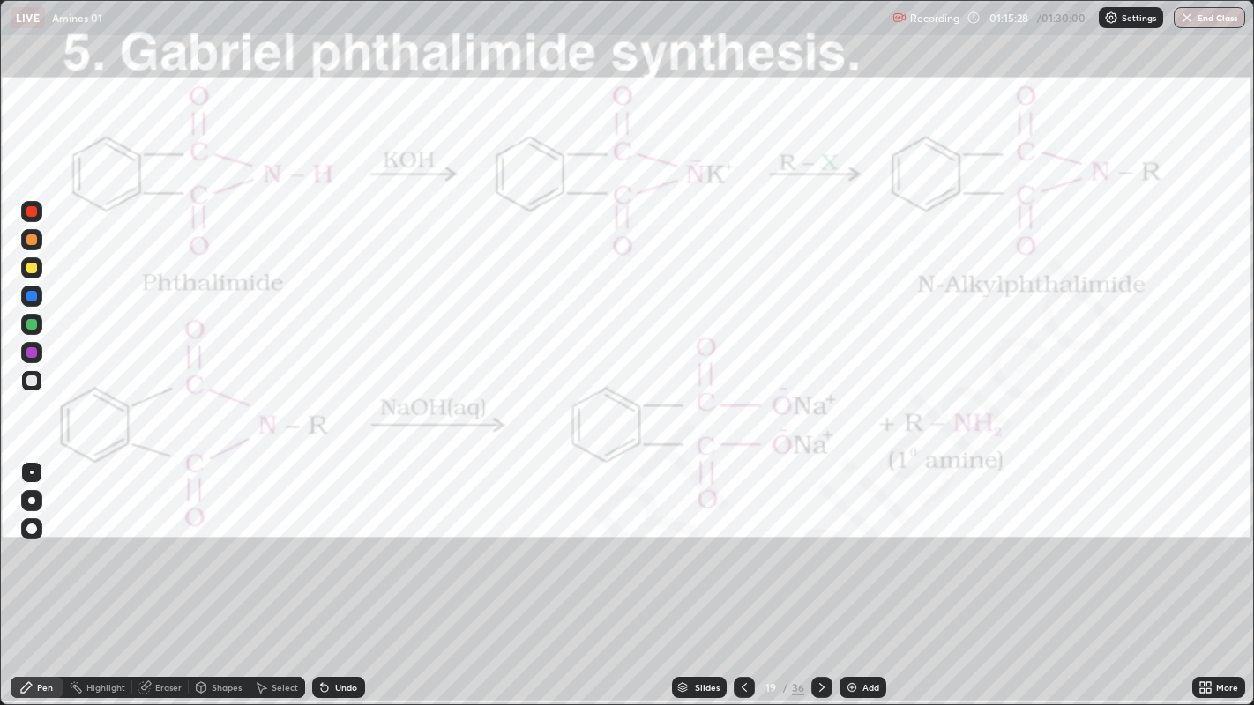
click at [743, 572] on div at bounding box center [744, 687] width 21 height 21
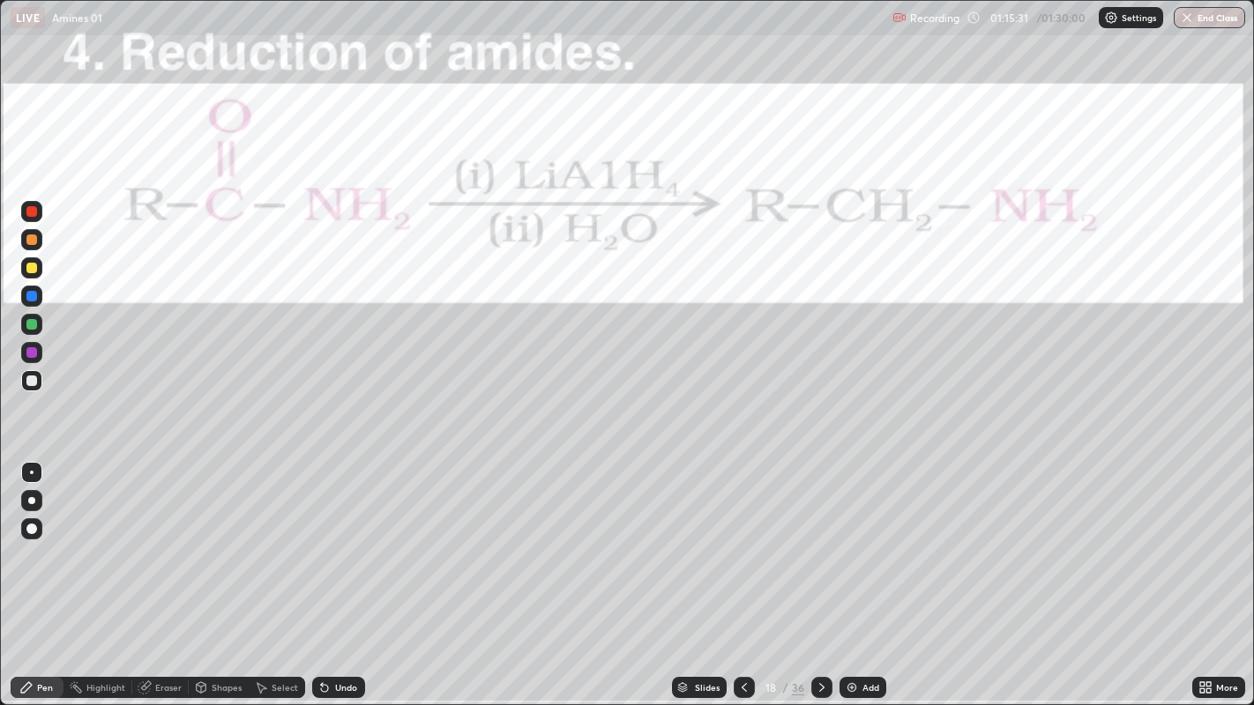
click at [742, 572] on icon at bounding box center [744, 687] width 5 height 9
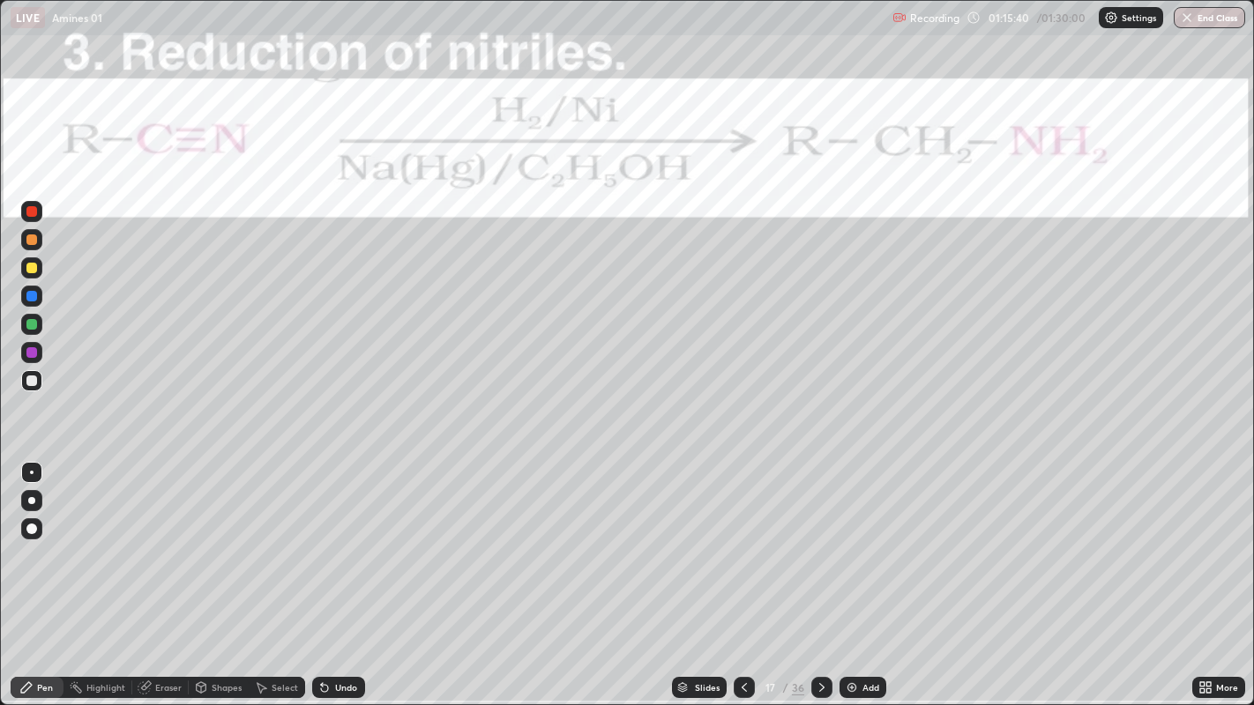
click at [735, 572] on div at bounding box center [744, 687] width 21 height 35
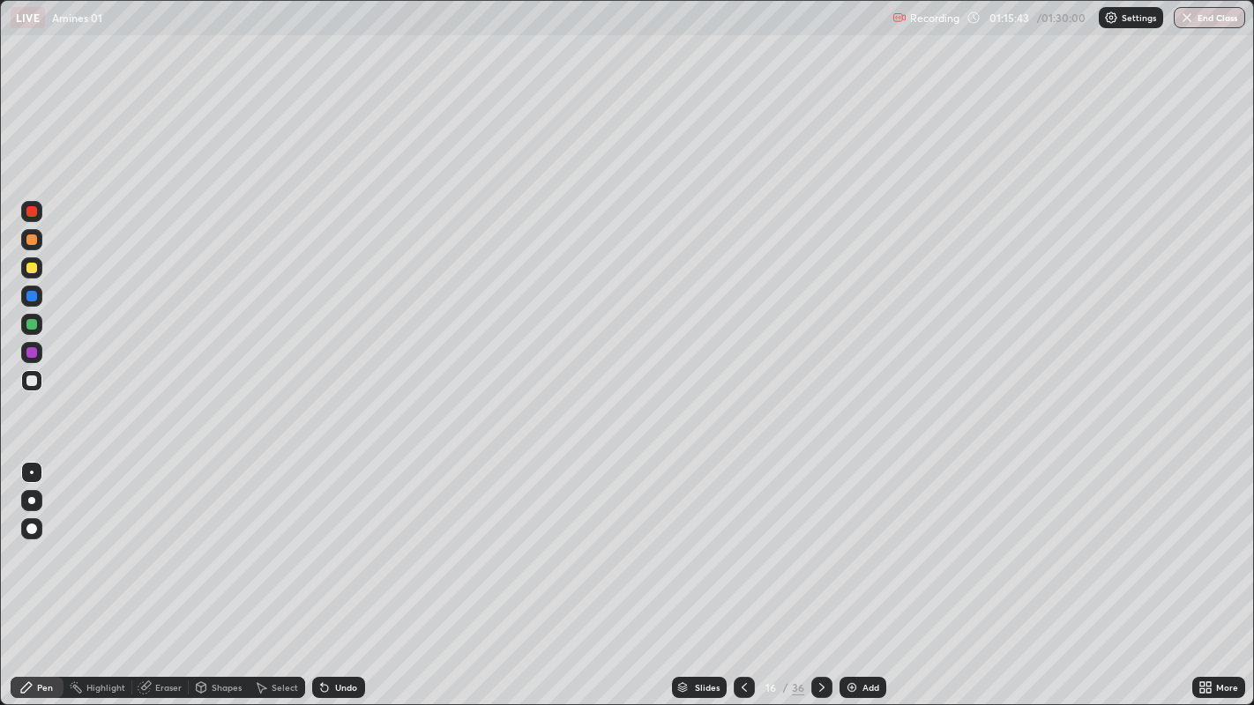
click at [742, 572] on icon at bounding box center [744, 688] width 14 height 14
click at [822, 572] on icon at bounding box center [821, 687] width 5 height 9
click at [830, 572] on div at bounding box center [821, 687] width 21 height 21
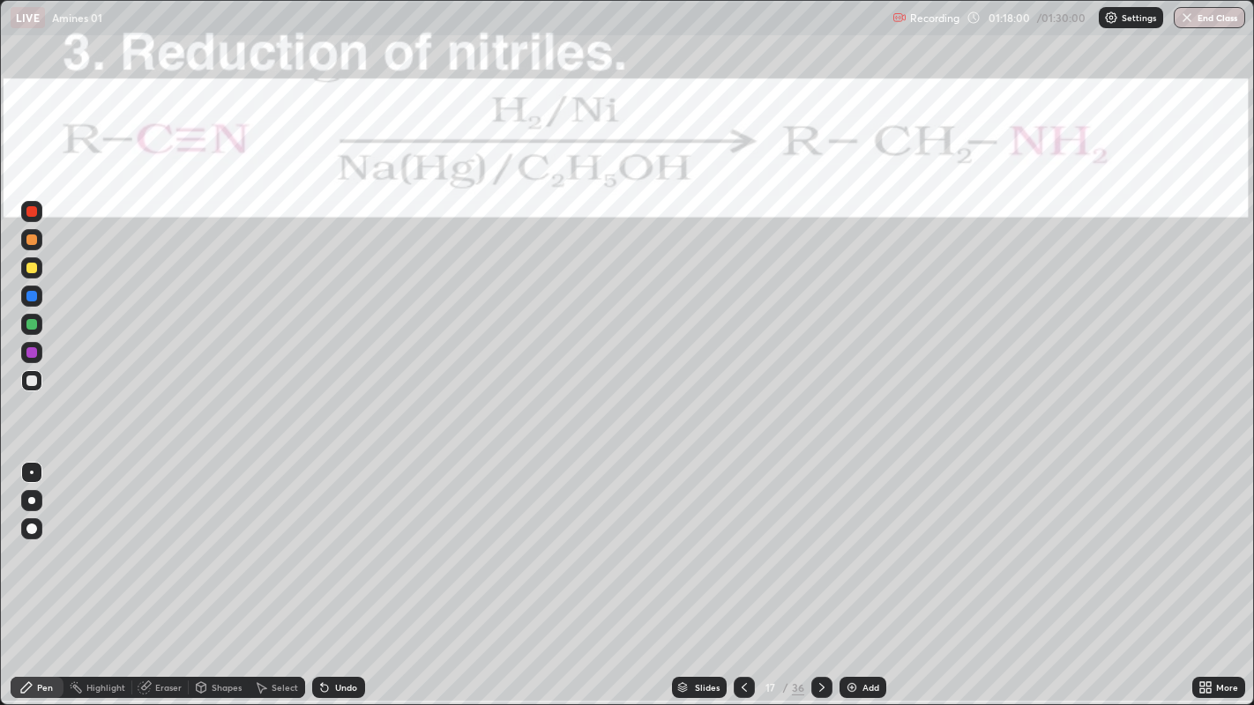
click at [819, 572] on icon at bounding box center [822, 688] width 14 height 14
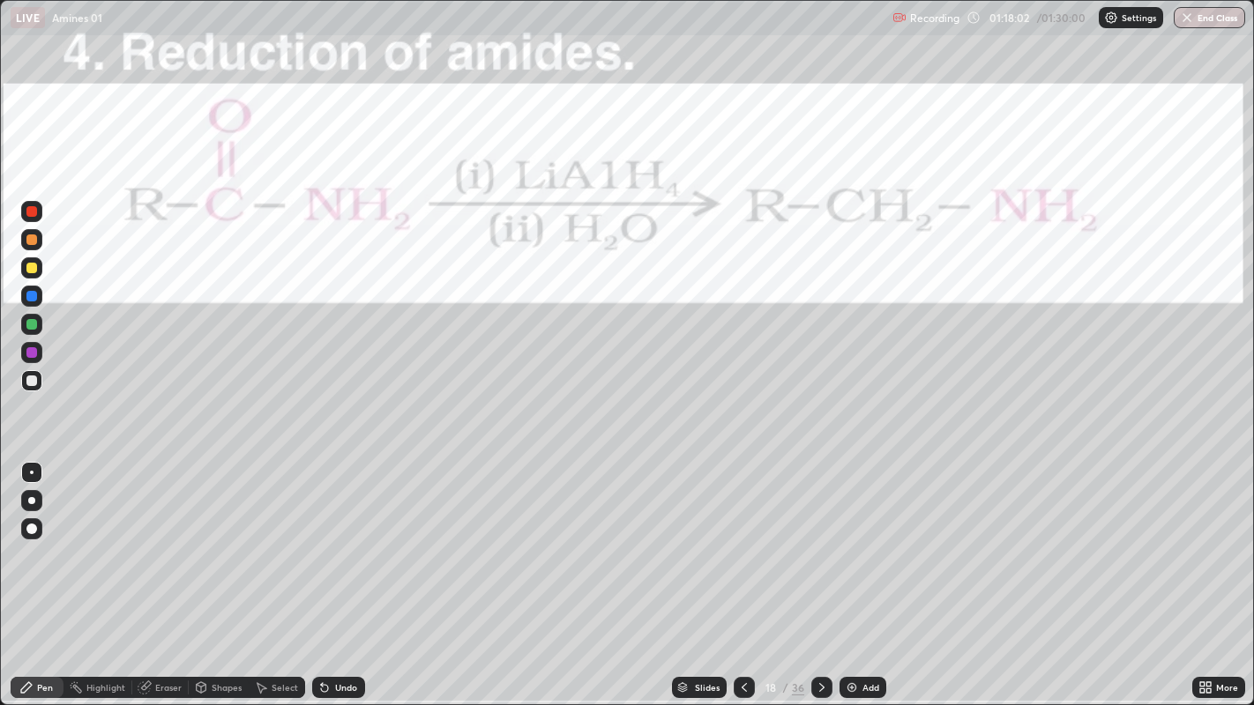
click at [742, 572] on icon at bounding box center [744, 688] width 14 height 14
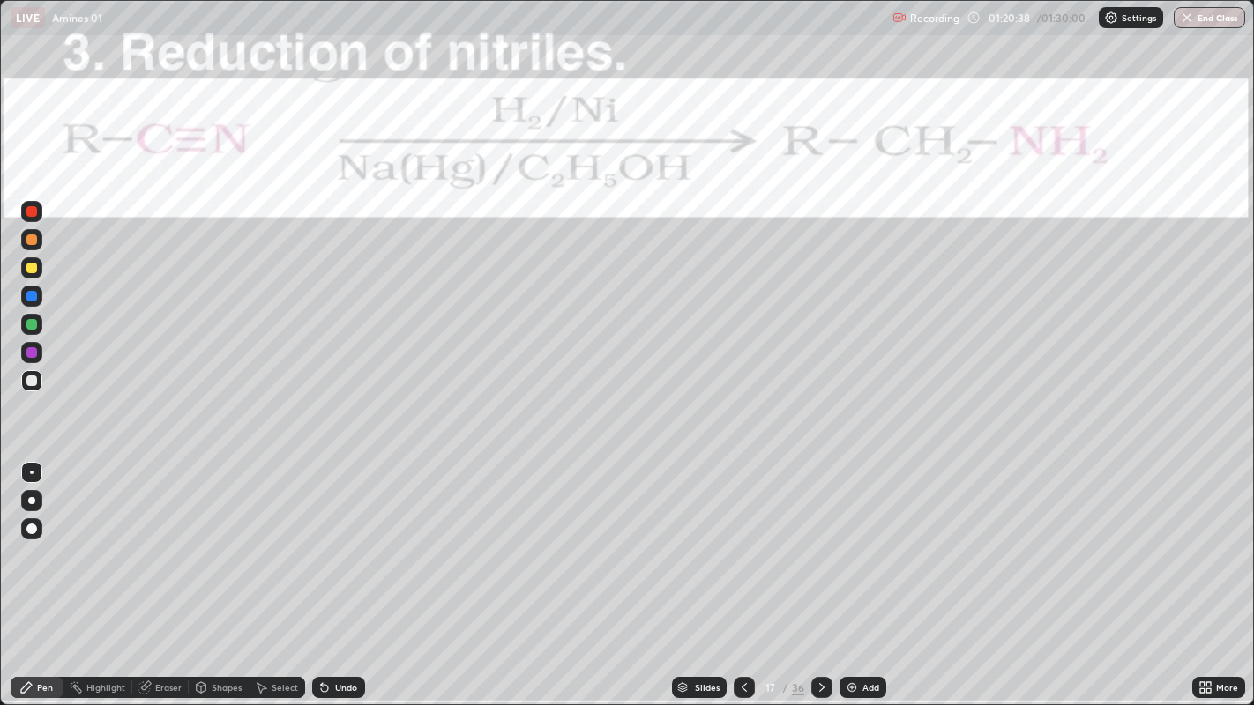
click at [818, 572] on div at bounding box center [821, 687] width 21 height 21
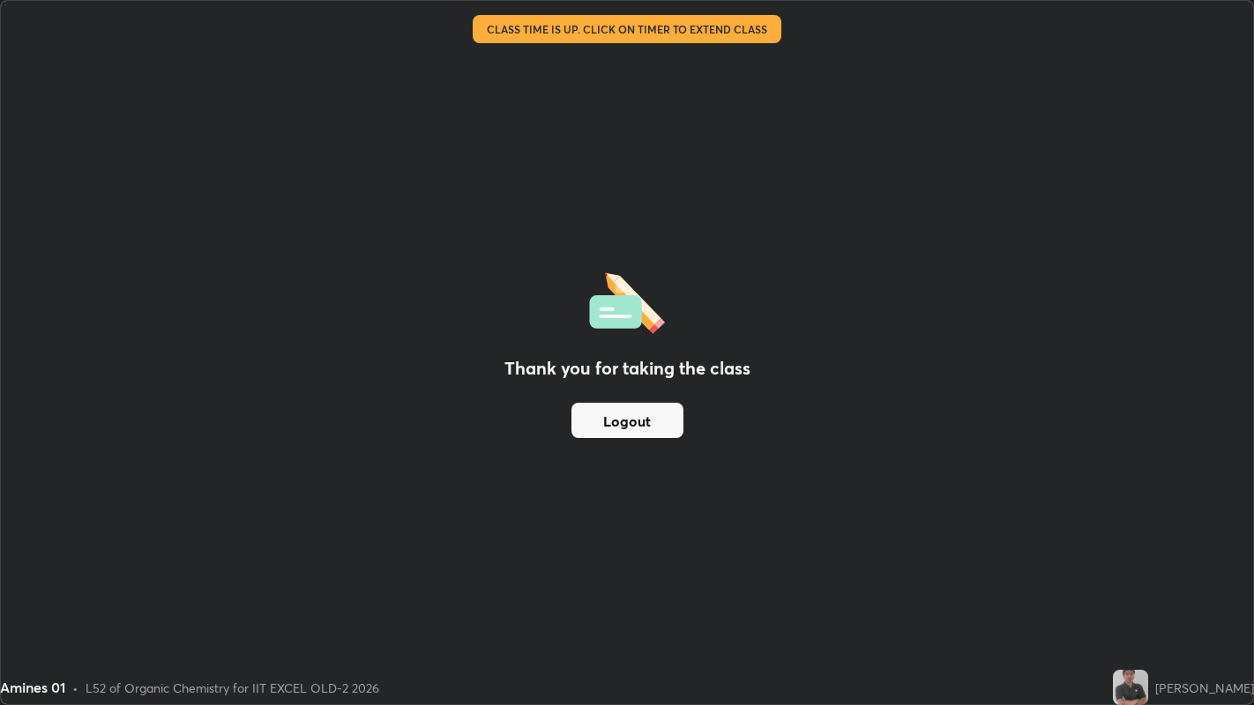
click at [660, 421] on button "Logout" at bounding box center [627, 420] width 112 height 35
